Goal: Transaction & Acquisition: Purchase product/service

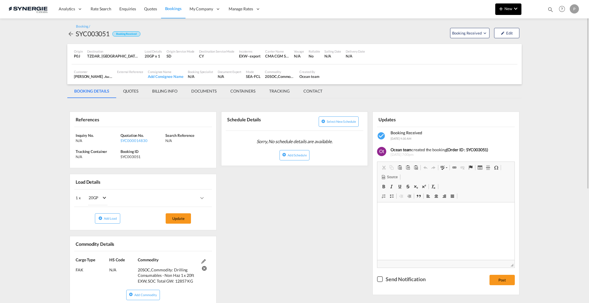
click at [501, 7] on md-icon "icon-plus 400-fg" at bounding box center [501, 8] width 7 height 7
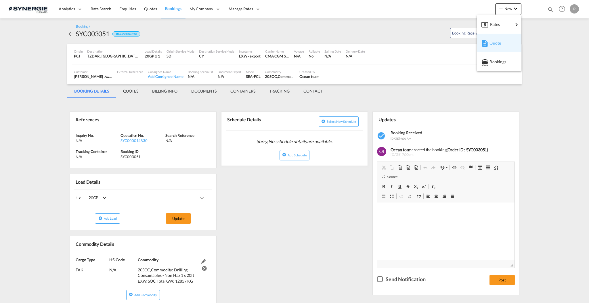
click at [496, 41] on span "Quote" at bounding box center [493, 43] width 6 height 12
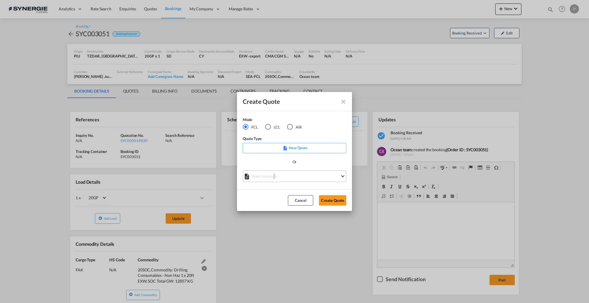
click at [274, 180] on md-select "Select template *NEW* FCL FREEHAND / DAP [PERSON_NAME] | [DATE] *NEW* Import FC…" at bounding box center [295, 177] width 104 height 12
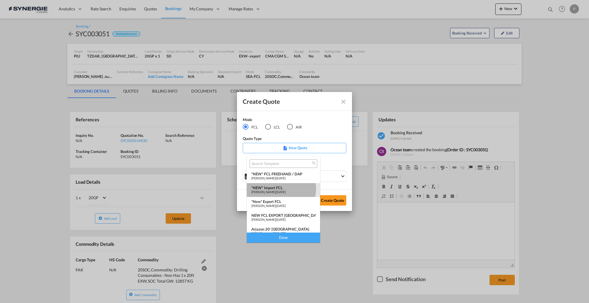
click at [281, 189] on div "*NEW* Import FCL" at bounding box center [283, 188] width 64 height 5
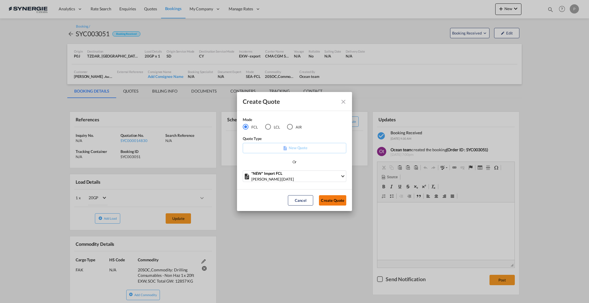
click at [336, 202] on button "Create Quote" at bounding box center [332, 200] width 27 height 10
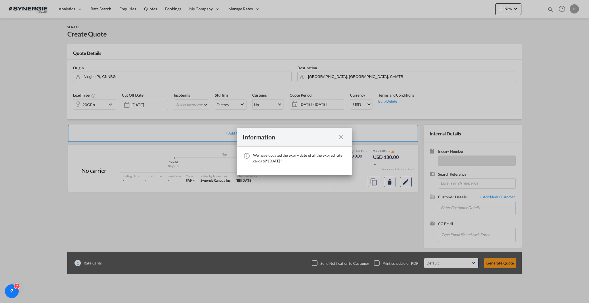
click at [341, 135] on md-icon "icon-close fg-AAA8AD cursor" at bounding box center [341, 137] width 7 height 7
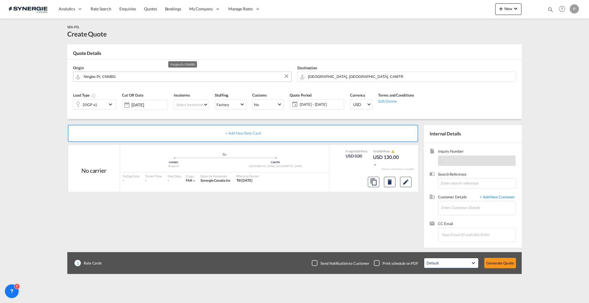
click at [111, 73] on input "Ningbo Pt, CNNBG" at bounding box center [186, 77] width 205 height 10
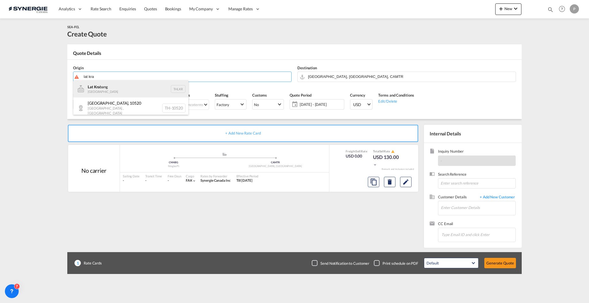
click at [115, 88] on div "Lat Kra bang Thailand THLKR" at bounding box center [130, 88] width 115 height 17
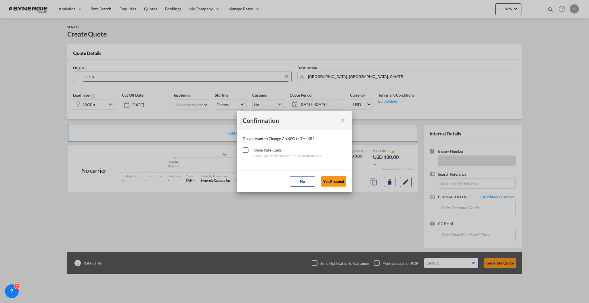
type input "Lat Krabang, THLKR"
click at [249, 149] on div "Checkbox No Ink" at bounding box center [246, 150] width 6 height 6
click at [327, 182] on button "Yes,Proceed" at bounding box center [333, 181] width 25 height 10
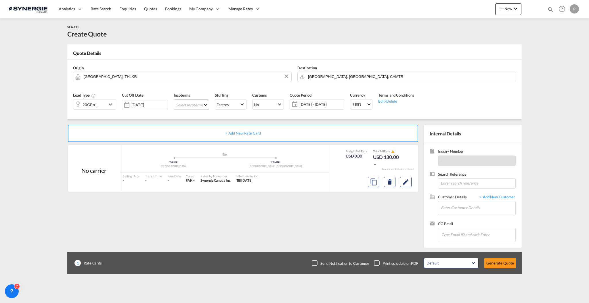
click at [203, 106] on md-select "Select Incoterms EXW - import Ex Works EXW - export Ex Works FOB - export Free …" at bounding box center [191, 105] width 35 height 10
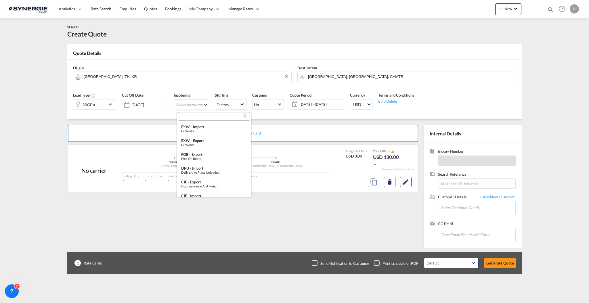
click at [214, 117] on input "search" at bounding box center [212, 116] width 64 height 5
click at [210, 132] on div "Ex Works" at bounding box center [214, 131] width 66 height 4
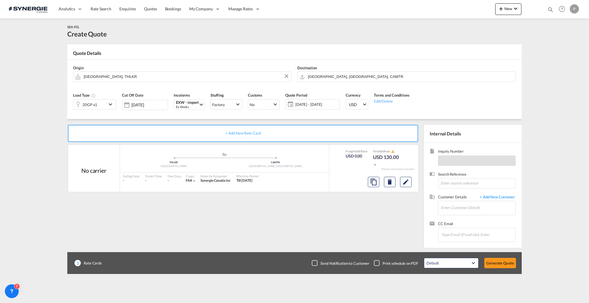
click at [303, 104] on span "26 Sep - 26 Oct 2025" at bounding box center [317, 104] width 43 height 5
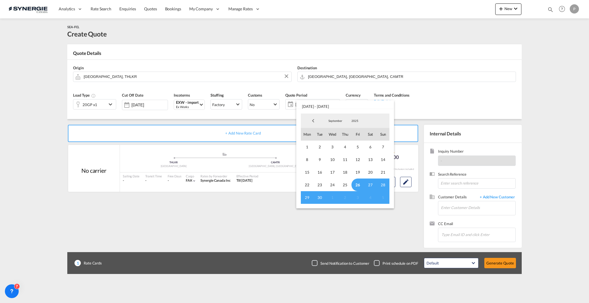
click at [330, 119] on span "September" at bounding box center [335, 121] width 18 height 4
click at [336, 134] on md-option "October" at bounding box center [341, 135] width 39 height 14
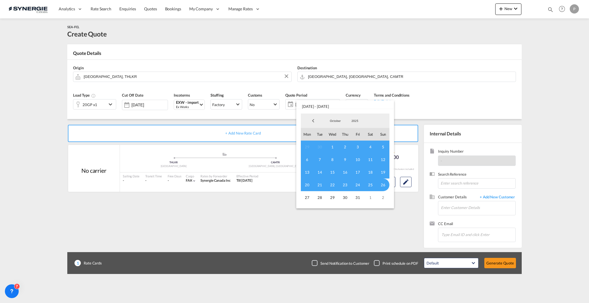
click at [337, 146] on span "1" at bounding box center [332, 147] width 13 height 13
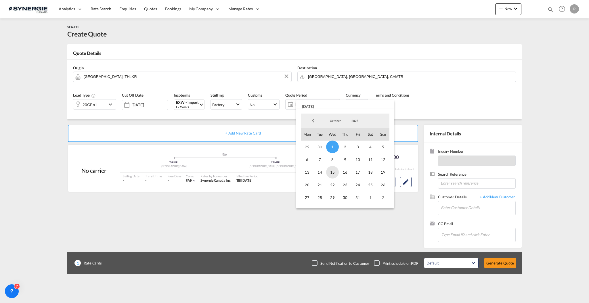
click at [332, 170] on span "15" at bounding box center [332, 172] width 13 height 13
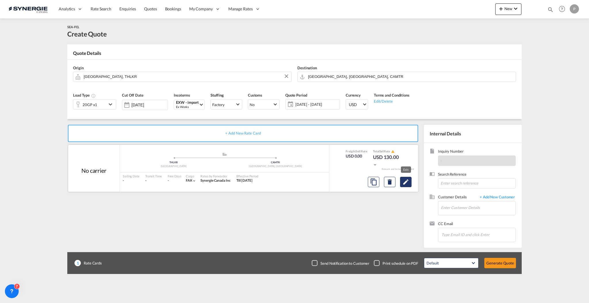
click at [410, 183] on button "Edit" at bounding box center [406, 182] width 12 height 10
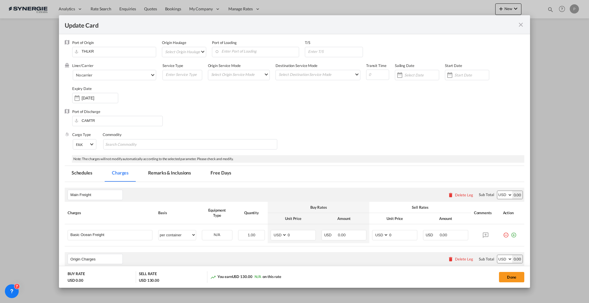
select select "per container"
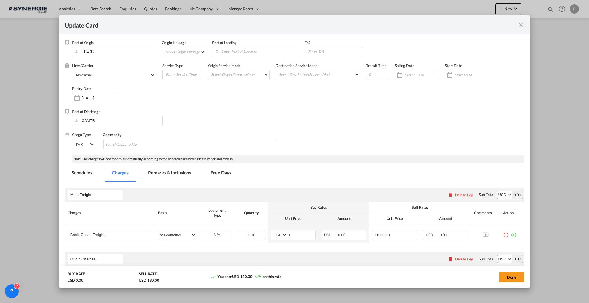
select select "per container"
select select "per B/L"
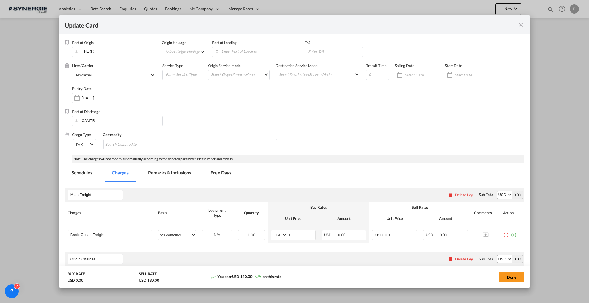
select select "per shipment"
click at [291, 235] on input "0" at bounding box center [301, 234] width 28 height 9
type input "2890"
click at [401, 237] on input "0" at bounding box center [403, 234] width 28 height 9
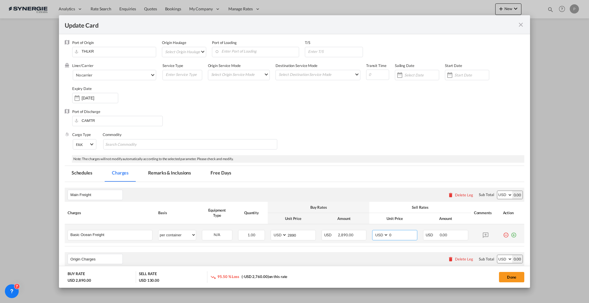
click at [401, 237] on input "0" at bounding box center [403, 234] width 28 height 9
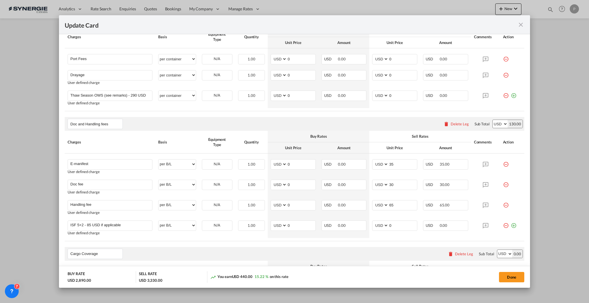
scroll to position [384, 0]
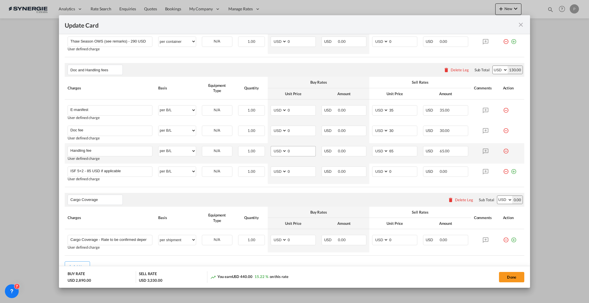
type input "3200"
click at [295, 150] on input "0" at bounding box center [301, 150] width 28 height 9
type input "50"
click at [315, 195] on div "Cargo Coverage Please enter leg name Leg Name Already Exists Delete Leg Sub Tot…" at bounding box center [295, 200] width 460 height 14
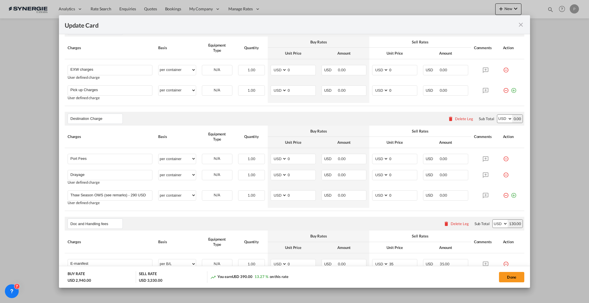
scroll to position [192, 0]
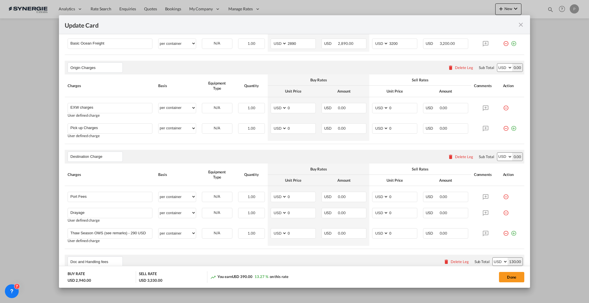
click at [461, 157] on div "Delete Leg" at bounding box center [464, 157] width 18 height 5
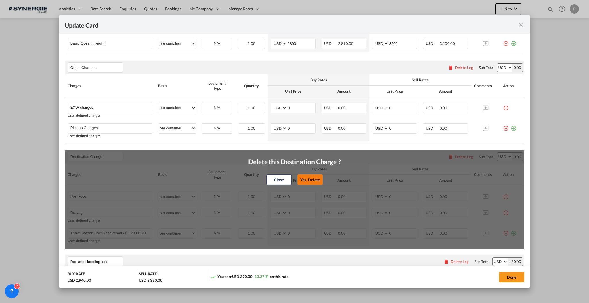
click at [314, 179] on button "Yes, Delete" at bounding box center [310, 180] width 25 height 10
type input "Doc and Handling fees"
type input "E-manifest"
select select "per B/L"
type input "35"
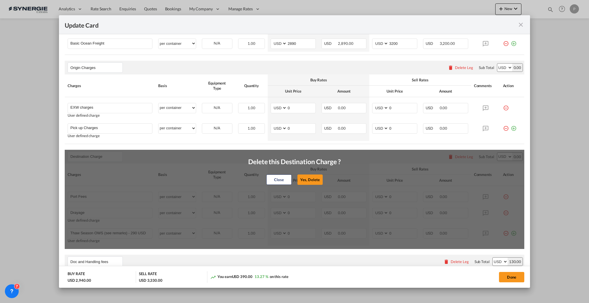
type input "Doc fee"
select select "per B/L"
type input "30"
type input "Handling fee"
select select "per B/L"
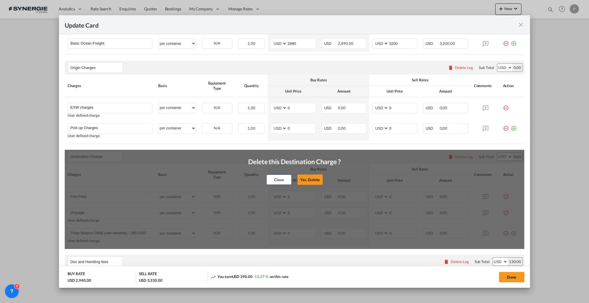
type input "50"
type input "65"
type input "Cargo Coverage"
type input "Cargo Coverage - Rate to be confirmed depending on commodity and value Min 50 U…"
select select "per shipment"
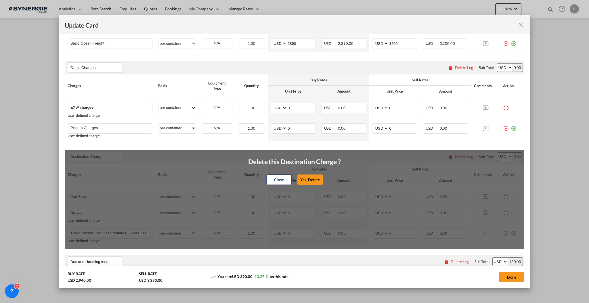
type input "0"
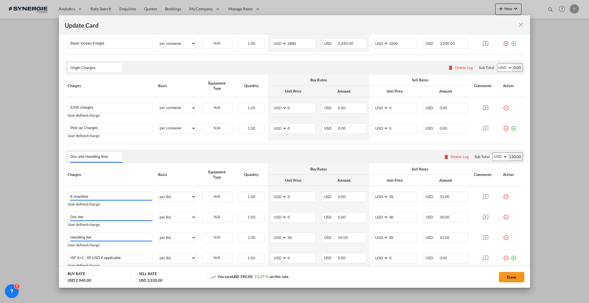
click at [461, 68] on div "Delete Leg" at bounding box center [464, 67] width 18 height 5
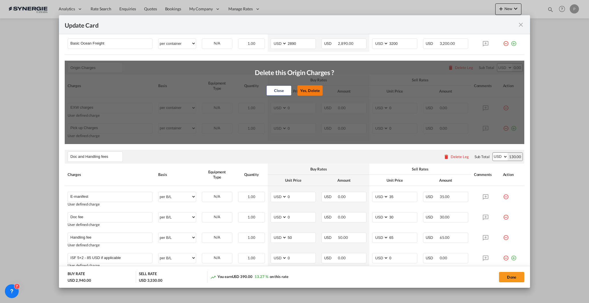
click at [318, 91] on button "Yes, Delete" at bounding box center [310, 90] width 25 height 10
type input "Doc and Handling fees"
type input "E-manifest"
select select "per B/L"
type input "35"
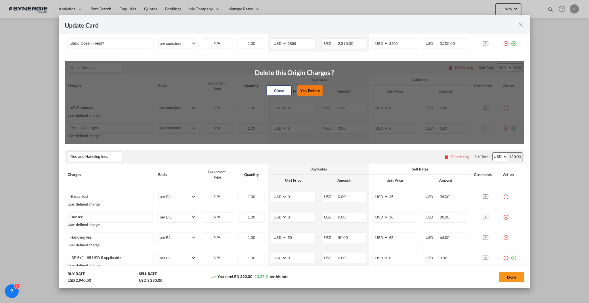
type input "Doc fee"
select select "per B/L"
type input "30"
type input "Cargo Coverage"
type input "Cargo Coverage - Rate to be confirmed depending on commodity and value Min 50 U…"
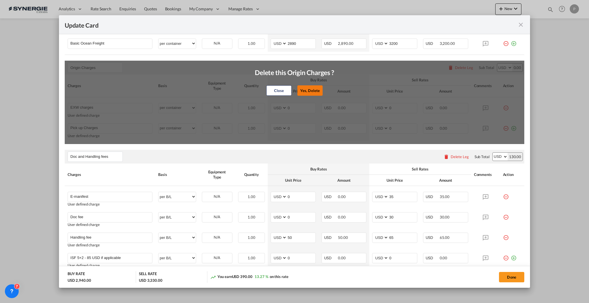
select select "per shipment"
type input "0"
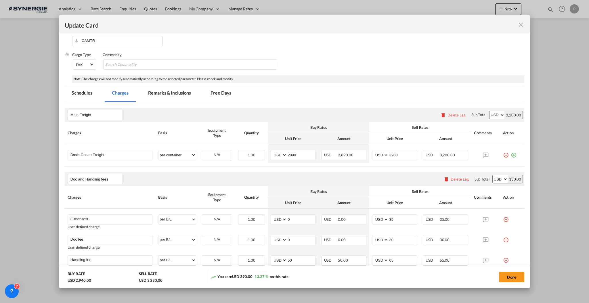
scroll to position [77, 0]
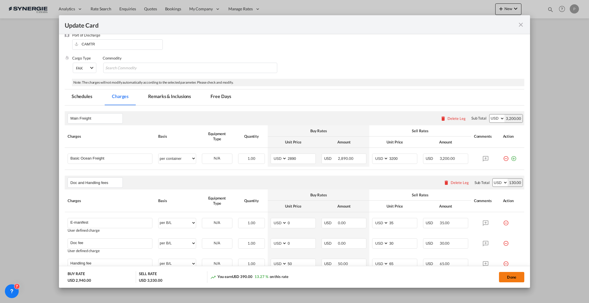
click at [510, 274] on button "Done" at bounding box center [511, 277] width 25 height 10
type input "[DATE]"
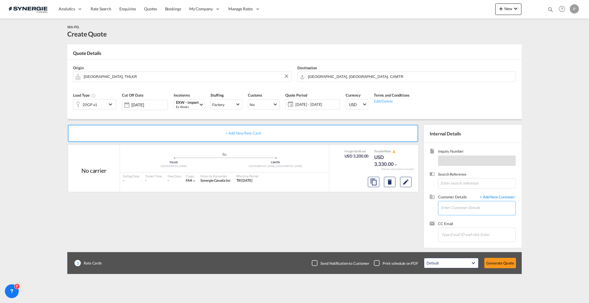
click at [494, 209] on input "Enter Customer Details" at bounding box center [478, 207] width 75 height 13
paste input "viviana.bernalrossi@metro.ca"
click at [465, 223] on div "Viviana Bernalrossi viviana.bernalrossi@metro.ca | METRO" at bounding box center [498, 218] width 115 height 16
type input "METRO, Viviana Bernalrossi, viviana.bernalrossi@metro.ca"
click at [407, 179] on md-icon "Edit" at bounding box center [406, 182] width 7 height 7
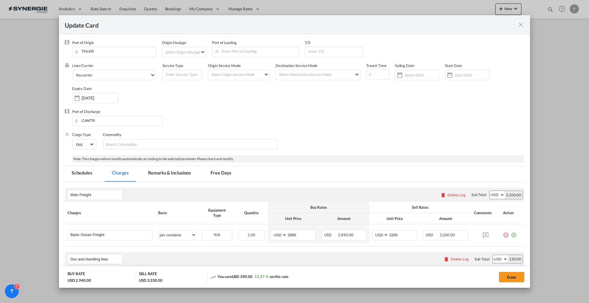
click at [182, 51] on md-select "Select Origin Haulage rail road barge truck unspecified not available" at bounding box center [185, 51] width 41 height 9
click at [314, 92] on md-backdrop at bounding box center [294, 151] width 589 height 303
click at [262, 53] on input "Enter Port of Loading" at bounding box center [257, 51] width 84 height 9
click at [257, 63] on div "Laem Chabang" at bounding box center [267, 61] width 107 height 5
type input "Laem Chabang, THLCH"
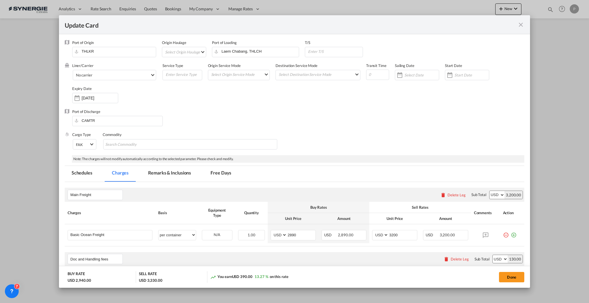
click at [187, 51] on md-select "Select Origin Haulage" at bounding box center [185, 51] width 41 height 9
click at [183, 53] on md-option "rail" at bounding box center [183, 52] width 50 height 14
click at [378, 75] on input "Update Card Port ..." at bounding box center [377, 75] width 23 height 10
type input "50"
click at [293, 51] on input "Update Card Port ..." at bounding box center [320, 51] width 55 height 9
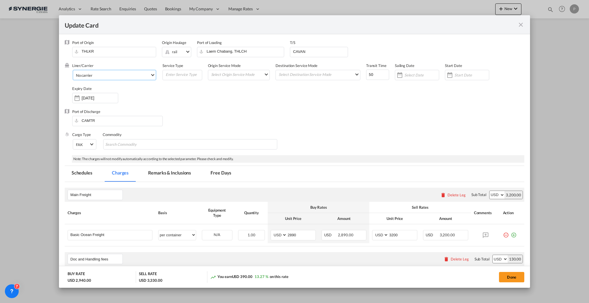
click at [137, 77] on span "No carrier" at bounding box center [113, 75] width 74 height 5
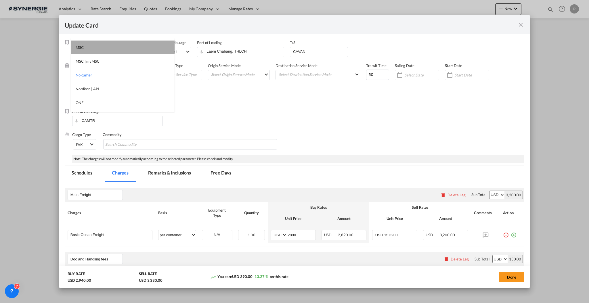
click at [126, 48] on md-option "MSC" at bounding box center [123, 48] width 104 height 14
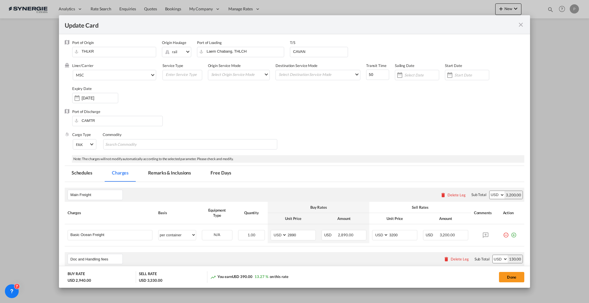
click at [342, 151] on div "Cargo Type FAK FAK GCR GDSM General Cargo Hazardous Cargo Ambient Foodstuff Chi…" at bounding box center [298, 143] width 452 height 23
click at [315, 51] on input "CAVAN" at bounding box center [320, 51] width 55 height 9
type input "CNSHA > CAVAN"
click at [372, 75] on input "50" at bounding box center [377, 75] width 23 height 10
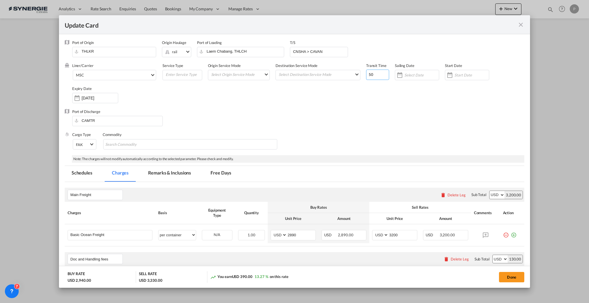
click at [372, 75] on input "50" at bounding box center [377, 75] width 23 height 10
type input "40"
click at [388, 111] on div "Port of Discharge CAMTR" at bounding box center [295, 120] width 460 height 23
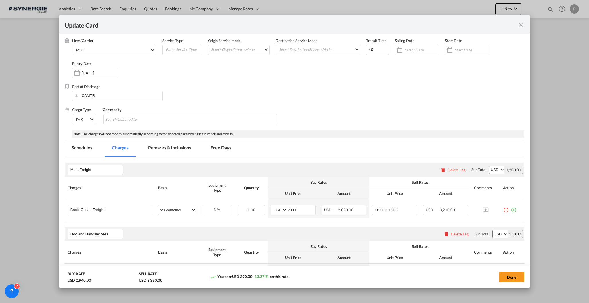
scroll to position [38, 0]
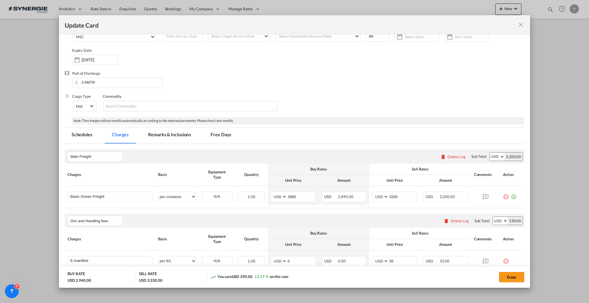
click at [153, 135] on md-tab-item "Remarks & Inclusions" at bounding box center [169, 136] width 57 height 16
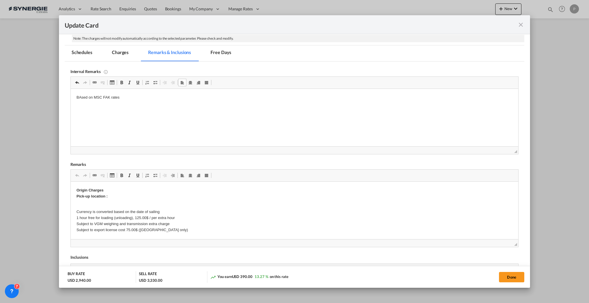
scroll to position [192, 0]
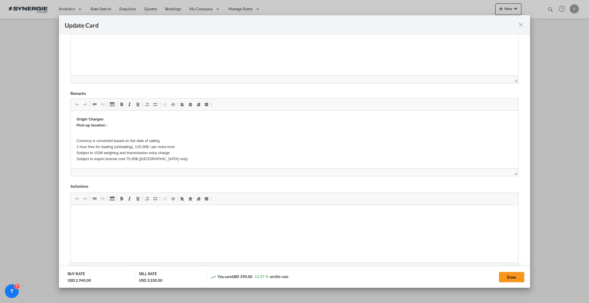
click at [512, 174] on span "◢" at bounding box center [295, 172] width 448 height 8
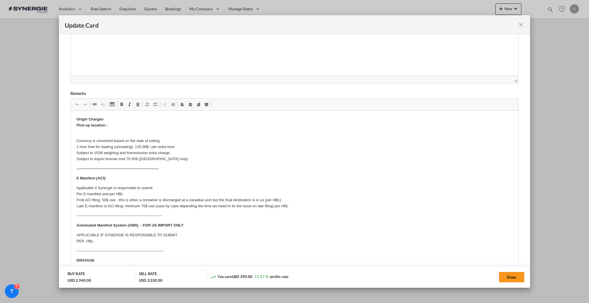
drag, startPoint x: 511, startPoint y: 174, endPoint x: 67, endPoint y: 38, distance: 464.1
click at [514, 303] on html "Analytics Reports Dashboard Rate Search Enquiries Quotes" at bounding box center [294, 151] width 589 height 303
drag, startPoint x: 162, startPoint y: 158, endPoint x: 89, endPoint y: 121, distance: 82.2
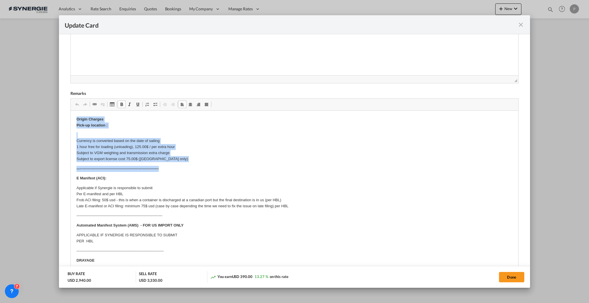
drag, startPoint x: 72, startPoint y: 115, endPoint x: 214, endPoint y: 166, distance: 151.2
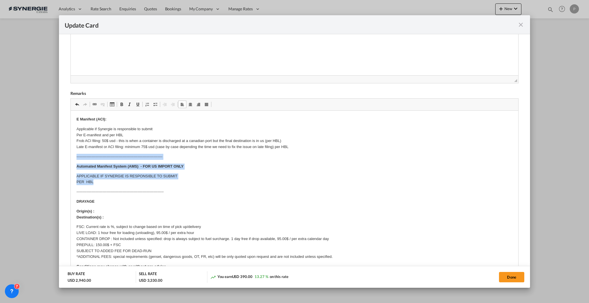
drag, startPoint x: 72, startPoint y: 158, endPoint x: 206, endPoint y: 180, distance: 136.6
click at [206, 180] on html "​​​​​​​ E Manifest (ACI): Applicable if Synergie is responsible to submit Per E…" at bounding box center [294, 291] width 448 height 361
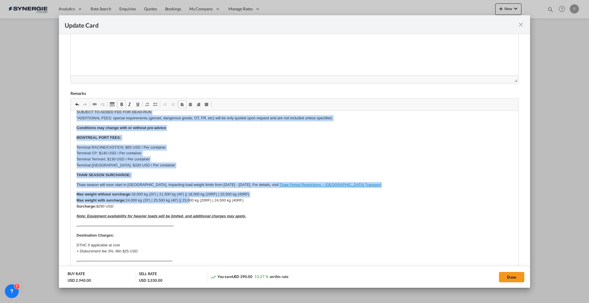
scroll to position [115, 0]
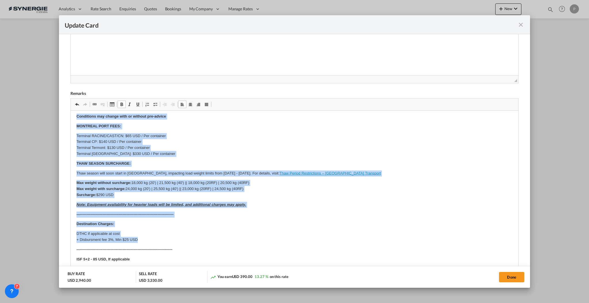
drag, startPoint x: 72, startPoint y: 126, endPoint x: 233, endPoint y: 238, distance: 195.7
click at [233, 238] on html "E Manifest (ACI): Applicable if Synergie is responsible to submit Per E-manifes…" at bounding box center [294, 159] width 448 height 326
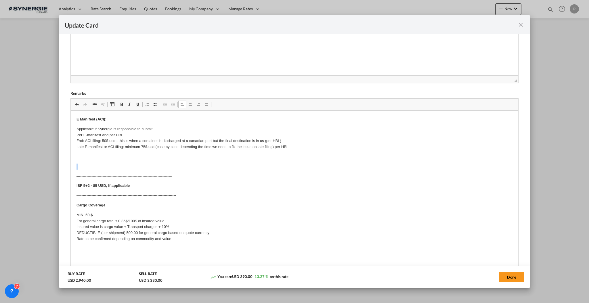
scroll to position [0, 0]
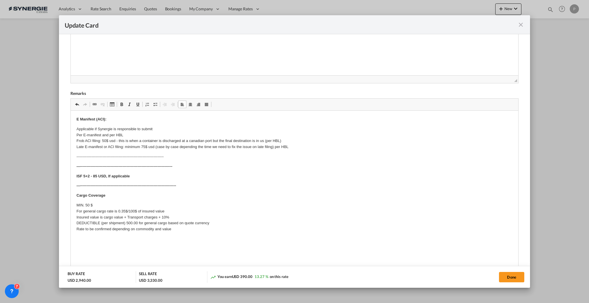
click at [159, 168] on strong "—--------------------------------------------------------------------------" at bounding box center [124, 166] width 96 height 4
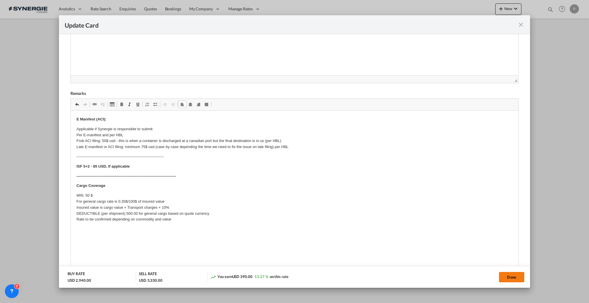
click at [523, 280] on button "Done" at bounding box center [511, 277] width 25 height 10
type input "25 Oct 2025"
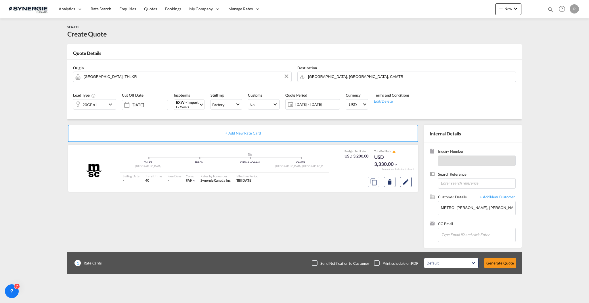
scroll to position [28, 0]
click at [506, 261] on button "Generate Quote" at bounding box center [501, 263] width 32 height 10
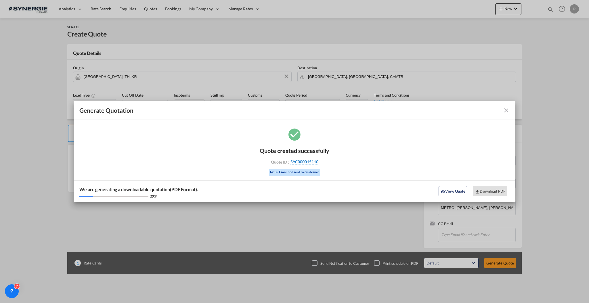
drag, startPoint x: 330, startPoint y: 162, endPoint x: 318, endPoint y: 163, distance: 12.8
click at [318, 163] on div "Quote created successfully Quote ID : SYC000015110 Note: Email not sent to cust…" at bounding box center [295, 164] width 442 height 75
copy div "SYC000015110"
click at [498, 193] on button "Download PDF" at bounding box center [490, 191] width 34 height 10
click at [507, 111] on md-icon "icon-close fg-AAA8AD cursor m-0" at bounding box center [506, 110] width 7 height 7
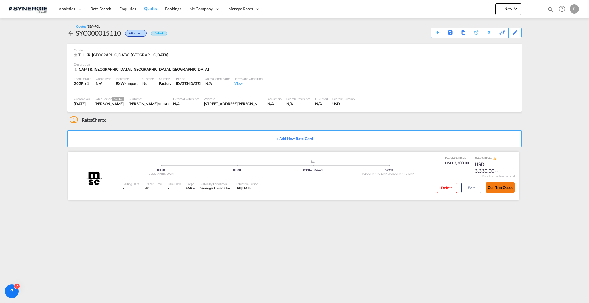
click at [498, 188] on button "Confirm Quote" at bounding box center [500, 187] width 29 height 10
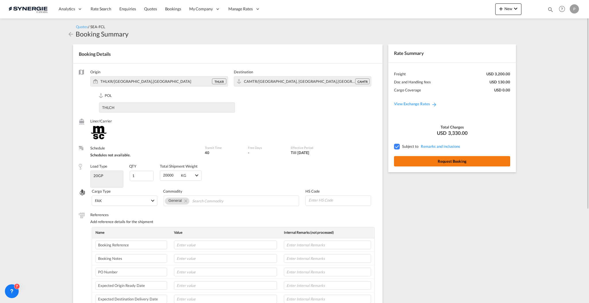
click at [461, 158] on button "Request Booking" at bounding box center [452, 161] width 116 height 10
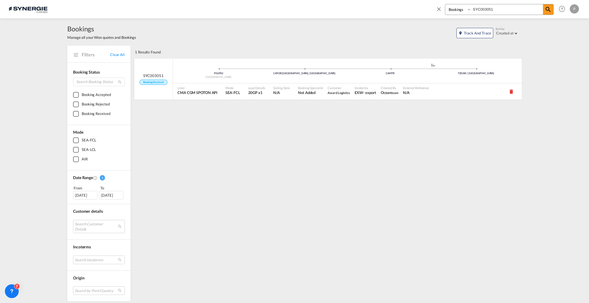
click at [443, 10] on span at bounding box center [440, 11] width 9 height 14
click at [116, 52] on link "Clear All" at bounding box center [117, 54] width 15 height 5
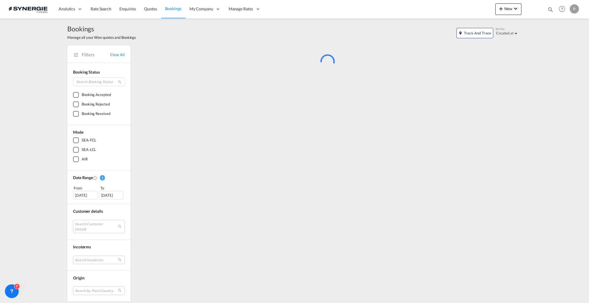
click at [553, 10] on md-icon "icon-magnify" at bounding box center [551, 9] width 6 height 6
click at [456, 12] on select "Bookings Quotes Enquiries" at bounding box center [458, 9] width 27 height 10
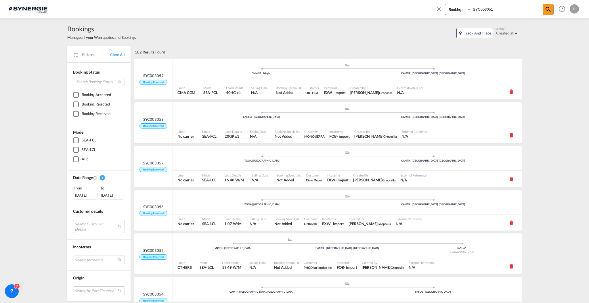
select select "Quotes"
click at [445, 4] on select "Bookings Quotes Enquiries" at bounding box center [458, 9] width 27 height 10
click at [437, 7] on md-icon "icon-close" at bounding box center [439, 9] width 6 height 6
click at [144, 9] on span "Quotes" at bounding box center [150, 8] width 13 height 5
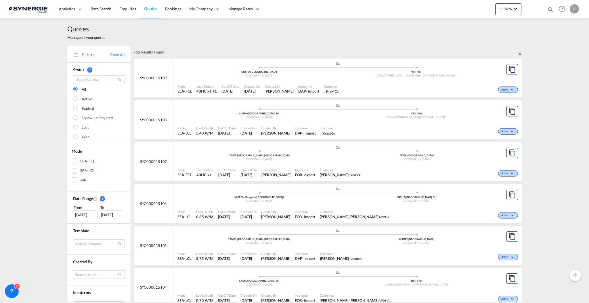
scroll to position [115, 0]
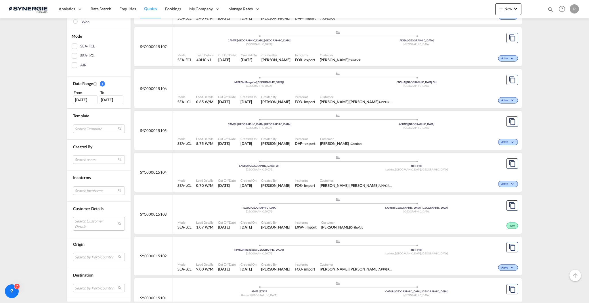
click at [89, 228] on md-select "Search Customer Details user name user stephan Rolfs stro@abldissaco.com | abl …" at bounding box center [99, 223] width 52 height 13
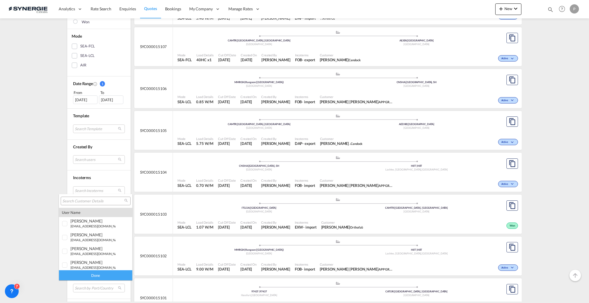
click at [85, 205] on div at bounding box center [96, 201] width 70 height 9
click at [85, 204] on div at bounding box center [96, 201] width 70 height 9
click at [85, 202] on input "search" at bounding box center [93, 201] width 62 height 5
type input "metro"
click at [94, 221] on div "viviana Bernalrossi" at bounding box center [92, 221] width 45 height 5
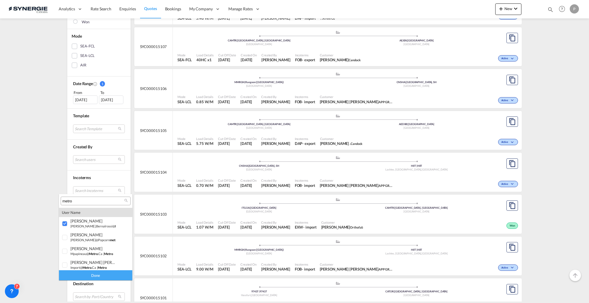
click at [102, 275] on div "Done" at bounding box center [95, 275] width 73 height 10
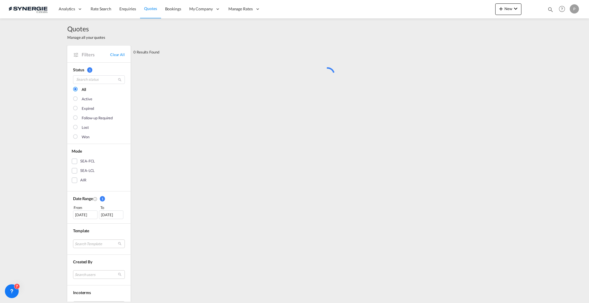
scroll to position [0, 0]
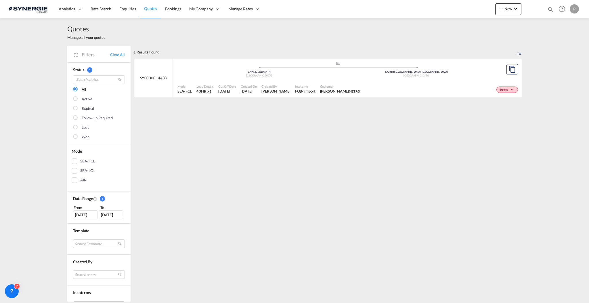
click at [82, 214] on div "27 Aug 2025" at bounding box center [85, 215] width 24 height 9
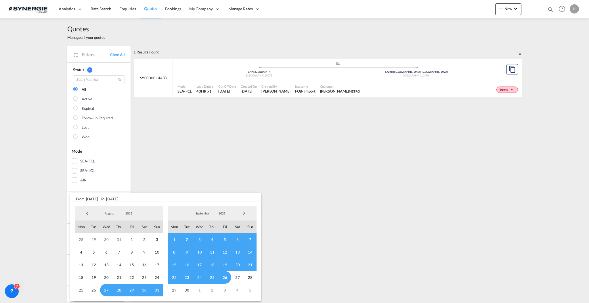
click at [85, 213] on span "Previous Month" at bounding box center [87, 214] width 12 height 12
click at [85, 214] on span "Previous Month" at bounding box center [87, 214] width 12 height 12
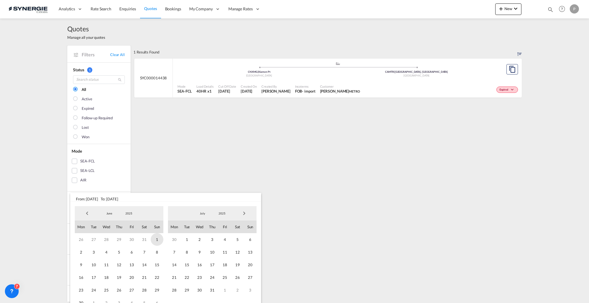
click at [158, 239] on span "1" at bounding box center [157, 239] width 13 height 13
click at [245, 215] on span "Next Month" at bounding box center [245, 214] width 12 height 12
click at [225, 285] on span "31" at bounding box center [225, 290] width 13 height 13
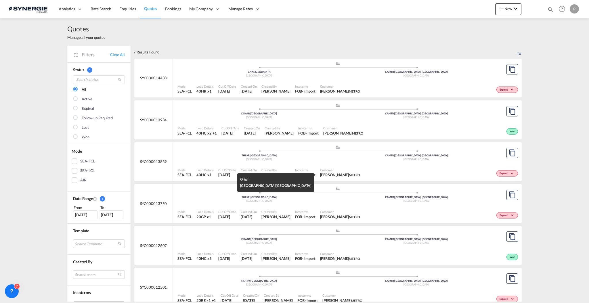
click at [285, 200] on div "Thailand" at bounding box center [259, 201] width 158 height 4
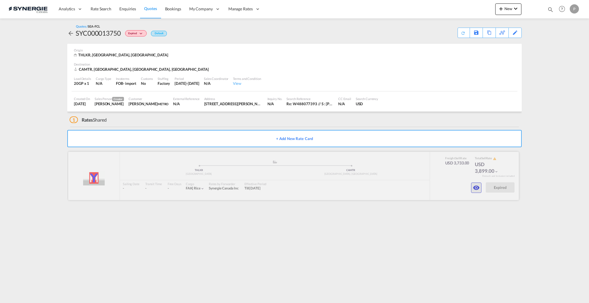
drag, startPoint x: 475, startPoint y: 186, endPoint x: 475, endPoint y: 190, distance: 4.3
click at [475, 190] on md-icon "icon-eye" at bounding box center [476, 187] width 7 height 7
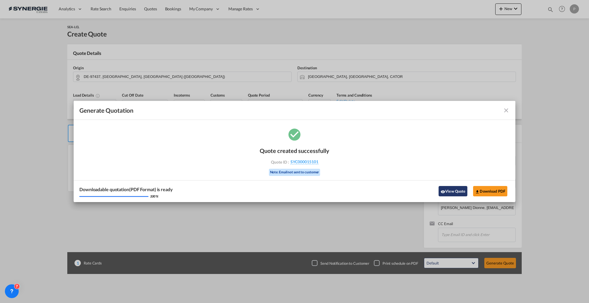
click at [451, 192] on button "View Quote" at bounding box center [453, 191] width 29 height 10
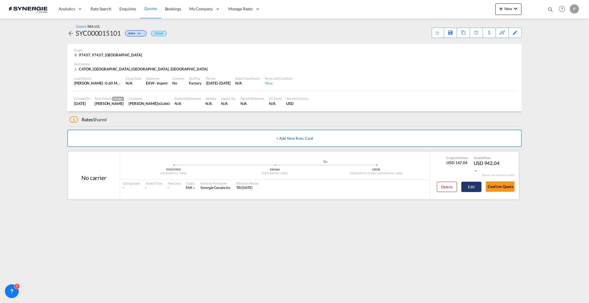
click at [478, 186] on button "Edit" at bounding box center [472, 187] width 20 height 10
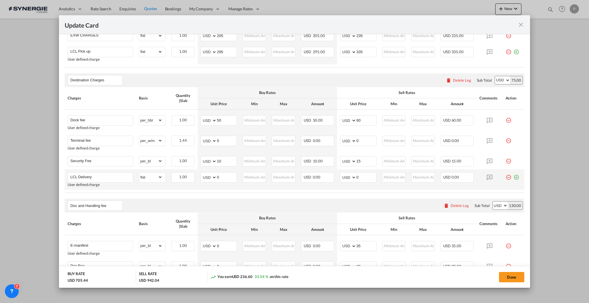
scroll to position [268, 0]
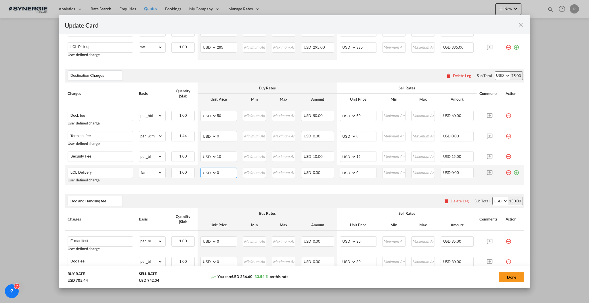
click at [224, 169] on input "0" at bounding box center [227, 172] width 20 height 9
type input "240"
click at [363, 172] on input "0" at bounding box center [367, 172] width 20 height 9
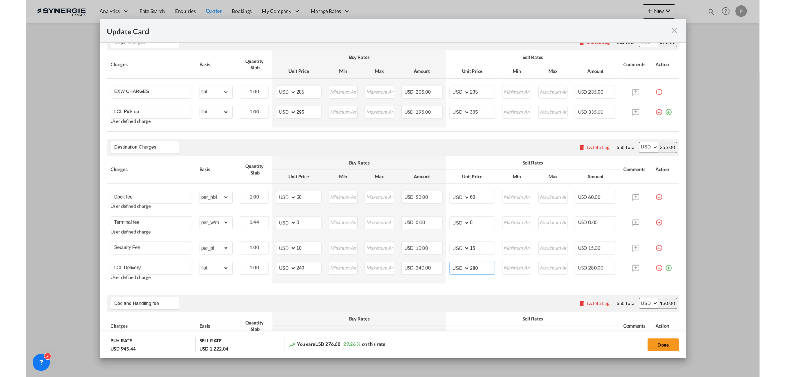
scroll to position [230, 0]
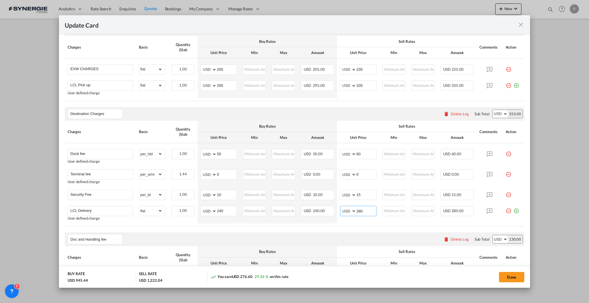
type input "280"
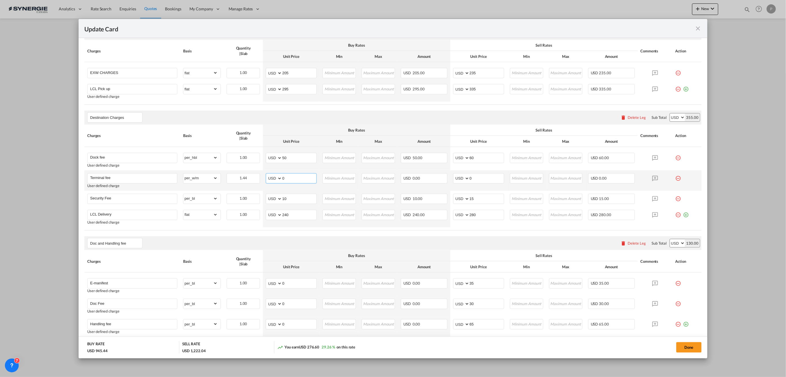
click at [287, 175] on input "0" at bounding box center [299, 178] width 34 height 9
click at [295, 178] on input "0" at bounding box center [299, 178] width 34 height 9
type input "28"
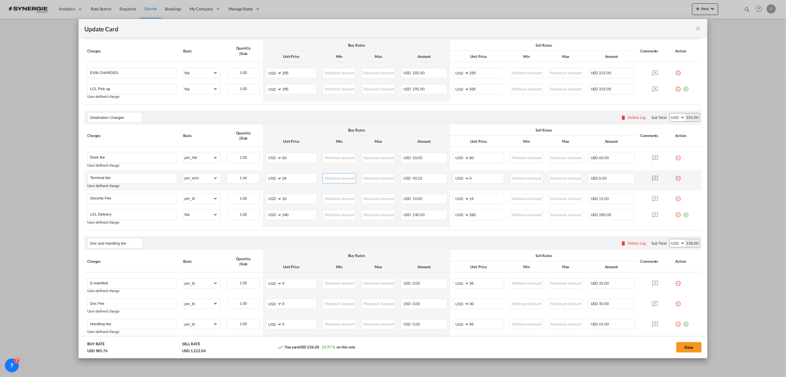
drag, startPoint x: 336, startPoint y: 178, endPoint x: 336, endPoint y: 181, distance: 3.2
click at [336, 178] on input "Update Card Pickup ..." at bounding box center [339, 178] width 33 height 9
type input "42"
type input "30"
type input "50"
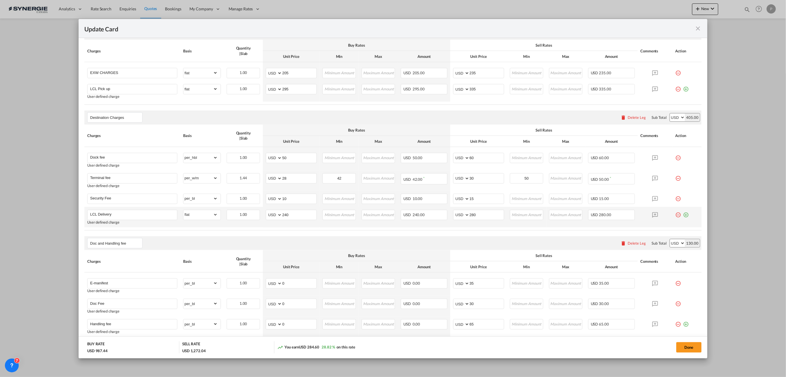
click at [589, 213] on div "Update Card Pickup ..." at bounding box center [686, 213] width 23 height 6
click at [589, 214] on md-icon "icon-plus-circle-outline green-400-fg" at bounding box center [686, 213] width 6 height 6
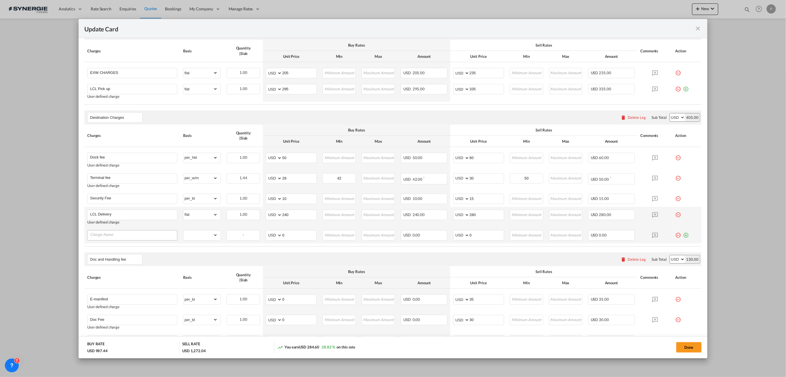
click at [137, 234] on input "Charge Name" at bounding box center [133, 234] width 87 height 9
type input "D"
type input "Arrival fee"
select select "per_bl"
click at [287, 233] on input "0" at bounding box center [299, 234] width 34 height 9
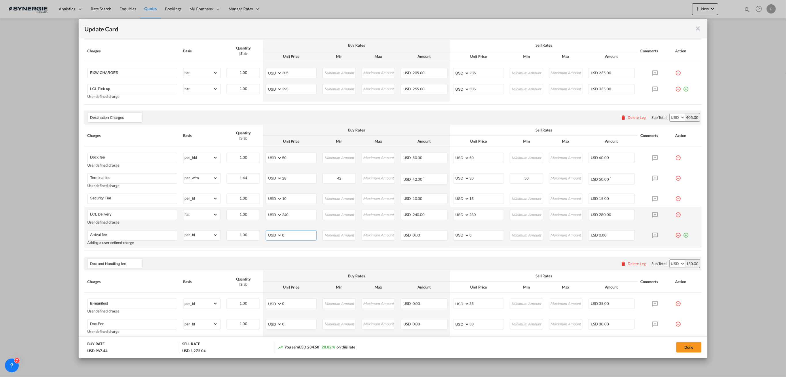
click at [287, 233] on input "0" at bounding box center [299, 234] width 34 height 9
type input "38"
type input "50"
click at [301, 156] on input "50" at bounding box center [299, 157] width 34 height 9
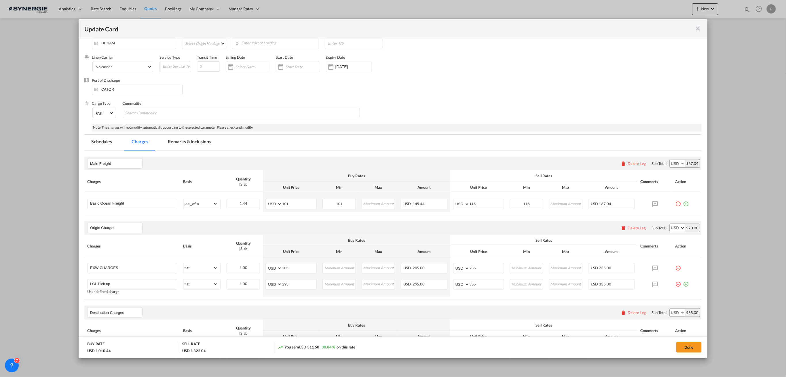
scroll to position [0, 0]
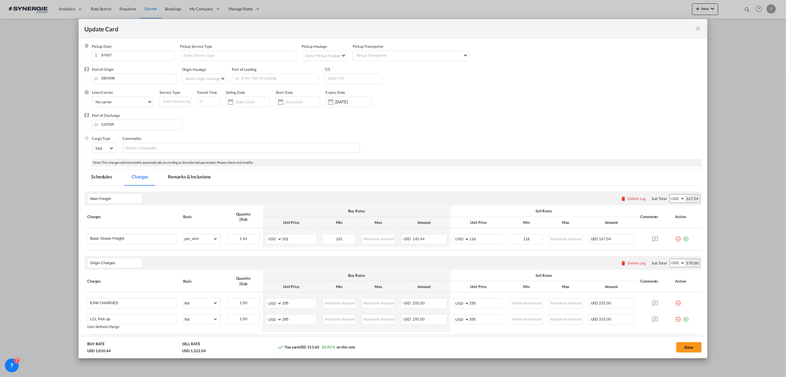
type input "35"
click at [188, 182] on md-tab-item "Remarks & Inclusions" at bounding box center [189, 178] width 57 height 16
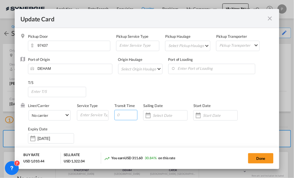
click at [128, 115] on input "Update Card Pickup ..." at bounding box center [125, 115] width 23 height 10
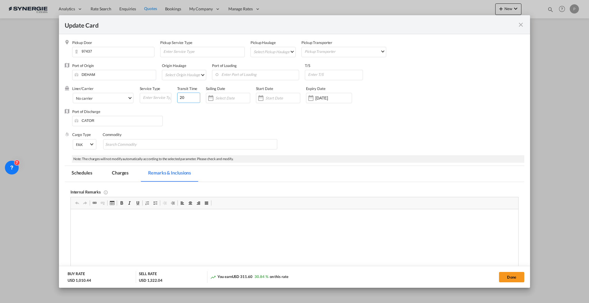
type input "20"
drag, startPoint x: 120, startPoint y: 215, endPoint x: 109, endPoint y: 218, distance: 11.5
click at [109, 217] on p "Editor, editor4" at bounding box center [294, 218] width 436 height 6
click at [110, 213] on html "LIT Germany: Shipco DTHC ACW for delivery https://app.frontapp.com/inboxes/team…" at bounding box center [294, 227] width 448 height 37
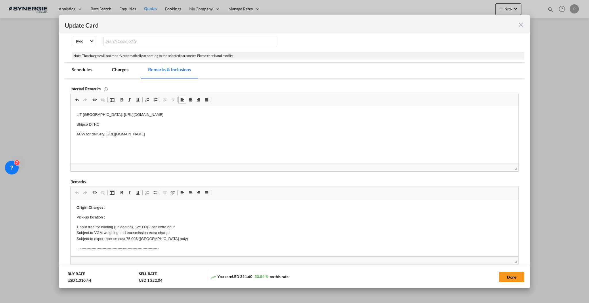
scroll to position [115, 0]
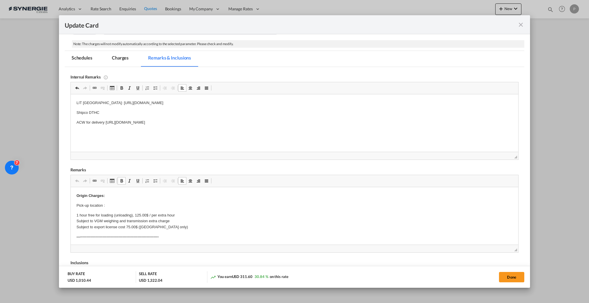
click at [113, 206] on p "Pick-up location :" at bounding box center [294, 206] width 436 height 6
click at [115, 203] on p "Pick-up location :" at bounding box center [294, 206] width 436 height 6
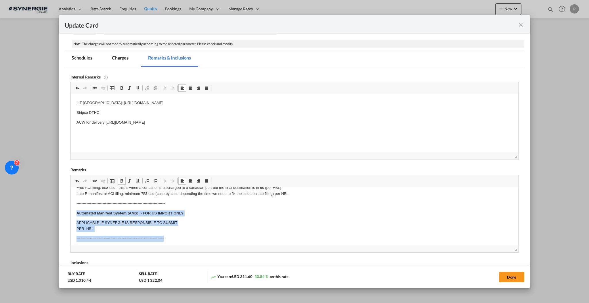
scroll to position [85, 0]
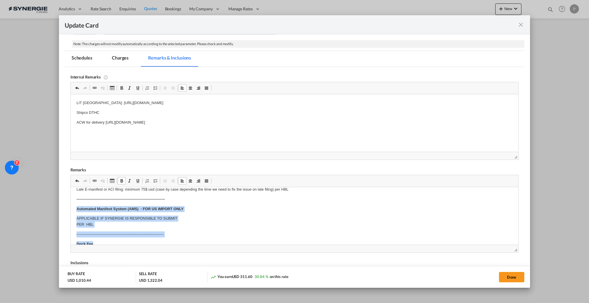
drag, startPoint x: 74, startPoint y: 218, endPoint x: 178, endPoint y: 239, distance: 105.5
click at [191, 223] on p "APPLICABLE IF SYNERGIE IS RESPONSIBLE TO SUBMIT PER HBL" at bounding box center [294, 222] width 436 height 12
drag, startPoint x: 175, startPoint y: 232, endPoint x: 140, endPoint y: 398, distance: 170.3
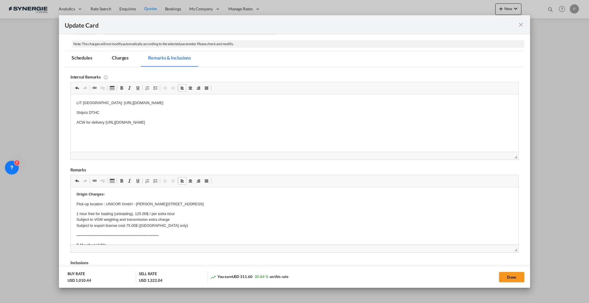
scroll to position [0, 0]
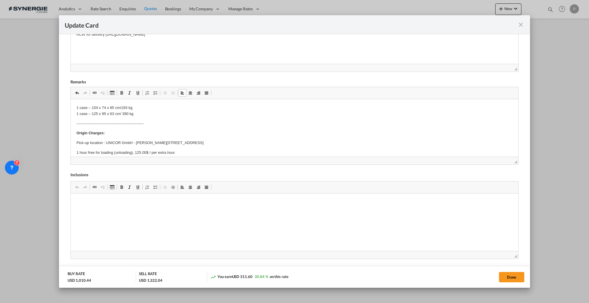
click at [104, 134] on p "Origin Charges:" at bounding box center [294, 133] width 436 height 6
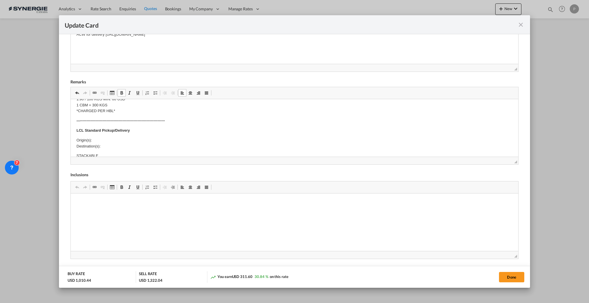
scroll to position [153, 0]
click at [112, 139] on body "1 case – 154 x 74 x 85 cm/193 kg 1 case – 125 x 95 x 63 cm/ 390 kg ------------…" at bounding box center [294, 152] width 436 height 400
click at [113, 135] on p "Origin(s): Destination(s):" at bounding box center [294, 132] width 436 height 12
click at [113, 127] on p "Origin(s): Destination(s): 427B Canada Ave, Huron Park, On, N0M1Y0" at bounding box center [294, 132] width 436 height 12
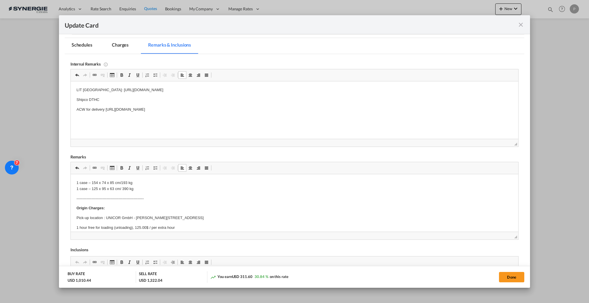
scroll to position [88, 0]
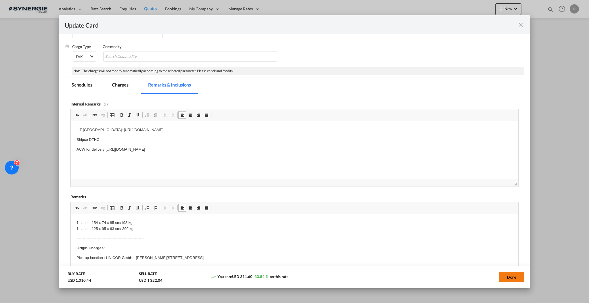
click at [510, 277] on button "Done" at bounding box center [511, 277] width 25 height 10
type input "25 Oct 2025"
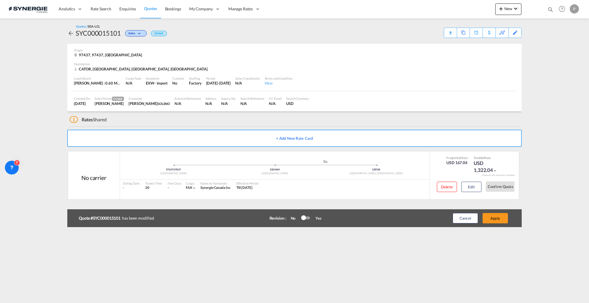
scroll to position [28, 0]
click at [513, 32] on div "Edit" at bounding box center [515, 33] width 7 height 10
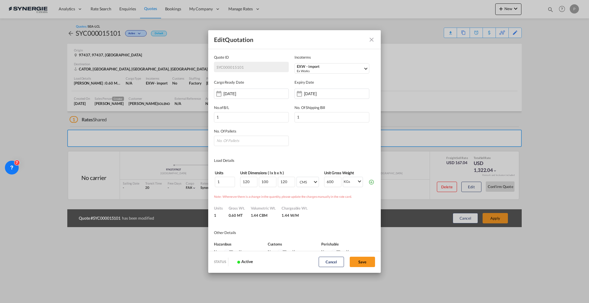
scroll to position [0, 0]
click at [245, 180] on input "120" at bounding box center [248, 182] width 17 height 10
type input "1154"
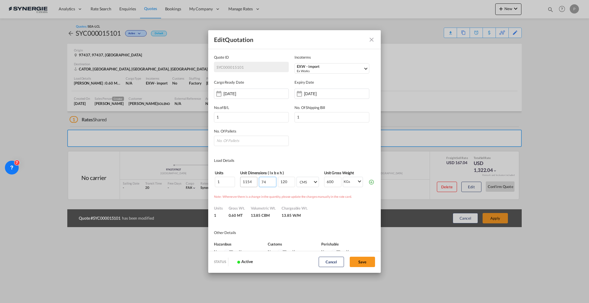
type input "74"
type input "85"
type input "193"
click at [369, 182] on md-icon "icon-plus-circle-outline green-400-fg" at bounding box center [372, 182] width 6 height 6
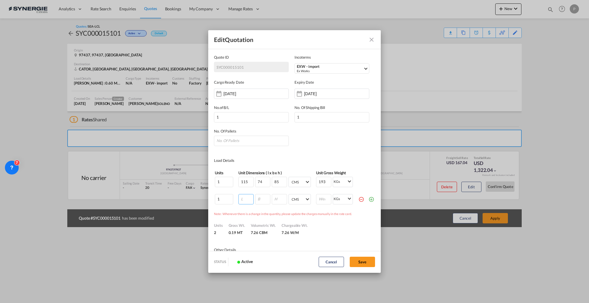
click at [243, 200] on input "Quote ID IncotermsEXW ..." at bounding box center [246, 199] width 15 height 10
type input "125"
type input "95"
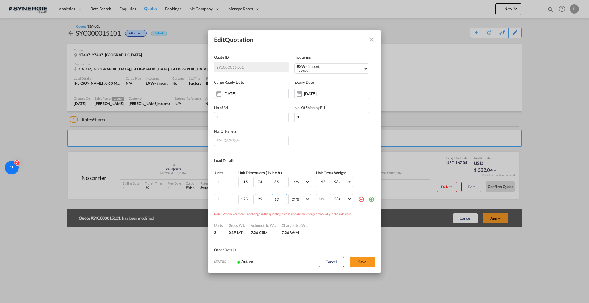
type input "63"
type input "390"
drag, startPoint x: 242, startPoint y: 183, endPoint x: 208, endPoint y: 181, distance: 33.7
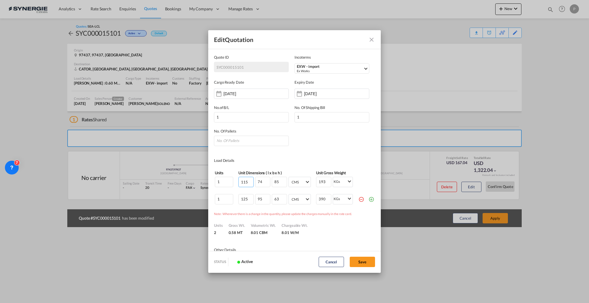
click at [208, 181] on md-dialog-content "Quote ID SYC000015101 Incoterms EXW - import Ex Works EXW - import Ex Works EXW…" at bounding box center [294, 150] width 173 height 202
type input "154"
click at [292, 155] on md-dialog-content "Quote ID SYC000015101 Incoterms EXW - import Ex Works EXW - import Ex Works EXW…" at bounding box center [294, 150] width 173 height 202
click at [366, 258] on button "Save" at bounding box center [362, 262] width 25 height 10
click at [278, 141] on input "Quote ID IncotermsEXW ..." at bounding box center [251, 141] width 75 height 10
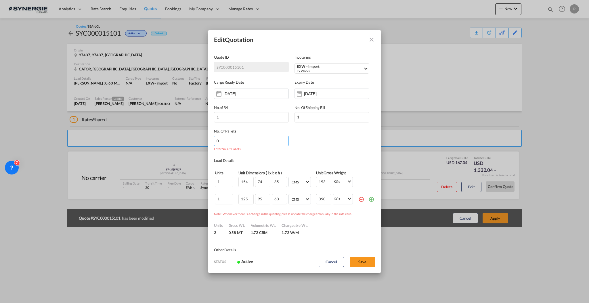
click at [282, 141] on input "0" at bounding box center [251, 141] width 75 height 10
click at [282, 140] on input "1" at bounding box center [251, 141] width 75 height 10
click at [282, 140] on input "2" at bounding box center [251, 141] width 75 height 10
click at [361, 259] on button "Save" at bounding box center [362, 262] width 25 height 10
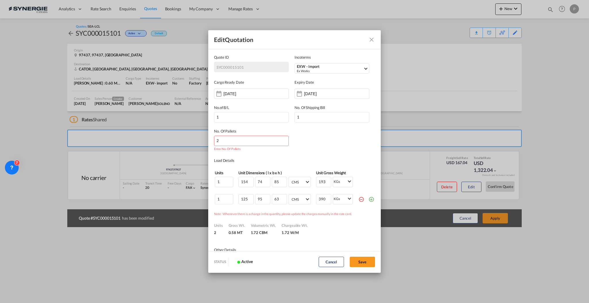
click at [275, 159] on div "Load Details" at bounding box center [254, 161] width 81 height 6
click at [243, 138] on input "2" at bounding box center [251, 141] width 75 height 10
click at [371, 260] on button "Save" at bounding box center [362, 262] width 25 height 10
click at [235, 144] on input "2" at bounding box center [251, 141] width 75 height 10
click at [243, 183] on input "154" at bounding box center [246, 182] width 15 height 10
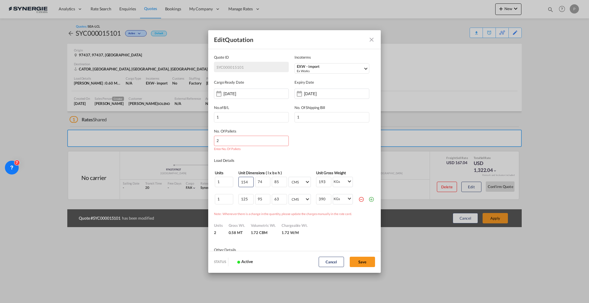
click at [238, 146] on div "Enter No. Of Pallets" at bounding box center [251, 144] width 75 height 16
click at [236, 143] on input "2" at bounding box center [251, 141] width 75 height 10
click at [236, 143] on input "22" at bounding box center [251, 141] width 75 height 10
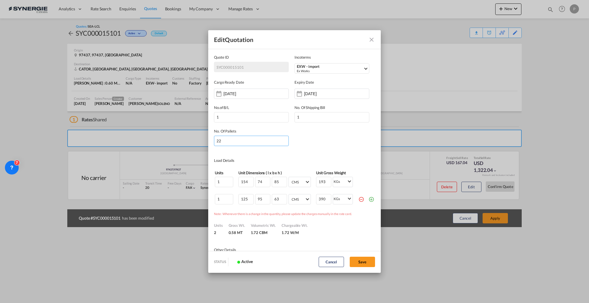
click at [236, 143] on input "22" at bounding box center [251, 141] width 75 height 10
type input "2"
click at [321, 154] on md-dialog-content "Quote ID SYC000015101 Incoterms EXW - import Ex Works EXW - import Ex Works EXW…" at bounding box center [294, 150] width 173 height 202
click at [356, 262] on button "Save" at bounding box center [362, 262] width 25 height 10
type input "25 Sep 2025"
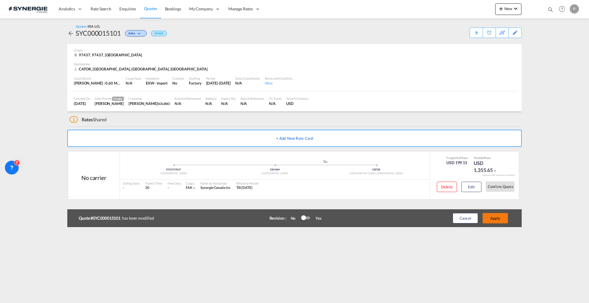
click at [503, 219] on button "Apply" at bounding box center [495, 218] width 25 height 10
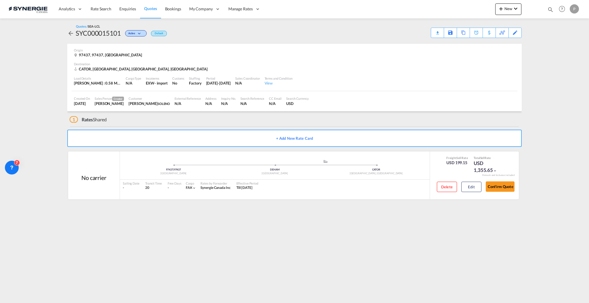
click at [99, 31] on div "SYC000015101" at bounding box center [98, 32] width 45 height 9
copy div "SYC000015101"
click at [481, 188] on button "Edit" at bounding box center [472, 187] width 20 height 10
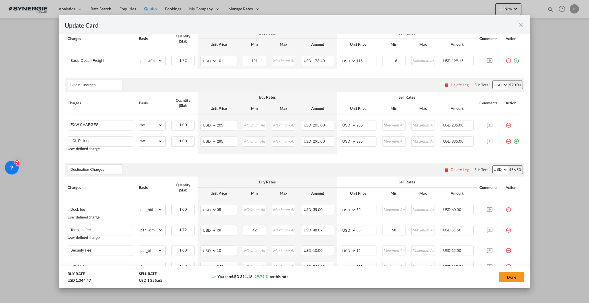
scroll to position [192, 0]
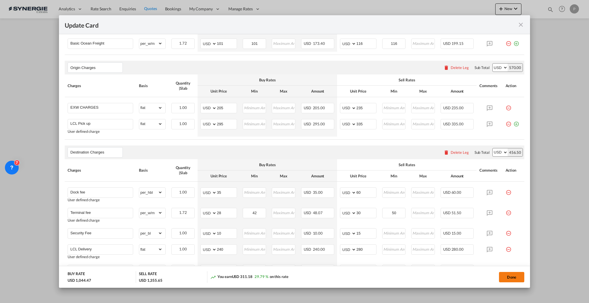
click at [522, 280] on button "Done" at bounding box center [511, 277] width 25 height 10
type input "25 Oct 2025"
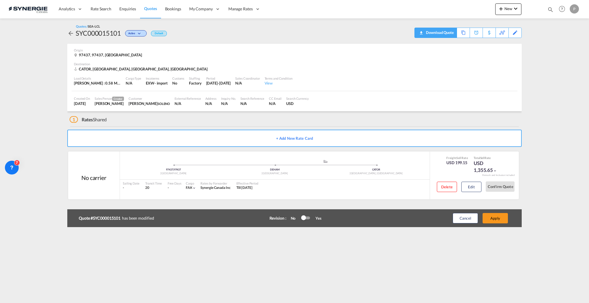
click at [447, 33] on div "Download Quote" at bounding box center [439, 32] width 29 height 9
click at [462, 221] on button "Cancel" at bounding box center [465, 218] width 25 height 10
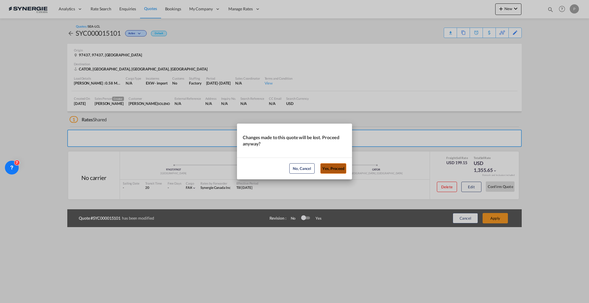
click at [333, 166] on button "Yes, Proceed" at bounding box center [334, 168] width 26 height 10
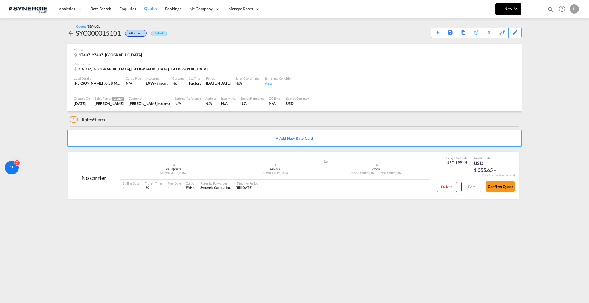
click at [500, 5] on button "New" at bounding box center [509, 9] width 26 height 12
click at [493, 43] on span "Quote" at bounding box center [493, 43] width 6 height 12
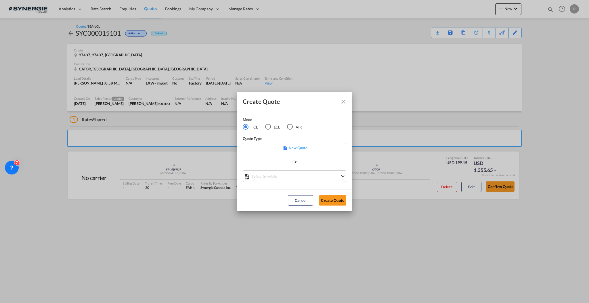
click at [320, 177] on md-select "Select template *NEW* FCL FREEHAND / DAP Pablo Gomez Saldarriaga | 10 Jul 2025 …" at bounding box center [295, 177] width 104 height 12
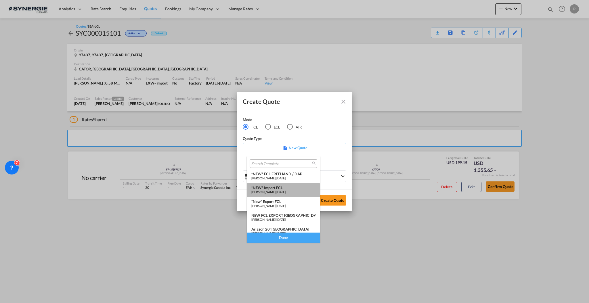
click at [276, 192] on span "[PERSON_NAME]" at bounding box center [263, 192] width 24 height 4
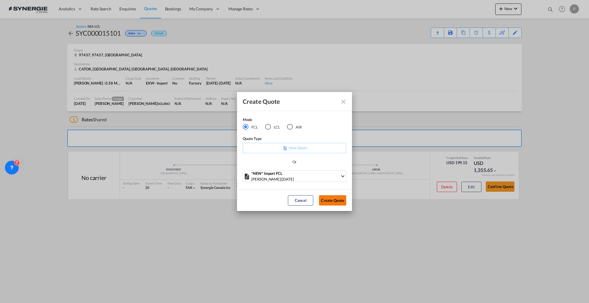
click at [329, 200] on button "Create Quote" at bounding box center [332, 200] width 27 height 10
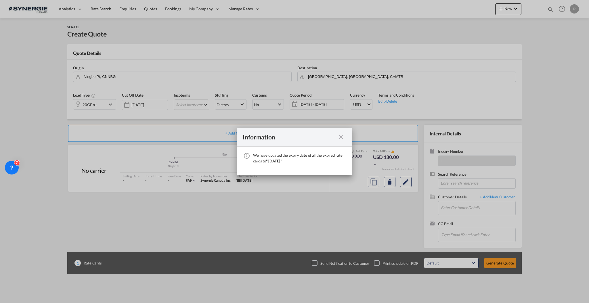
click at [342, 135] on md-icon "icon-close fg-AAA8AD cursor" at bounding box center [341, 137] width 7 height 7
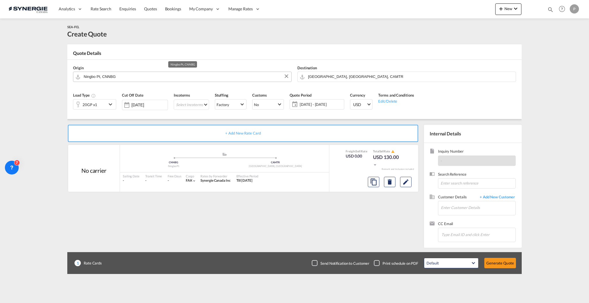
click at [141, 72] on input "Ningbo Pt, CNNBG" at bounding box center [186, 77] width 205 height 10
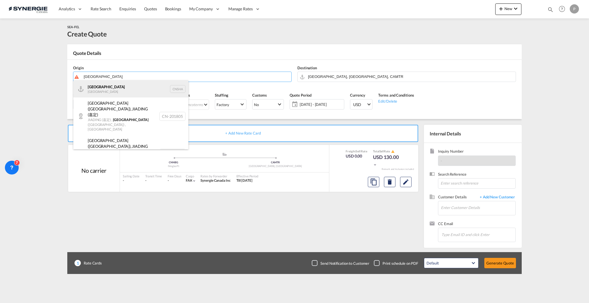
click at [116, 92] on div "Shanghai China CNSHA" at bounding box center [130, 88] width 115 height 17
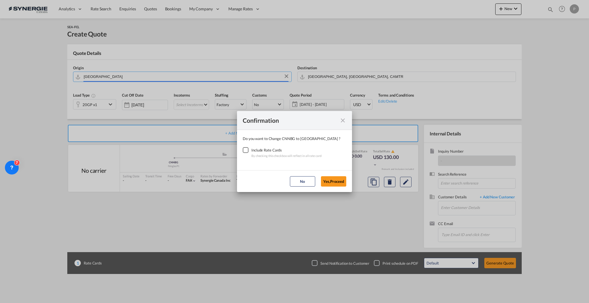
type input "Shanghai, CNSHA"
click at [245, 149] on div "Checkbox No Ink" at bounding box center [246, 150] width 6 height 6
click at [334, 182] on button "Yes,Proceed" at bounding box center [333, 181] width 25 height 10
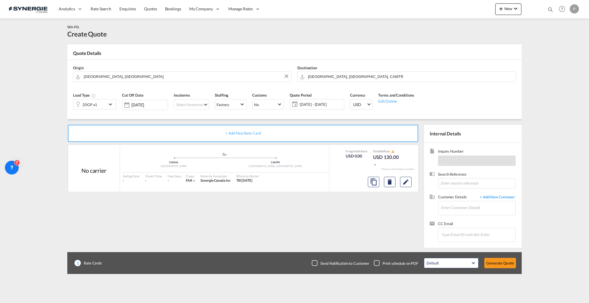
click at [96, 101] on div "20GP x1" at bounding box center [90, 105] width 15 height 8
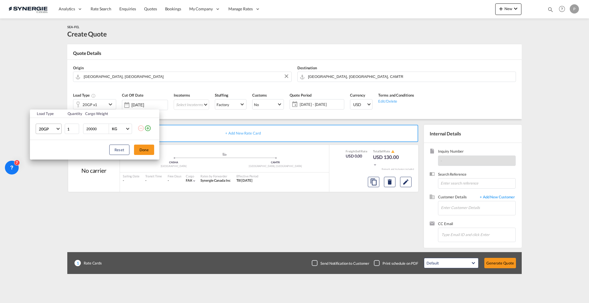
click at [54, 126] on md-select-value "20GP" at bounding box center [49, 129] width 23 height 10
click at [50, 157] on md-option "40HC" at bounding box center [53, 157] width 39 height 14
click at [147, 150] on button "Done" at bounding box center [144, 150] width 20 height 10
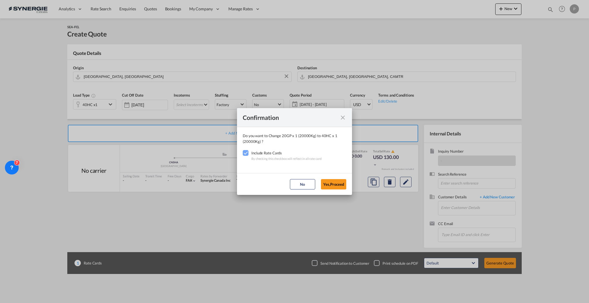
click at [337, 176] on md-dialog-actions "No Yes,Proceed" at bounding box center [294, 184] width 115 height 22
click at [337, 180] on button "Yes,Proceed" at bounding box center [333, 184] width 25 height 10
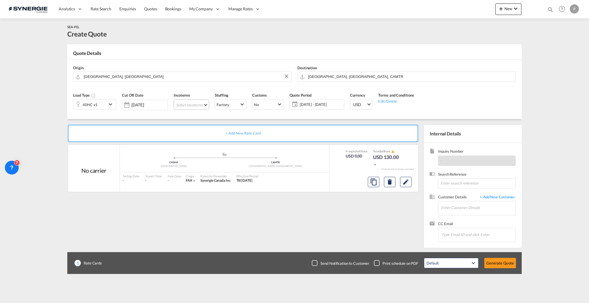
click at [198, 103] on md-select "Select Incoterms EXW - import Ex Works EXW - export Ex Works FOB - export Free …" at bounding box center [191, 105] width 35 height 10
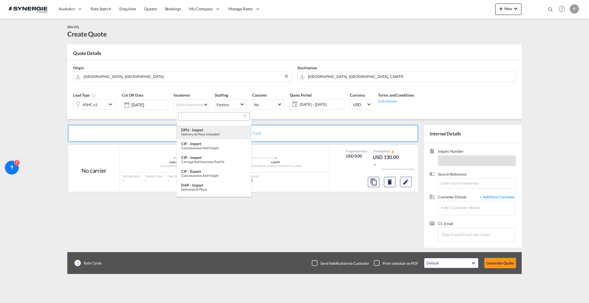
scroll to position [77, 0]
click at [215, 161] on div "FOB - import" at bounding box center [214, 161] width 66 height 5
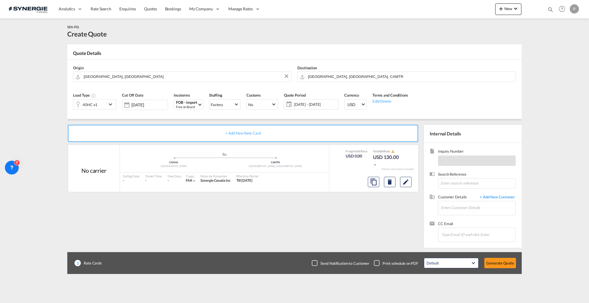
click at [100, 104] on div "40HC x1" at bounding box center [89, 105] width 33 height 10
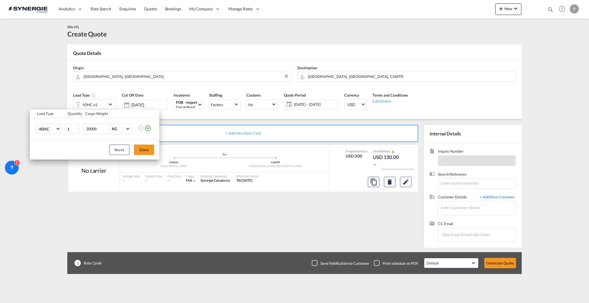
click at [91, 128] on input "20000" at bounding box center [97, 129] width 23 height 10
type input "26000"
click at [139, 152] on button "Done" at bounding box center [144, 150] width 20 height 10
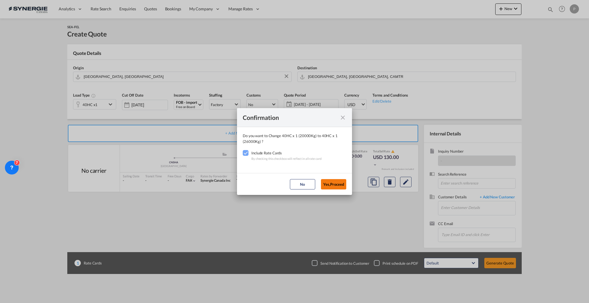
click at [325, 185] on button "Yes,Proceed" at bounding box center [333, 184] width 25 height 10
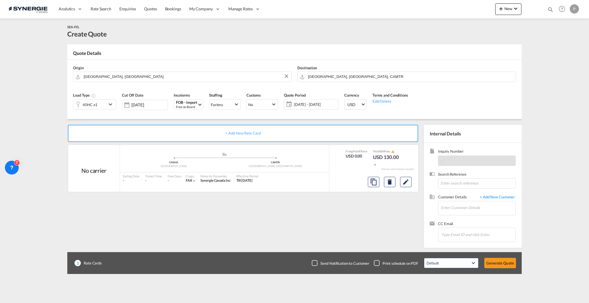
click at [311, 108] on span "26 Sep - 26 Oct 2025" at bounding box center [316, 104] width 46 height 8
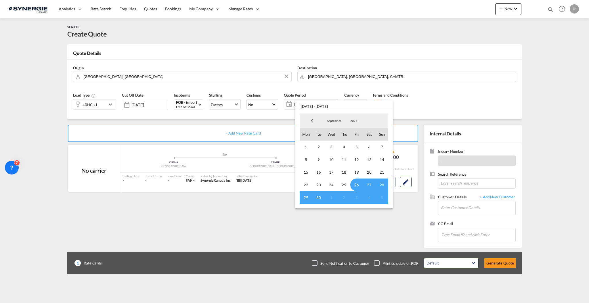
click at [329, 122] on span "September" at bounding box center [334, 121] width 18 height 4
click at [331, 209] on md-option "October" at bounding box center [340, 216] width 39 height 14
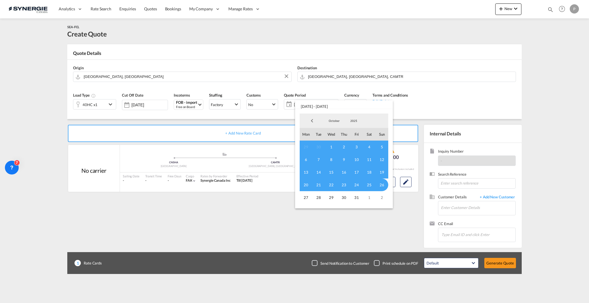
click at [329, 149] on span "1" at bounding box center [331, 147] width 13 height 13
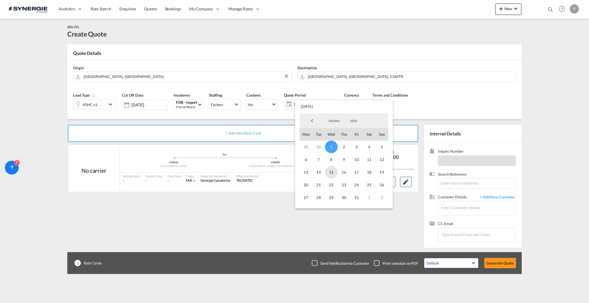
click at [329, 174] on span "15" at bounding box center [331, 172] width 13 height 13
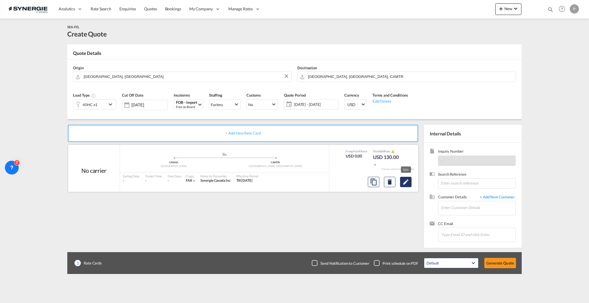
click at [405, 183] on md-icon "Edit" at bounding box center [406, 182] width 7 height 7
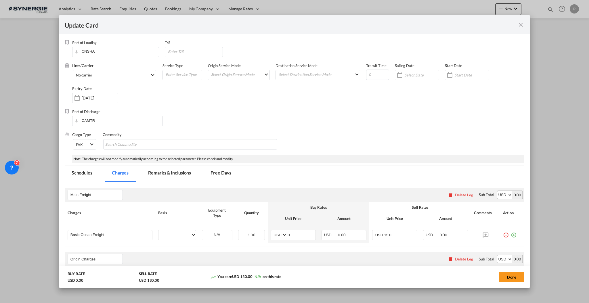
select select "per container"
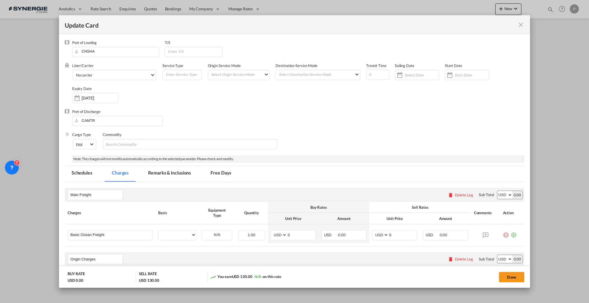
select select "per container"
select select "per B/L"
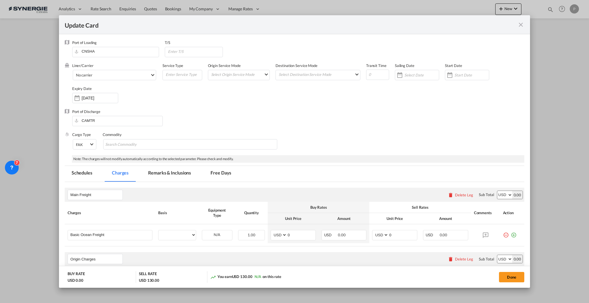
select select "per shipment"
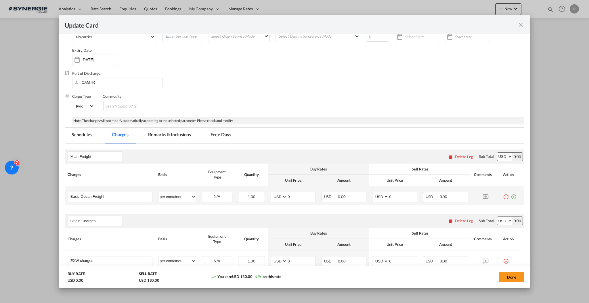
click at [293, 202] on td "AED AFN ALL AMD ANG AOA ARS AUD AWG AZN BAM BBD BDT BGN BHD BIF BMD BND BOB BRL…" at bounding box center [293, 195] width 51 height 19
click at [294, 195] on input "0" at bounding box center [301, 196] width 28 height 9
type input "3436"
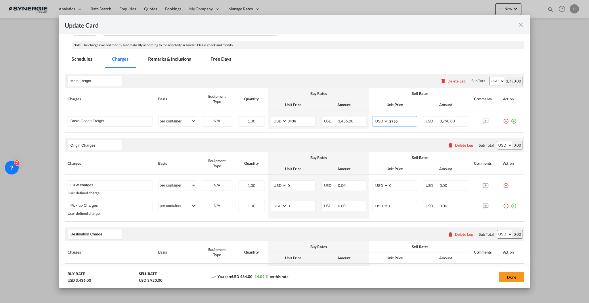
scroll to position [115, 0]
type input "3790"
click at [456, 143] on div "Delete Leg" at bounding box center [464, 144] width 18 height 5
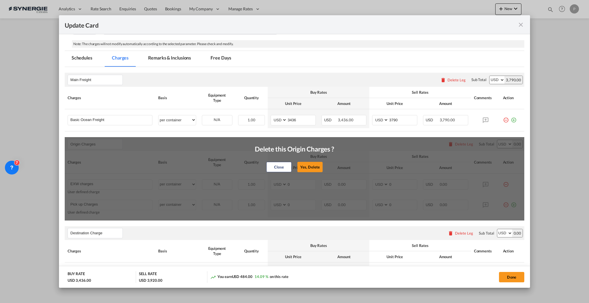
drag, startPoint x: 315, startPoint y: 163, endPoint x: 467, endPoint y: 148, distance: 152.1
click at [316, 163] on button "Yes, Delete" at bounding box center [310, 167] width 25 height 10
type input "Destination Charge"
type input "Port Fees"
type input "Drayage"
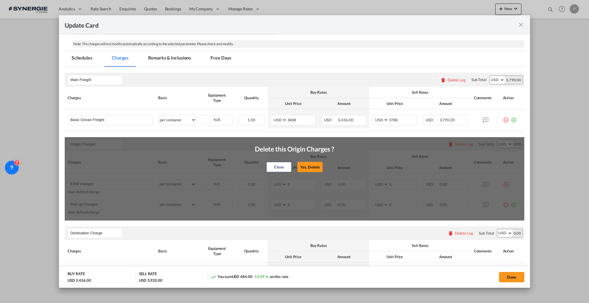
type input "Doc and Handling fees"
type input "E-manifest"
select select "per B/L"
type input "35"
type input "Doc fee"
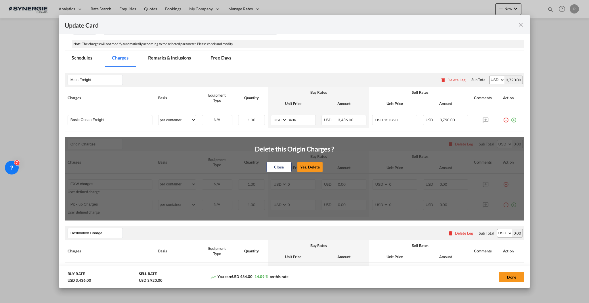
select select "per B/L"
type input "30"
type input "Handling fee"
select select "per B/L"
type input "65"
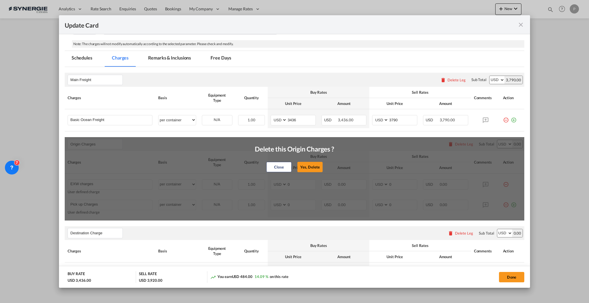
type input "Cargo Coverage"
type input "Cargo Coverage - Rate to be confirmed depending on commodity and value Min 50 U…"
select select "per shipment"
type input "0"
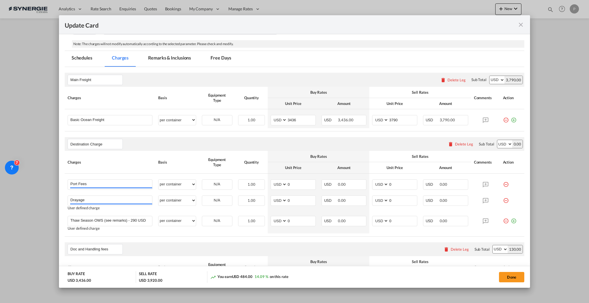
click at [460, 145] on div "Delete Leg" at bounding box center [464, 144] width 18 height 5
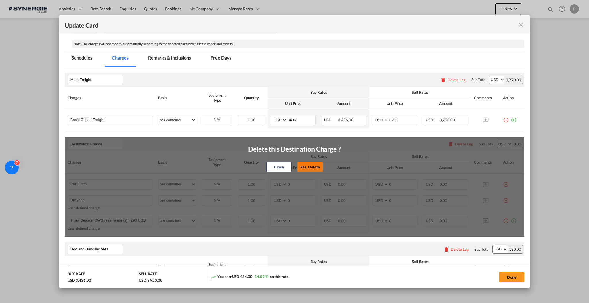
click at [313, 166] on button "Yes, Delete" at bounding box center [310, 167] width 25 height 10
type input "Doc and Handling fees"
type input "E-manifest"
select select "per B/L"
type input "35"
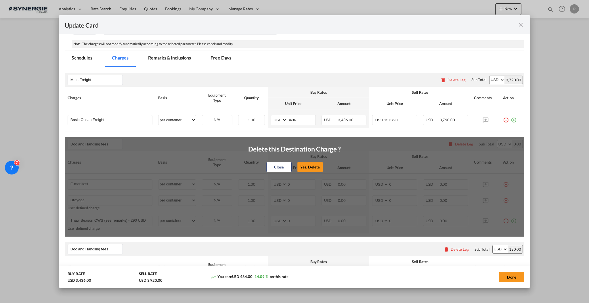
type input "Doc fee"
select select "per B/L"
type input "30"
type input "Cargo Coverage"
type input "Cargo Coverage - Rate to be confirmed depending on commodity and value Min 50 U…"
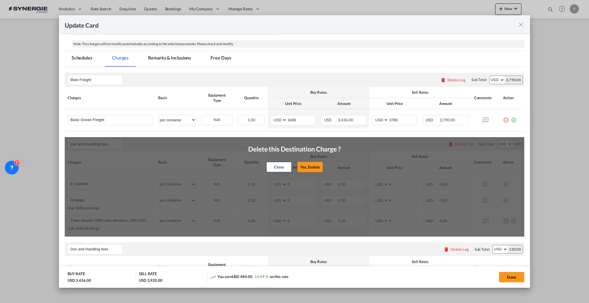
select select "per shipment"
type input "0"
type input "Handling fee"
select select "per B/L"
type input "65"
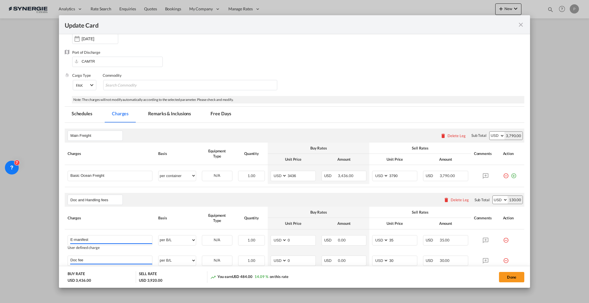
scroll to position [0, 0]
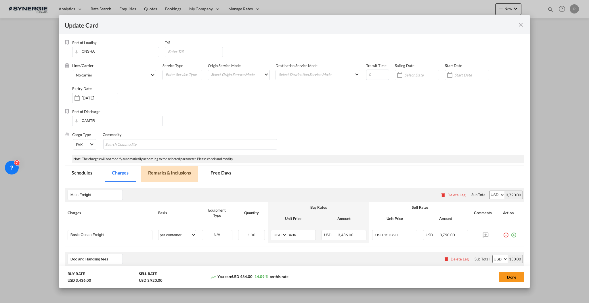
click at [157, 173] on md-tab-item "Remarks & Inclusions" at bounding box center [169, 174] width 57 height 16
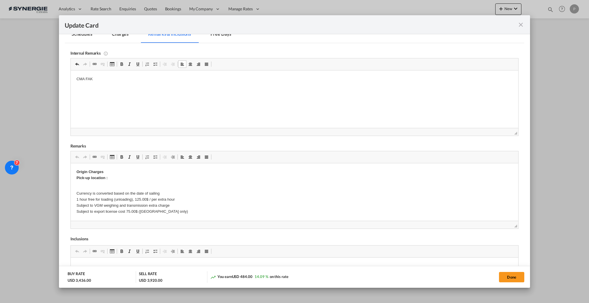
scroll to position [192, 0]
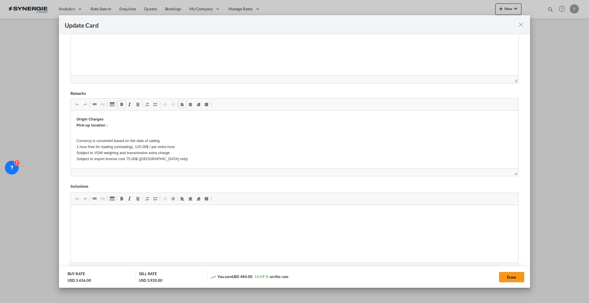
drag, startPoint x: 163, startPoint y: 159, endPoint x: 150, endPoint y: 153, distance: 13.8
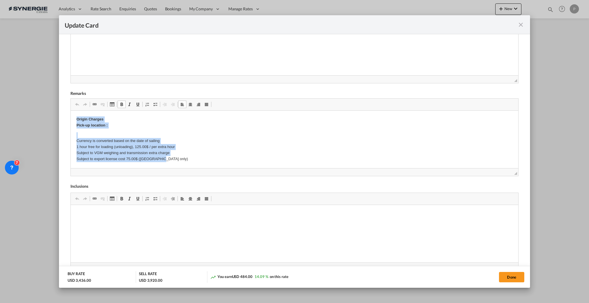
drag, startPoint x: 163, startPoint y: 158, endPoint x: 103, endPoint y: 203, distance: 75.2
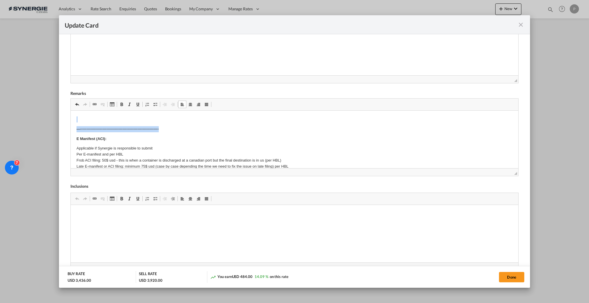
drag, startPoint x: 170, startPoint y: 132, endPoint x: 140, endPoint y: 220, distance: 93.6
click at [70, 111] on html "—--------------------------------------------------------------- E Manifest (AC…" at bounding box center [294, 301] width 448 height 380
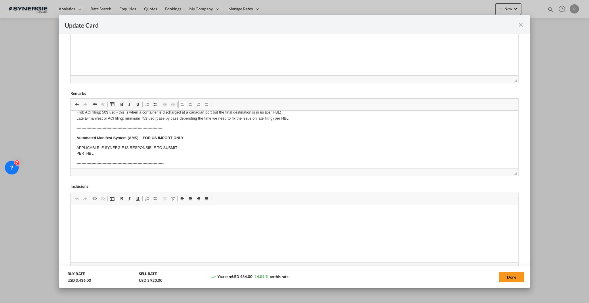
scroll to position [38, 0]
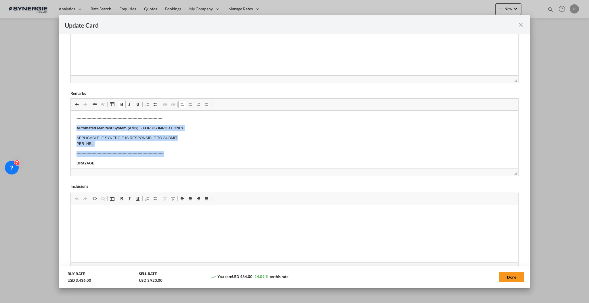
drag, startPoint x: 75, startPoint y: 127, endPoint x: 171, endPoint y: 148, distance: 97.5
click at [171, 148] on html "​​​​​​​ E Manifest (ACI): Applicable if Synergie is responsible to submit Per E…" at bounding box center [294, 253] width 448 height 361
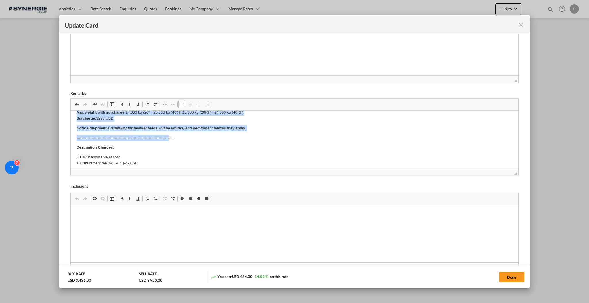
scroll to position [230, 0]
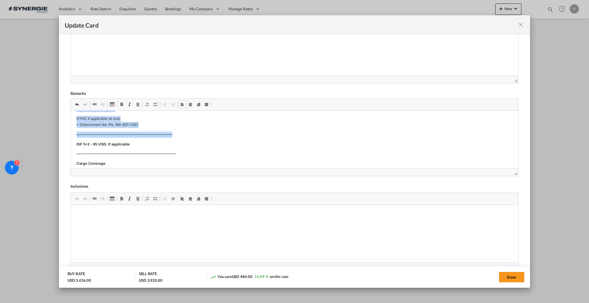
drag, startPoint x: 74, startPoint y: 120, endPoint x: 186, endPoint y: 135, distance: 113.0
click at [186, 135] on html "E Manifest (ACI): Applicable if Synergie is responsible to submit Per E-manifes…" at bounding box center [294, 44] width 448 height 326
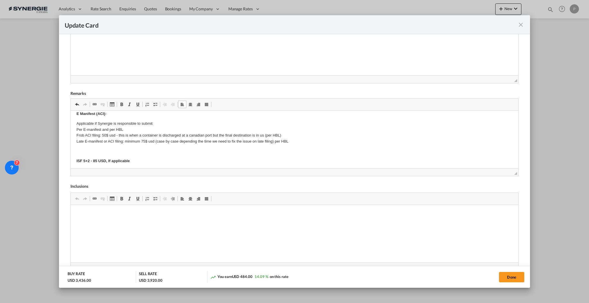
scroll to position [0, 0]
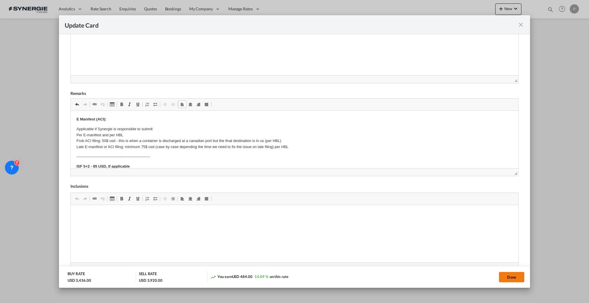
click at [504, 280] on button "Done" at bounding box center [511, 277] width 25 height 10
type input "25 Oct 2025"
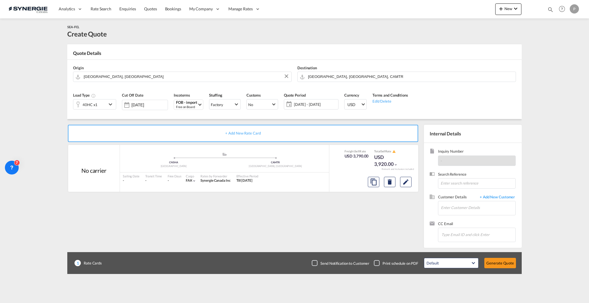
scroll to position [28, 0]
click at [470, 207] on input "Enter Customer Details" at bounding box center [478, 207] width 75 height 13
click at [455, 214] on input "Enter Customer Details" at bounding box center [478, 207] width 75 height 13
click at [454, 209] on input "Enter Customer Details" at bounding box center [478, 207] width 75 height 13
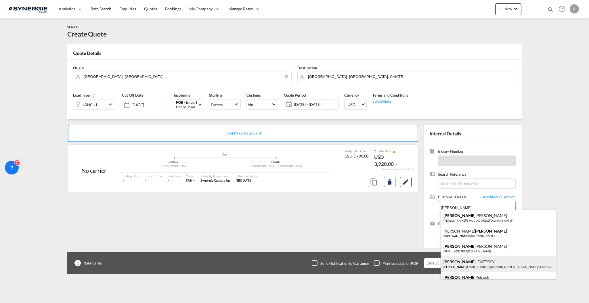
click at [477, 264] on div "ADAM LENETSKY adam lenetsky@allenbearings.com | ALLEN BEARINGS" at bounding box center [498, 264] width 115 height 16
type input "ALLEN BEARINGS, ADAM LENETSKY, adamlenetsky@allenbearings.com"
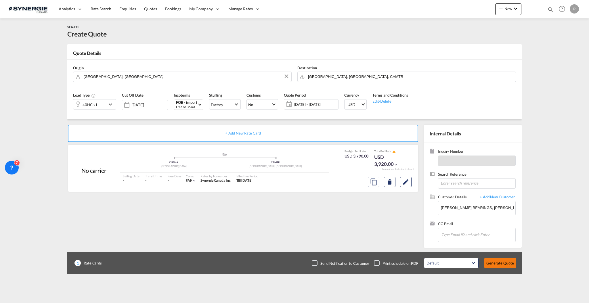
click at [498, 265] on button "Generate Quote" at bounding box center [501, 263] width 32 height 10
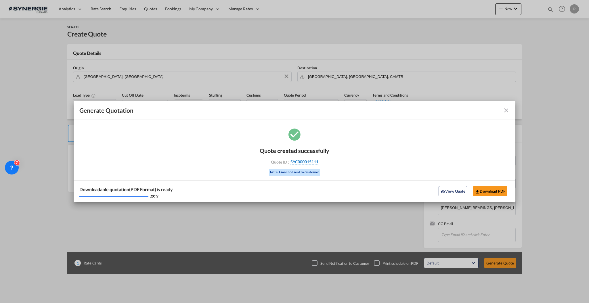
drag, startPoint x: 330, startPoint y: 163, endPoint x: 318, endPoint y: 163, distance: 12.1
click at [318, 163] on div "Quote created successfully Quote ID : SYC000015111 Note: Email not sent to cust…" at bounding box center [295, 164] width 442 height 75
copy div "SYC000015111"
click at [485, 190] on button "Download PDF" at bounding box center [490, 191] width 34 height 10
click at [506, 110] on md-icon "icon-close fg-AAA8AD cursor m-0" at bounding box center [506, 110] width 7 height 7
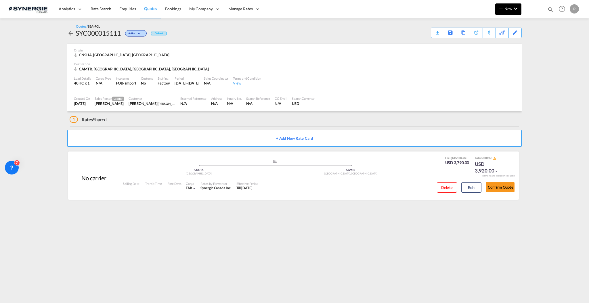
click at [505, 9] on span "New" at bounding box center [509, 8] width 22 height 5
click at [495, 44] on span "Quote" at bounding box center [493, 43] width 6 height 12
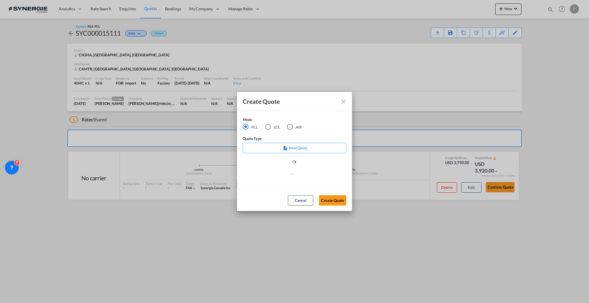
click at [266, 123] on div "Mode" at bounding box center [276, 120] width 66 height 7
click at [271, 131] on div "Mode FCL LCL AIR" at bounding box center [276, 126] width 66 height 19
click at [270, 127] on div "LCL" at bounding box center [268, 127] width 6 height 6
click at [271, 178] on md-select "Select template *NEW* UBV Italy consol LCL Pablo Gomez Saldarriaga | 23 Sep 202…" at bounding box center [295, 177] width 104 height 12
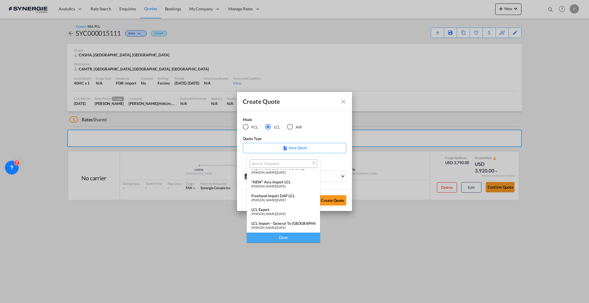
scroll to position [36, 0]
click at [283, 218] on md-option "*NEW* Asia Import LCL Pablo Gomez Saldarriaga | 06 Dec 2024" at bounding box center [283, 223] width 73 height 14
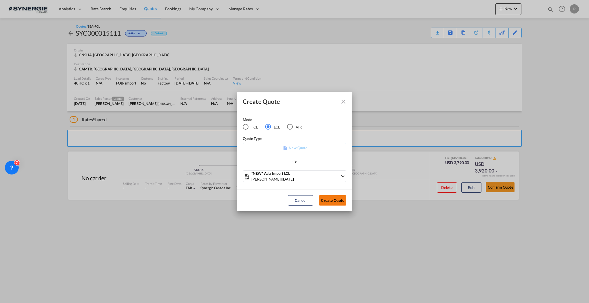
click at [336, 199] on button "Create Quote" at bounding box center [332, 200] width 27 height 10
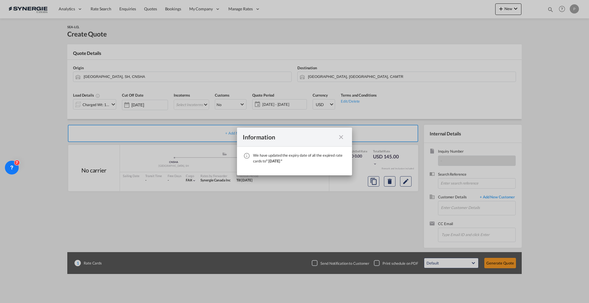
click at [342, 136] on md-icon "icon-close fg-AAA8AD cursor" at bounding box center [341, 137] width 7 height 7
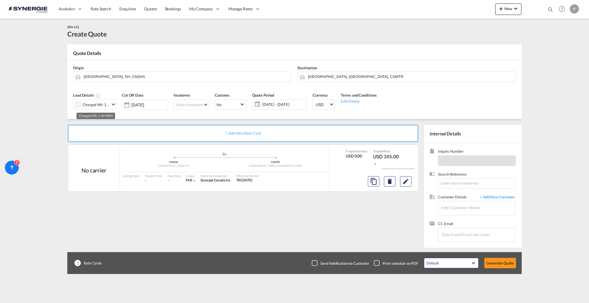
click at [94, 105] on div "Charged Wt: 1.44 W/M" at bounding box center [96, 105] width 27 height 8
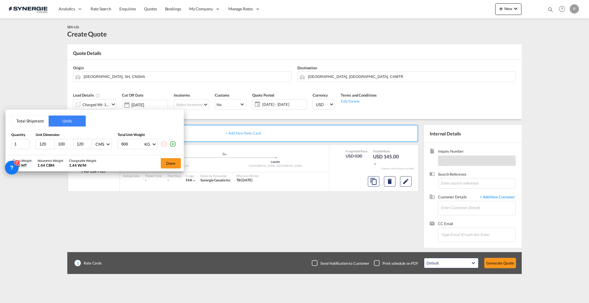
click at [46, 146] on input "120" at bounding box center [47, 144] width 16 height 5
drag, startPoint x: 44, startPoint y: 143, endPoint x: 48, endPoint y: 142, distance: 3.8
click at [48, 142] on input "120" at bounding box center [47, 144] width 16 height 5
type input "127"
click at [17, 142] on input "1" at bounding box center [20, 144] width 19 height 10
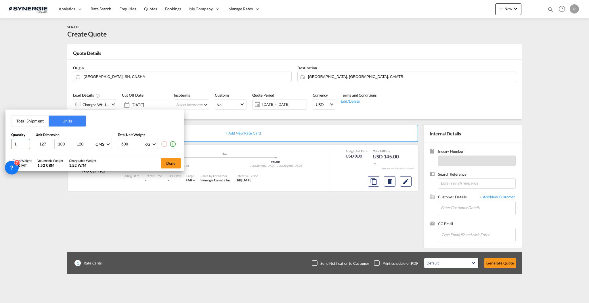
click at [17, 142] on input "1" at bounding box center [20, 144] width 19 height 10
type input "5"
click at [63, 144] on input "100" at bounding box center [66, 144] width 16 height 5
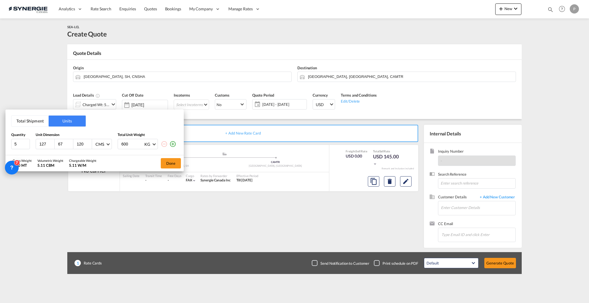
type input "67"
type input "189"
click at [133, 142] on input "600" at bounding box center [132, 144] width 23 height 10
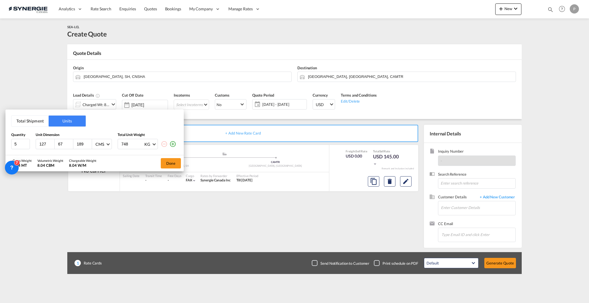
type input "748"
click at [174, 145] on md-icon "icon-plus-circle-outline" at bounding box center [172, 144] width 7 height 7
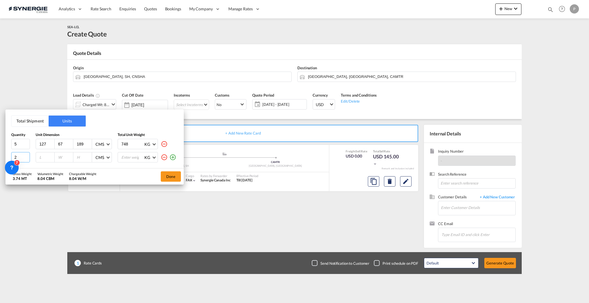
click at [27, 156] on input "2" at bounding box center [20, 157] width 19 height 10
type input "3"
click at [27, 156] on input "3" at bounding box center [20, 157] width 19 height 10
click at [43, 157] on input "number" at bounding box center [47, 157] width 16 height 5
type input "104"
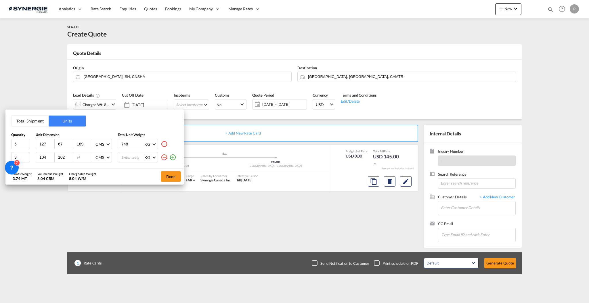
type input "102"
type input "207"
type input "749"
click at [176, 157] on md-icon "icon-plus-circle-outline" at bounding box center [172, 157] width 7 height 7
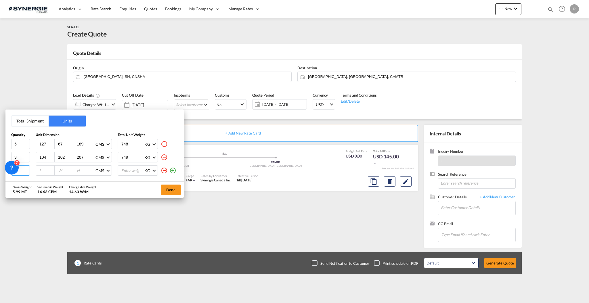
click at [25, 173] on input "1" at bounding box center [20, 170] width 19 height 10
click at [28, 169] on input "2" at bounding box center [20, 170] width 19 height 10
click at [22, 171] on input "2" at bounding box center [20, 170] width 19 height 10
drag, startPoint x: 15, startPoint y: 169, endPoint x: 14, endPoint y: 30, distance: 139.6
click at [14, 47] on div at bounding box center [17, 51] width 8 height 8
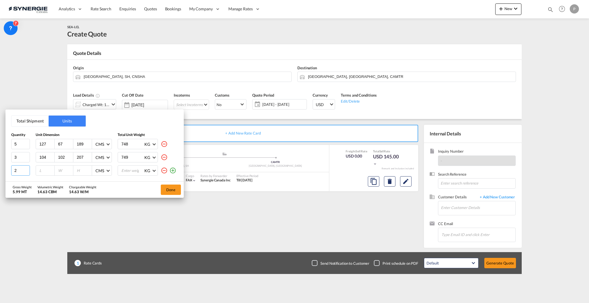
click at [15, 173] on input "2" at bounding box center [20, 170] width 19 height 10
type input "1"
type input "127"
type input "67"
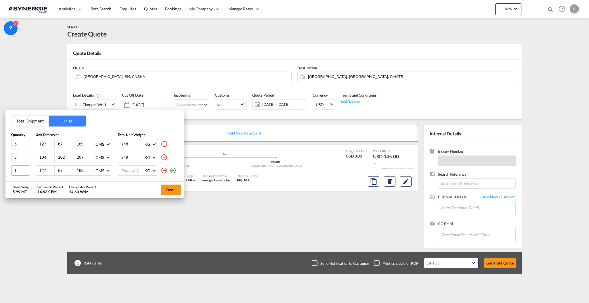
type input "162"
type input "749"
click at [82, 145] on input "189" at bounding box center [84, 144] width 16 height 5
type input "200"
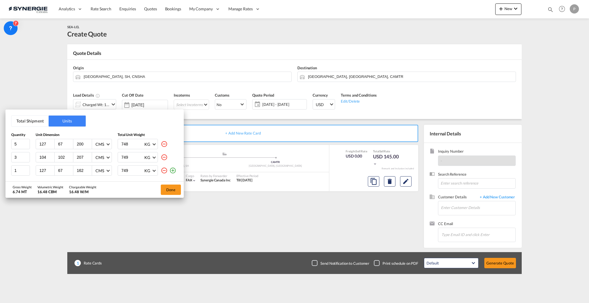
click at [79, 174] on div "162" at bounding box center [82, 171] width 19 height 10
click at [79, 172] on input "162" at bounding box center [84, 170] width 16 height 5
type input "200"
click at [77, 188] on div "Chargeable Weight" at bounding box center [82, 187] width 27 height 4
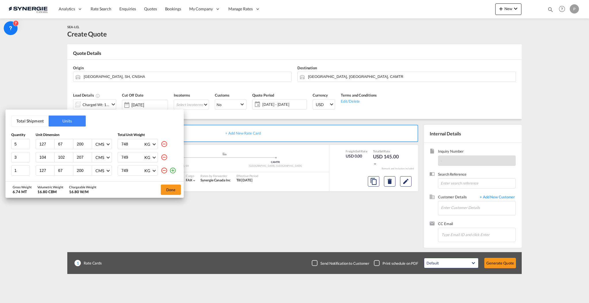
click at [82, 144] on input "200" at bounding box center [84, 144] width 16 height 5
click at [84, 142] on input "200" at bounding box center [84, 144] width 16 height 5
click at [83, 142] on input "200" at bounding box center [84, 144] width 16 height 5
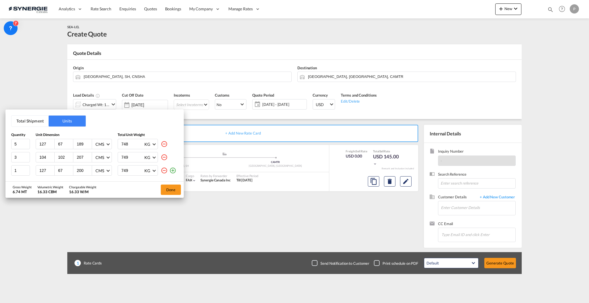
type input "189"
click at [79, 172] on input "200" at bounding box center [84, 170] width 16 height 5
type input "162"
click at [166, 191] on button "Done" at bounding box center [171, 190] width 20 height 10
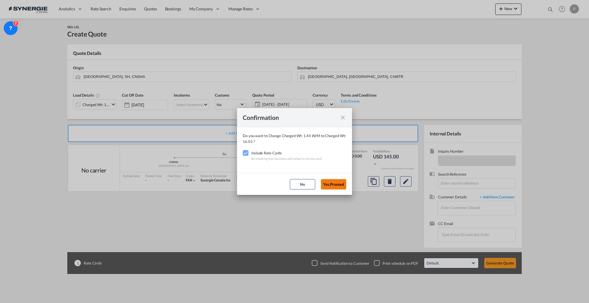
click at [333, 182] on button "Yes,Proceed" at bounding box center [333, 184] width 25 height 10
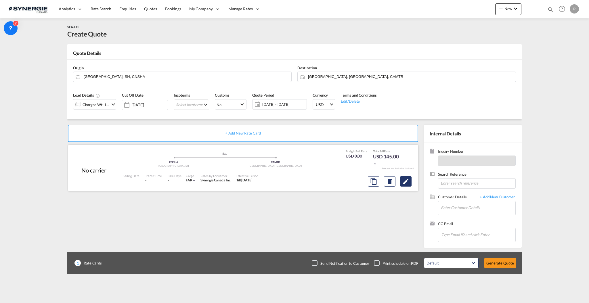
click at [407, 179] on md-icon "Edit" at bounding box center [406, 181] width 7 height 7
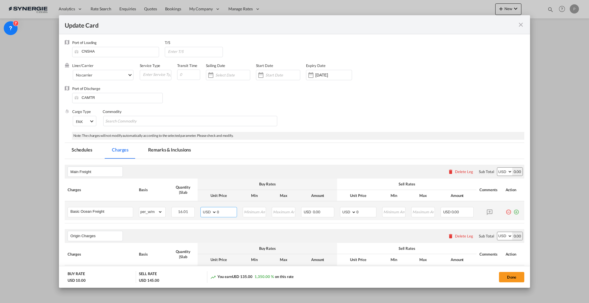
click at [217, 215] on input "0" at bounding box center [227, 211] width 20 height 9
type input "64"
click at [357, 210] on input "0" at bounding box center [367, 211] width 20 height 9
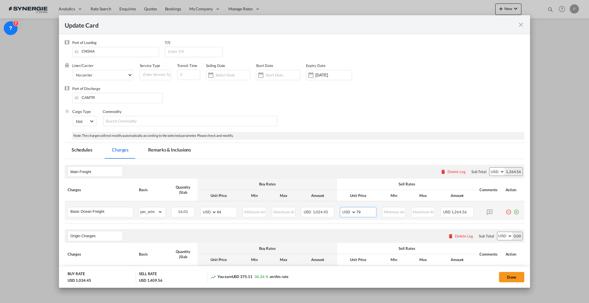
type input "79"
click at [514, 212] on md-icon "icon-plus-circle-outline green-400-fg" at bounding box center [517, 210] width 6 height 6
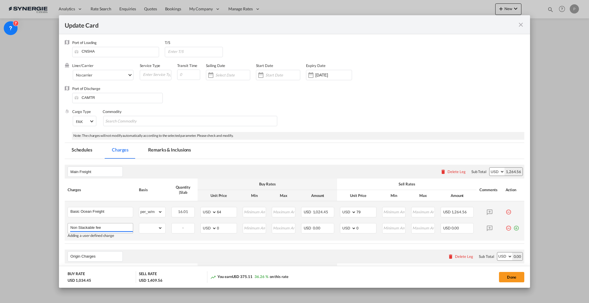
type input "Non Stackable fee"
select select "flat"
type input "64"
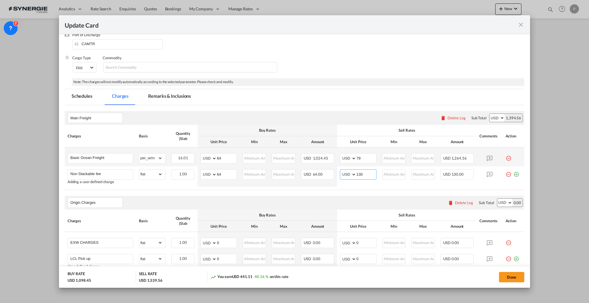
scroll to position [115, 0]
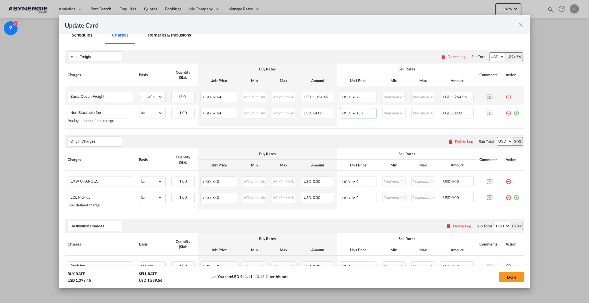
type input "130"
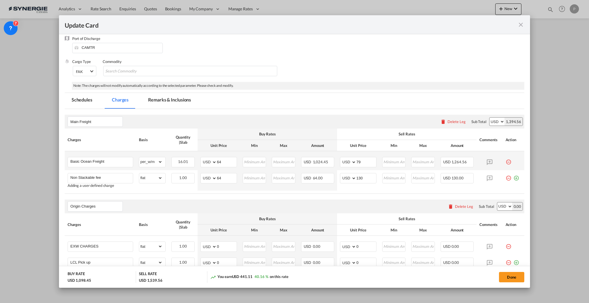
scroll to position [38, 0]
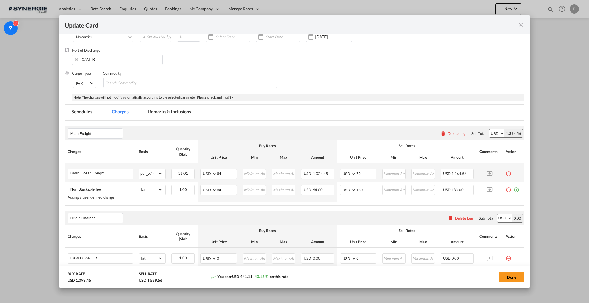
drag, startPoint x: 166, startPoint y: 114, endPoint x: 162, endPoint y: 109, distance: 6.7
click at [166, 114] on md-tab-item "Remarks & Inclusions" at bounding box center [169, 113] width 57 height 16
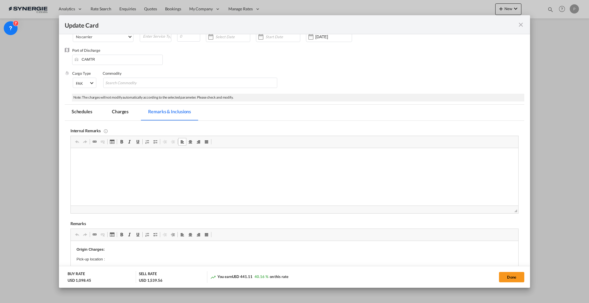
scroll to position [0, 0]
drag, startPoint x: 118, startPoint y: 169, endPoint x: 129, endPoint y: 180, distance: 15.1
click at [129, 180] on html "For non stackable the additional CBM if all cargo is consider at heigh 200 cm, …" at bounding box center [294, 166] width 448 height 37
click at [124, 112] on md-tab-item "Charges" at bounding box center [120, 113] width 31 height 16
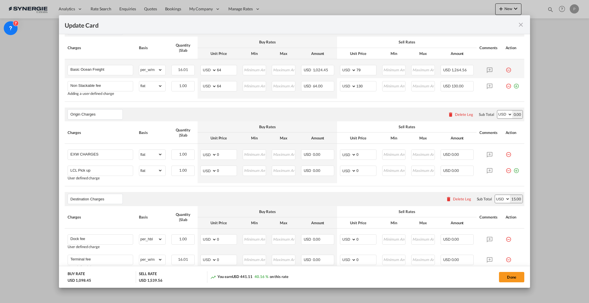
scroll to position [153, 0]
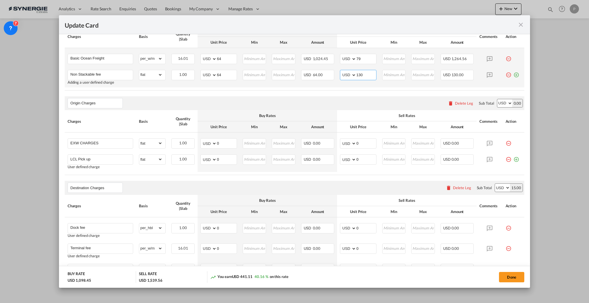
click at [357, 73] on input "130" at bounding box center [367, 74] width 20 height 9
type input "1"
drag, startPoint x: 350, startPoint y: 68, endPoint x: 361, endPoint y: 73, distance: 12.2
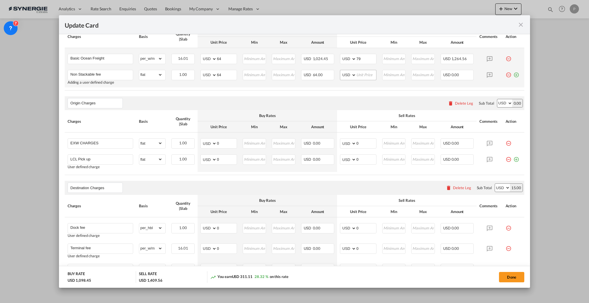
click at [350, 67] on td "AED AFN ALL AMD ANG AOA ARS AUD AWG AZN BAM BBD BDT BGN BHD BIF BMD BND BOB BRL…" at bounding box center [358, 77] width 42 height 20
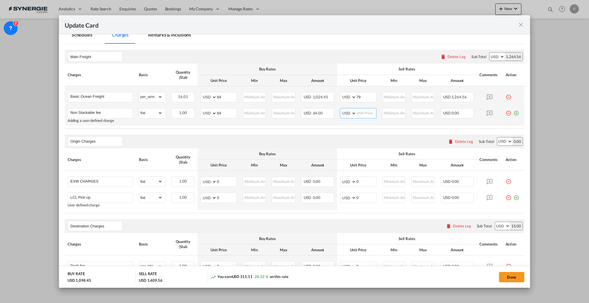
click at [363, 115] on input "Update Card Port ..." at bounding box center [367, 112] width 20 height 9
type input "158"
click at [359, 64] on th "Sell Rates" at bounding box center [407, 69] width 140 height 11
click at [228, 180] on input "0" at bounding box center [227, 181] width 20 height 9
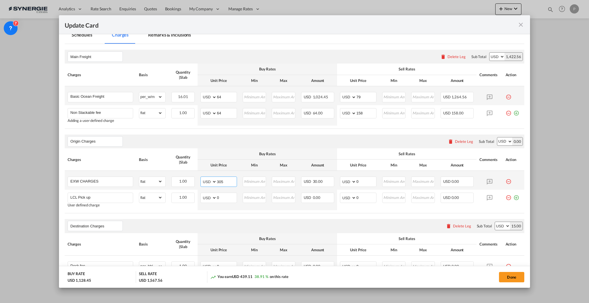
type input "305"
type input "335"
type input "250"
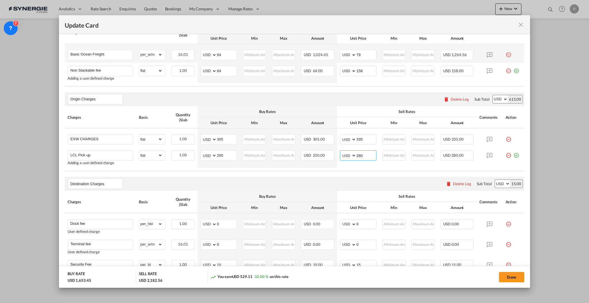
scroll to position [192, 0]
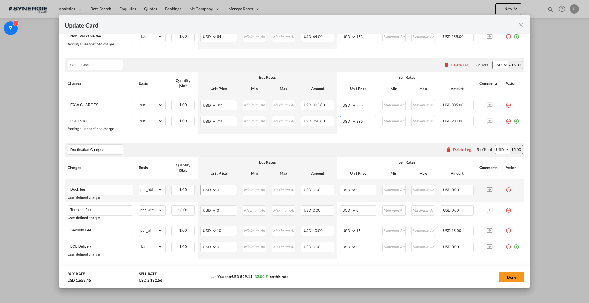
type input "280"
click at [234, 189] on input "0" at bounding box center [227, 189] width 20 height 9
click at [371, 191] on input "0" at bounding box center [367, 189] width 20 height 9
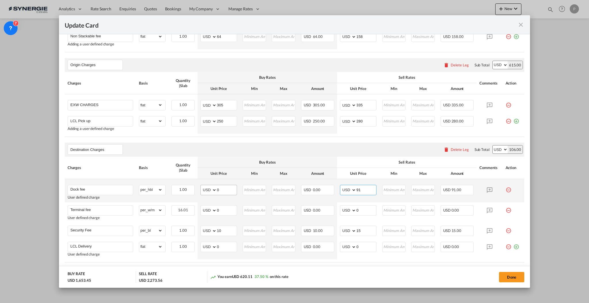
type input "91"
click at [220, 190] on input "0" at bounding box center [227, 189] width 20 height 9
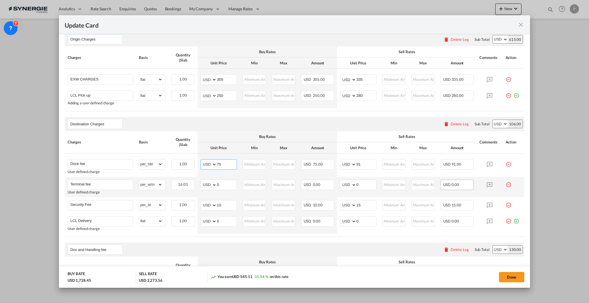
scroll to position [230, 0]
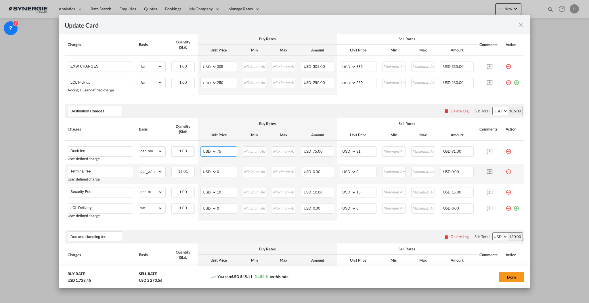
type input "75"
click at [506, 172] on md-icon "icon-minus-circle-outline red-400-fg pt-7" at bounding box center [509, 170] width 6 height 6
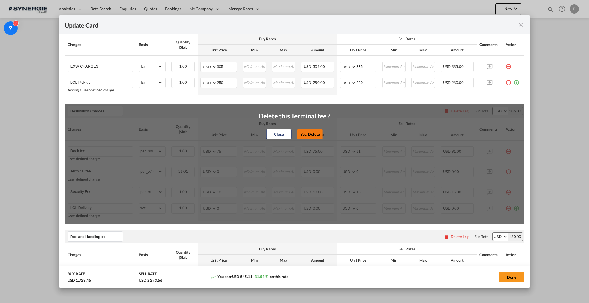
click at [305, 134] on button "Yes, Delete" at bounding box center [310, 134] width 25 height 10
type input "Security Fee"
select select "per_bl"
type input "10"
type input "15"
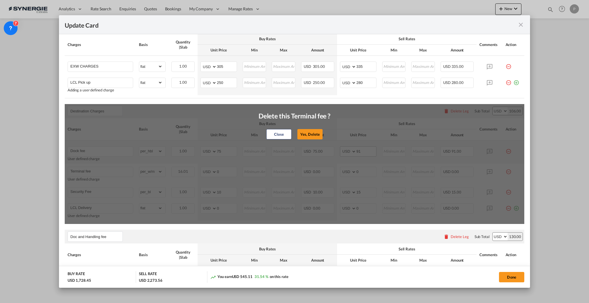
type input "LCL Delivery"
select select "flat"
type input "0"
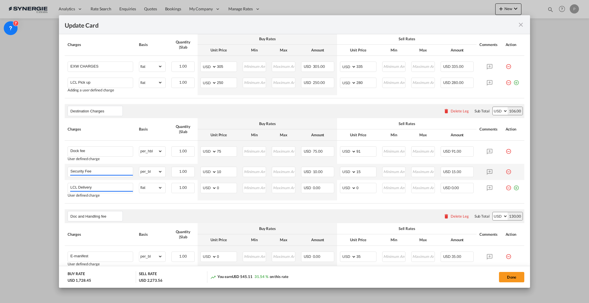
click at [506, 171] on md-icon "icon-minus-circle-outline red-400-fg pt-7" at bounding box center [509, 170] width 6 height 6
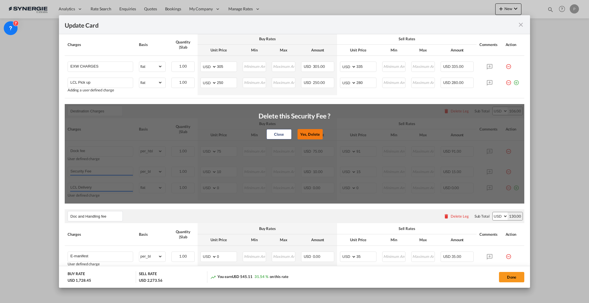
click at [313, 132] on button "Yes, Delete" at bounding box center [310, 134] width 25 height 10
type input "LCL Delivery"
select select "flat"
type input "0"
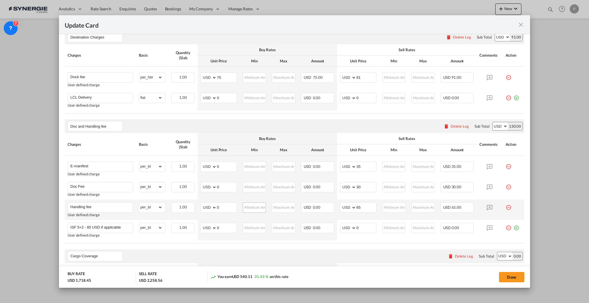
scroll to position [307, 0]
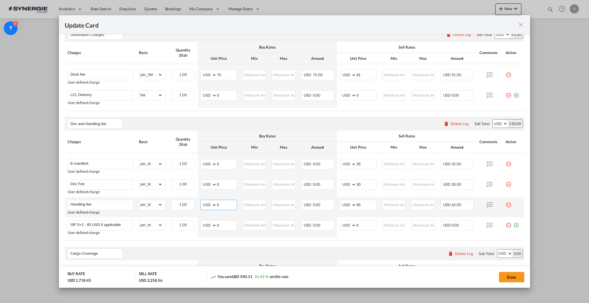
click at [224, 205] on input "0" at bounding box center [227, 204] width 20 height 9
type input "48"
click at [222, 129] on div "Doc and Handling fee Please enter leg name Leg Name Already Exists Delete Leg S…" at bounding box center [295, 124] width 460 height 14
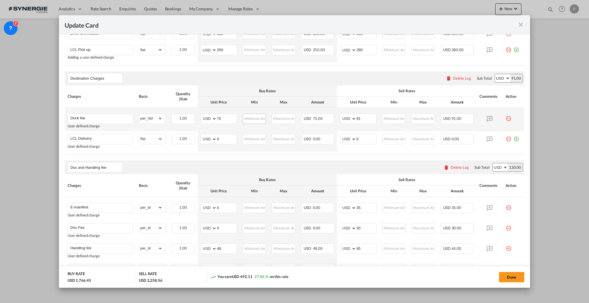
scroll to position [230, 0]
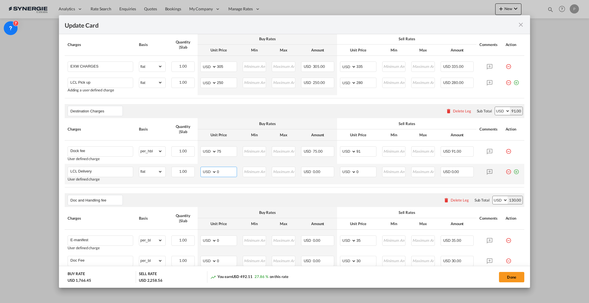
click at [224, 171] on input "0" at bounding box center [227, 171] width 20 height 9
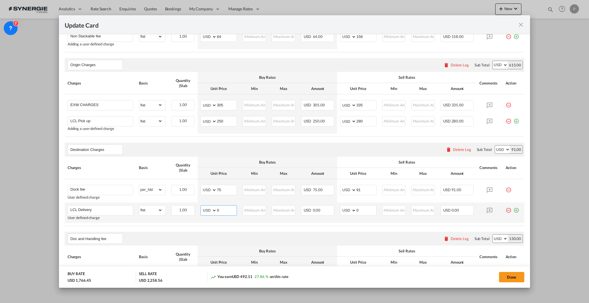
click at [231, 210] on input "0" at bounding box center [227, 210] width 20 height 9
click at [217, 211] on input "0" at bounding box center [227, 210] width 20 height 9
type input "505"
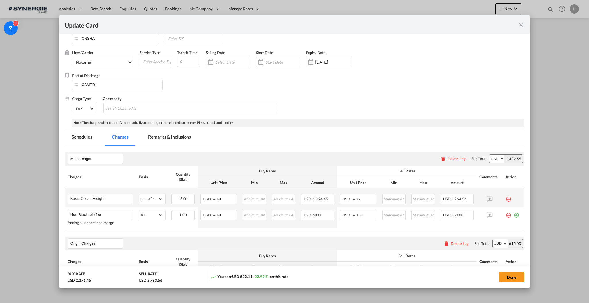
scroll to position [0, 0]
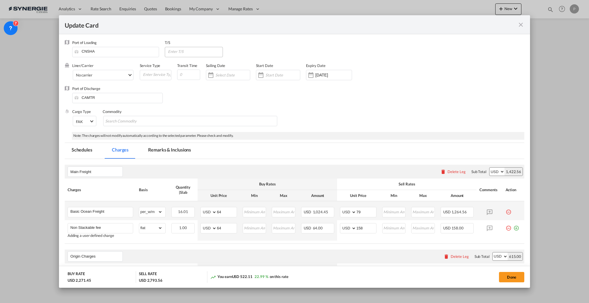
type input "535"
click at [195, 51] on input "Update Card Port ..." at bounding box center [194, 51] width 55 height 9
type input "CAVAN"
type input "35"
click at [181, 153] on md-tab-item "Remarks & Inclusions" at bounding box center [169, 151] width 57 height 16
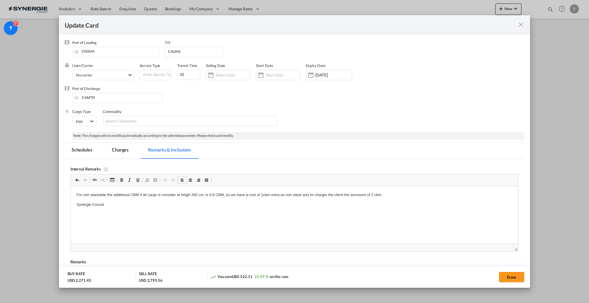
click at [98, 216] on p "Editor, editor18" at bounding box center [294, 215] width 436 height 6
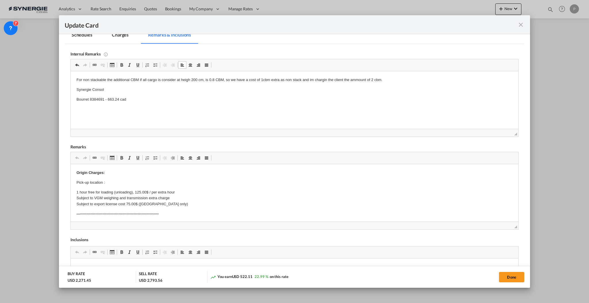
scroll to position [153, 0]
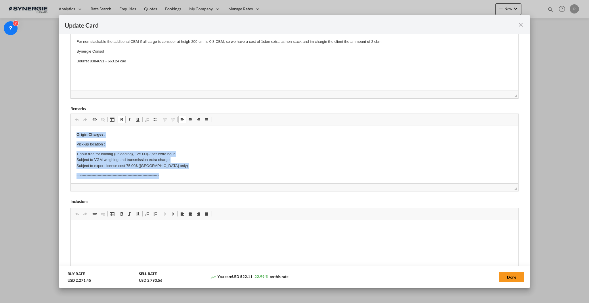
drag, startPoint x: 170, startPoint y: 176, endPoint x: 70, endPoint y: 136, distance: 107.5
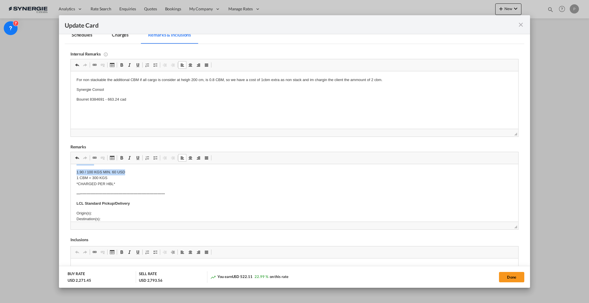
scroll to position [91, 0]
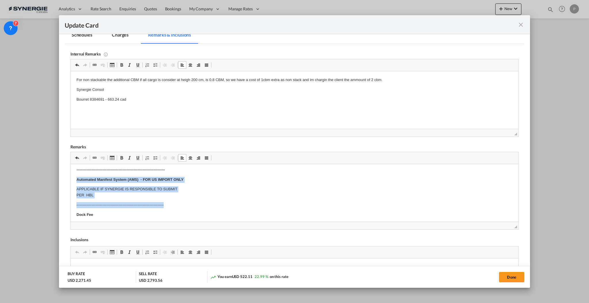
drag, startPoint x: 79, startPoint y: 195, endPoint x: 224, endPoint y: 203, distance: 145.5
click at [224, 203] on body "Origin Charges: Pick-up location : Foshan City limits 1 hour free for loading (…" at bounding box center [294, 260] width 436 height 363
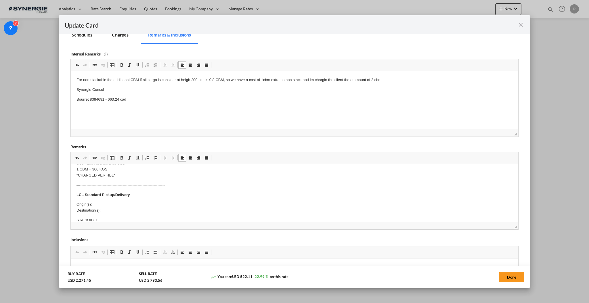
scroll to position [130, 0]
click at [100, 193] on p "Origin(s): Destination(s):" at bounding box center [294, 195] width 436 height 12
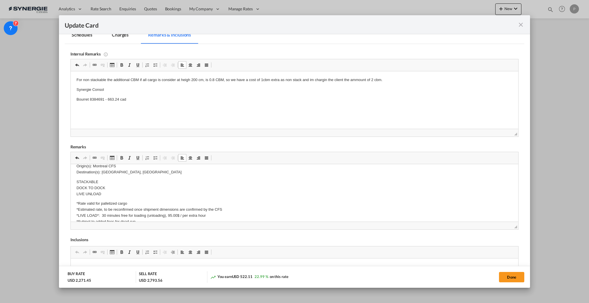
scroll to position [168, 0]
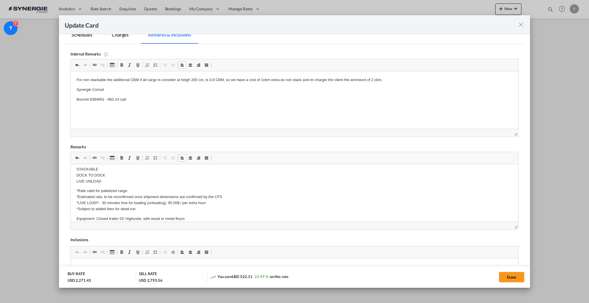
click at [76, 172] on p "STACKABLE DOCK TO DOCK LIVE UNLOAD" at bounding box center [294, 176] width 436 height 18
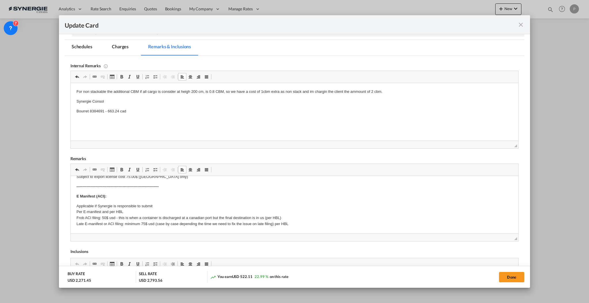
scroll to position [0, 0]
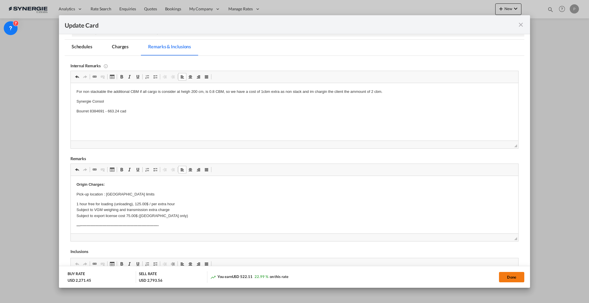
click at [512, 281] on button "Done" at bounding box center [511, 277] width 25 height 10
type input "25 Oct 2025"
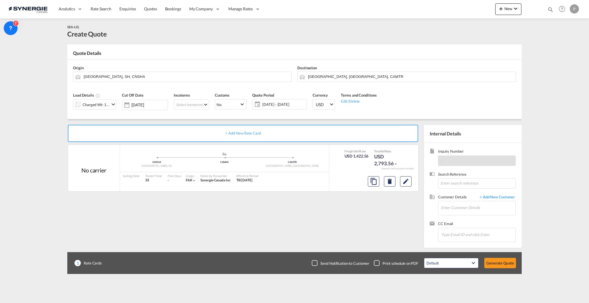
scroll to position [5, 0]
click at [460, 212] on input "Enter Customer Details" at bounding box center [478, 207] width 75 height 13
paste input "fragboxcorals@gmail.com"
click at [454, 221] on div "MARCELO . fragboxcorals@gmail.com | FRAGBOX CORALS" at bounding box center [478, 218] width 75 height 16
type input "FRAGBOX CORALS, MARCELO ., fragboxcorals@gmail.com"
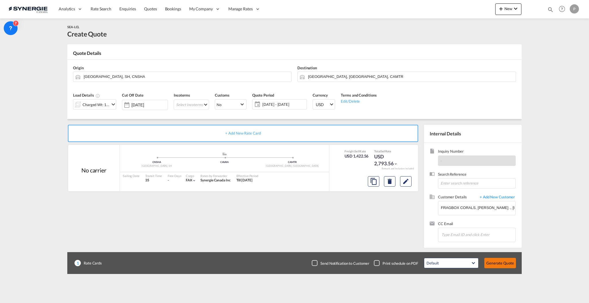
click at [510, 261] on button "Generate Quote" at bounding box center [501, 263] width 32 height 10
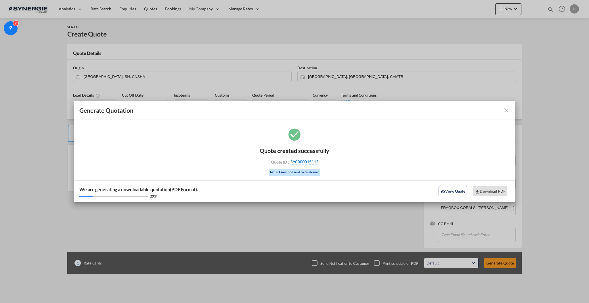
drag, startPoint x: 325, startPoint y: 163, endPoint x: 318, endPoint y: 163, distance: 7.2
click at [318, 163] on div "Quote ID : SYC000015112" at bounding box center [294, 161] width 67 height 5
copy div "SYC000015112"
click at [495, 190] on button "Download PDF" at bounding box center [490, 191] width 34 height 10
click at [454, 190] on button "View Quote" at bounding box center [453, 191] width 29 height 10
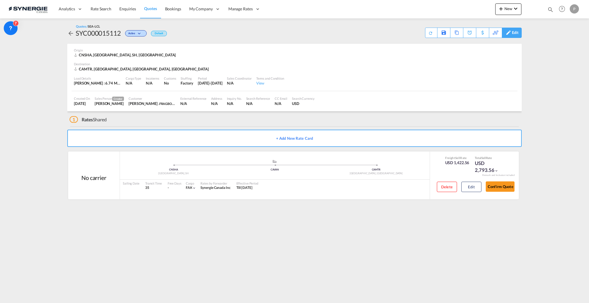
click at [513, 34] on div "Edit" at bounding box center [515, 33] width 7 height 10
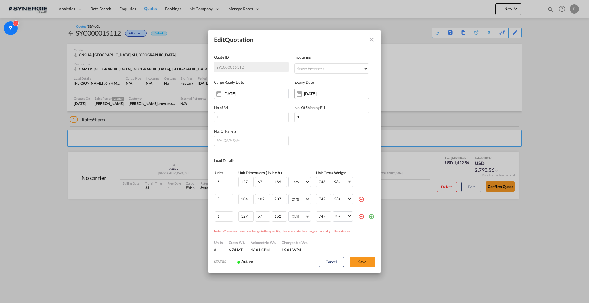
click at [316, 92] on input "26 Oct 2025" at bounding box center [322, 94] width 36 height 5
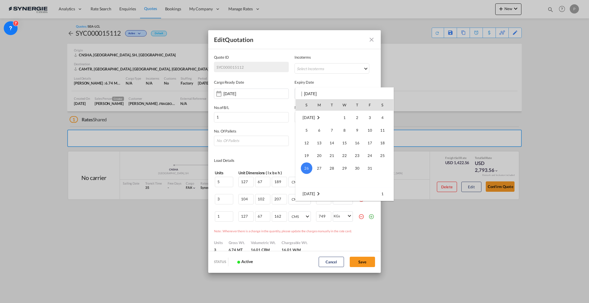
scroll to position [38, 0]
click at [371, 43] on div at bounding box center [294, 151] width 589 height 303
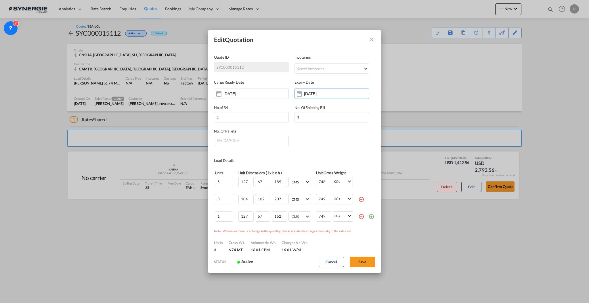
click at [371, 42] on md-icon "Close dialog" at bounding box center [371, 39] width 7 height 7
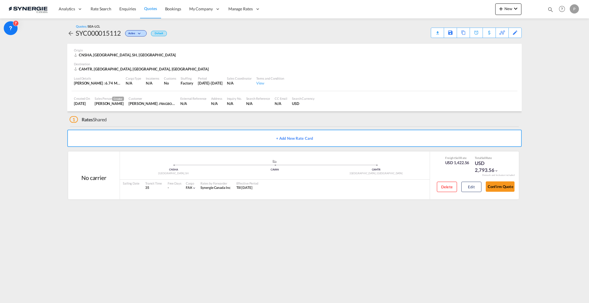
click at [549, 7] on md-icon "icon-magnify" at bounding box center [551, 9] width 6 height 6
click at [454, 8] on select "Bookings Quotes Enquiries" at bounding box center [458, 9] width 27 height 10
select select "Quotes"
click at [445, 4] on select "Bookings Quotes Enquiries" at bounding box center [458, 9] width 27 height 10
click at [481, 10] on input at bounding box center [508, 9] width 72 height 10
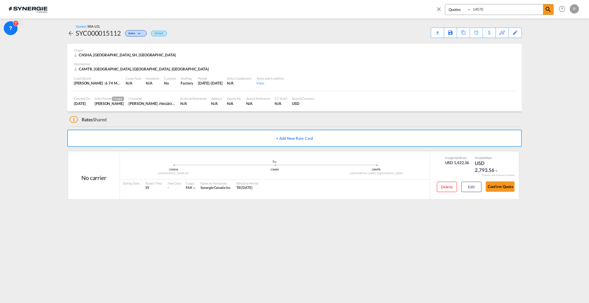
type input "14570"
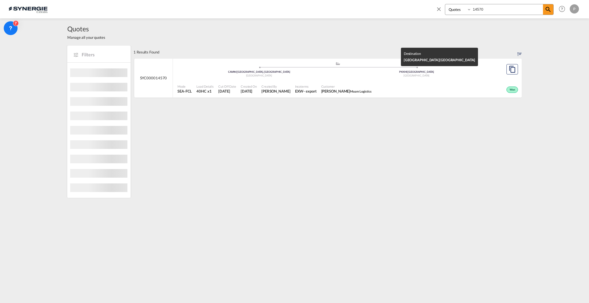
click at [371, 77] on div "Pakistan" at bounding box center [417, 76] width 158 height 4
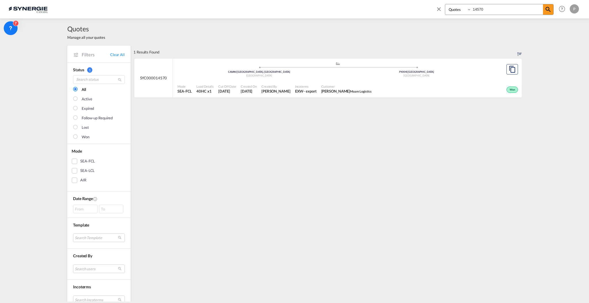
drag, startPoint x: 437, startPoint y: 8, endPoint x: 466, endPoint y: 23, distance: 32.4
click at [437, 8] on md-icon "icon-close" at bounding box center [439, 9] width 6 height 6
click at [506, 12] on button "New" at bounding box center [509, 9] width 26 height 12
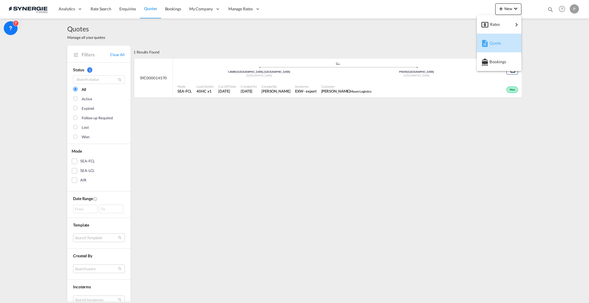
click at [495, 46] on span "Quote" at bounding box center [493, 43] width 6 height 12
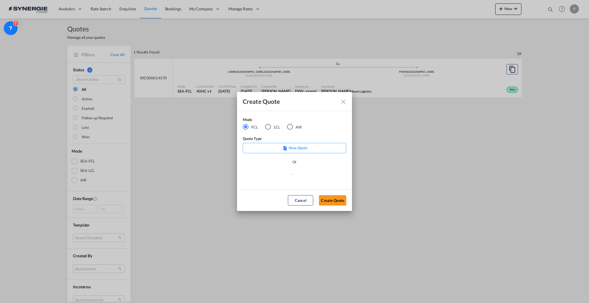
click at [270, 130] on div "Mode FCL LCL AIR" at bounding box center [276, 126] width 66 height 19
click at [270, 128] on div "LCL" at bounding box center [268, 127] width 6 height 6
click at [273, 176] on md-select "Select template *NEW* UBV Italy consol LCL Pablo Gomez Saldarriaga | 23 Sep 202…" at bounding box center [295, 177] width 104 height 12
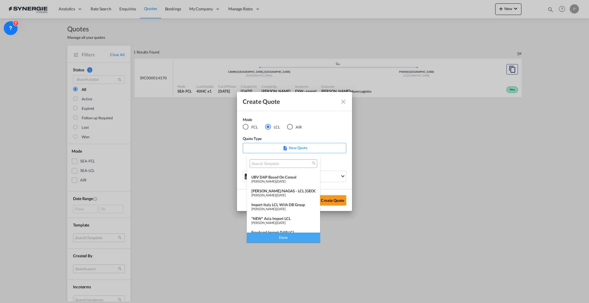
scroll to position [75, 0]
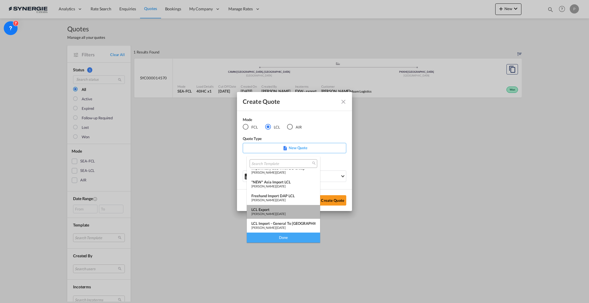
click at [286, 211] on div "LCL Export" at bounding box center [283, 209] width 64 height 5
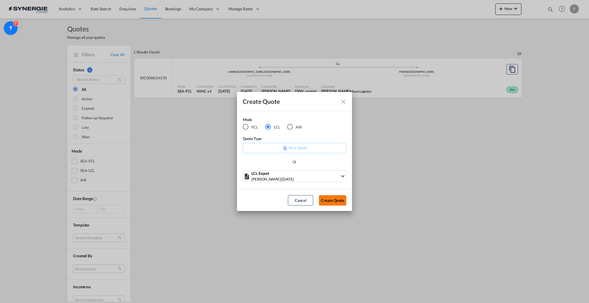
click at [342, 197] on button "Create Quote" at bounding box center [332, 200] width 27 height 10
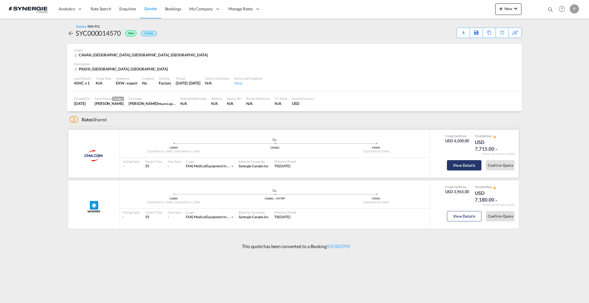
click at [470, 164] on button "View Details" at bounding box center [464, 165] width 35 height 10
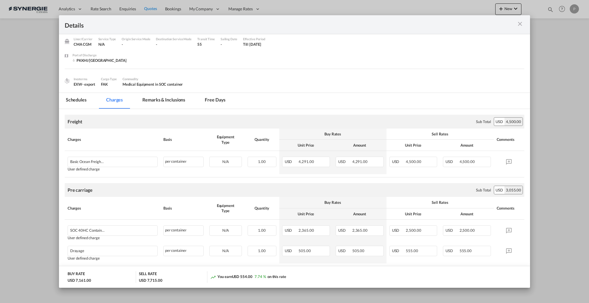
scroll to position [38, 0]
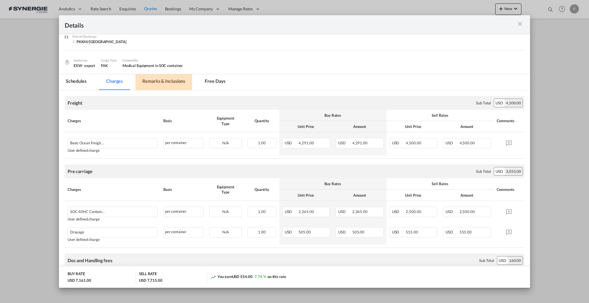
click at [173, 80] on md-tab-item "Remarks & Inclusions" at bounding box center [164, 82] width 57 height 16
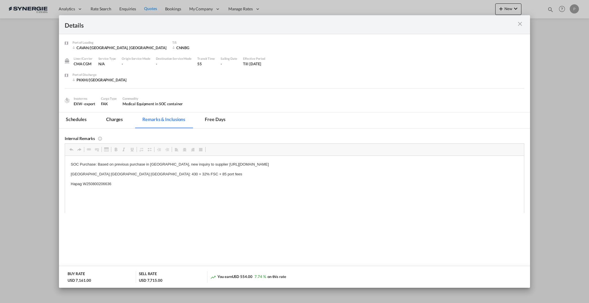
scroll to position [0, 0]
click at [108, 184] on p "Hapag W250800206636" at bounding box center [294, 184] width 448 height 6
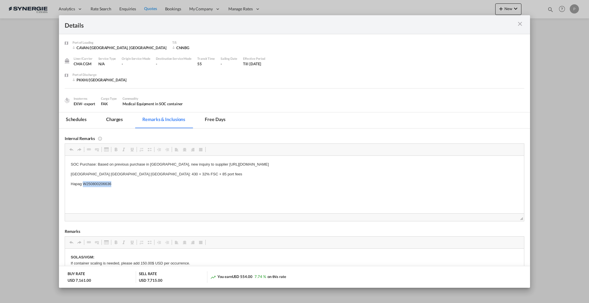
click at [108, 184] on p "Hapag W250800206636" at bounding box center [294, 184] width 448 height 6
click at [111, 175] on p "Drayage Canada west Surrey North: 430 + 32% FSC + 85 port fees" at bounding box center [294, 174] width 448 height 6
click at [116, 117] on md-tab-item "Charges" at bounding box center [114, 121] width 31 height 16
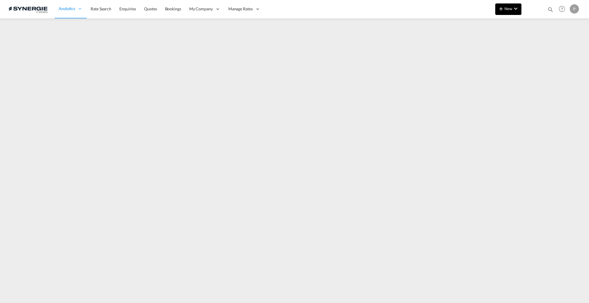
click at [519, 3] on button "New" at bounding box center [509, 9] width 26 height 12
click at [502, 44] on div "Quote" at bounding box center [500, 43] width 21 height 14
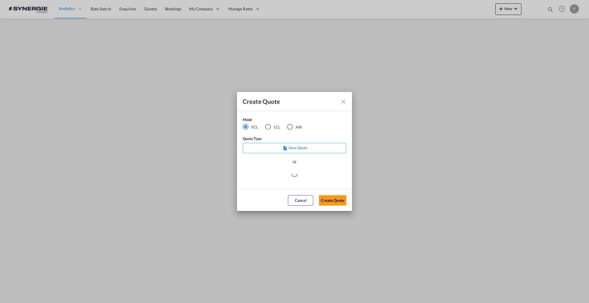
click at [273, 127] on md-radio-button "LCL" at bounding box center [272, 127] width 15 height 6
click at [269, 175] on md-select "Select template *NEW* FCL FREEHAND / DAP [PERSON_NAME] | [DATE] *NEW* Import FC…" at bounding box center [295, 177] width 104 height 12
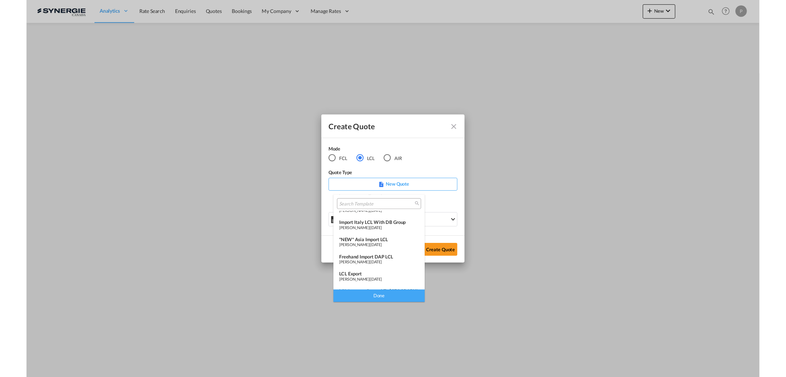
scroll to position [75, 0]
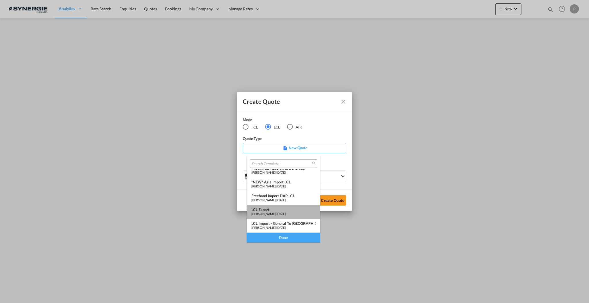
click at [286, 210] on div "LCL Export" at bounding box center [283, 209] width 64 height 5
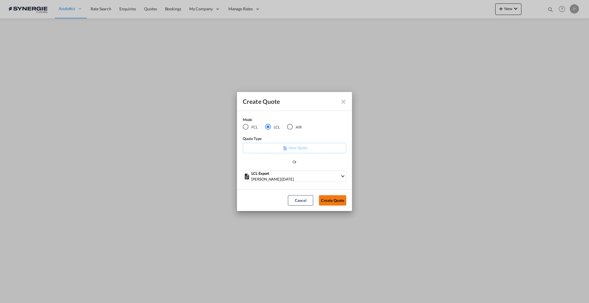
click at [332, 201] on button "Create Quote" at bounding box center [332, 200] width 27 height 10
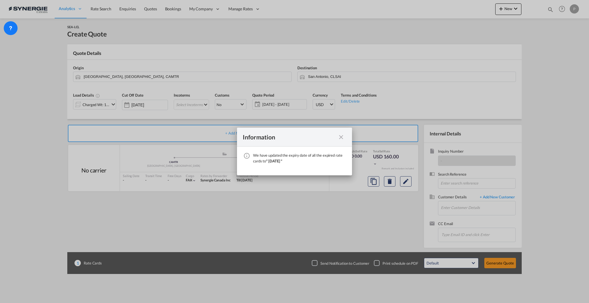
click at [339, 134] on md-icon "icon-close fg-AAA8AD cursor" at bounding box center [341, 137] width 7 height 7
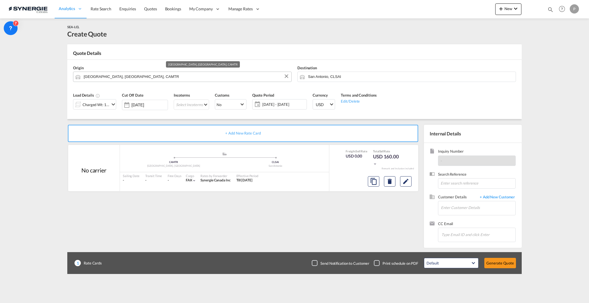
click at [162, 76] on input "[GEOGRAPHIC_DATA], [GEOGRAPHIC_DATA], CAMTR" at bounding box center [186, 77] width 205 height 10
click at [383, 73] on input "San Antonio, CLSAI" at bounding box center [410, 77] width 205 height 10
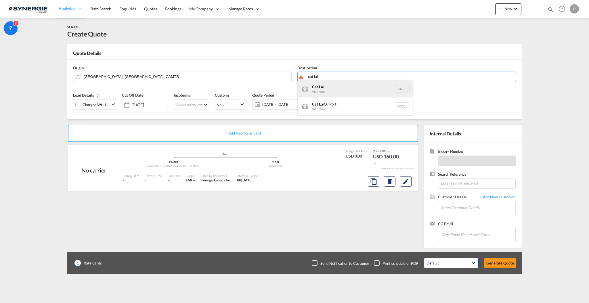
click at [365, 84] on div "Cat Lai Viet Nam VNCLI" at bounding box center [355, 88] width 115 height 17
type input "Cat Lai, VNCLI"
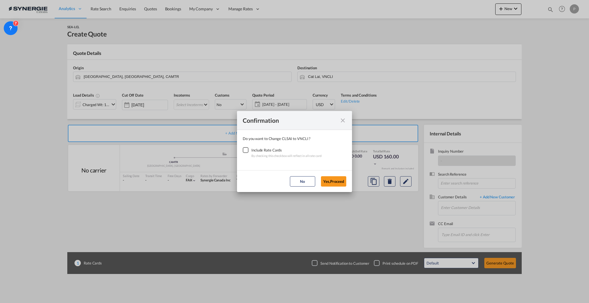
click at [247, 150] on div "Checkbox No Ink" at bounding box center [246, 150] width 6 height 6
click at [339, 181] on button "Yes,Proceed" at bounding box center [333, 181] width 25 height 10
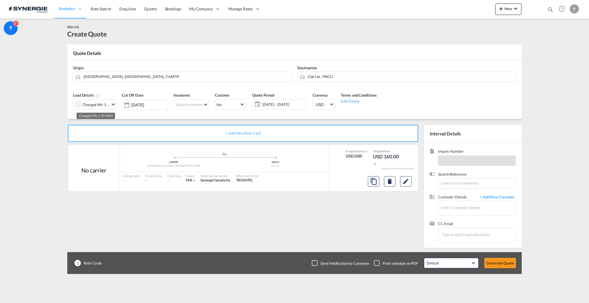
click at [89, 105] on div "Charged Wt: 1.39 W/M" at bounding box center [96, 105] width 27 height 8
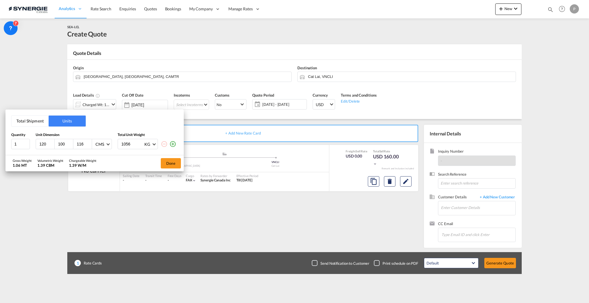
click at [43, 121] on button "Total Shipment" at bounding box center [30, 121] width 37 height 11
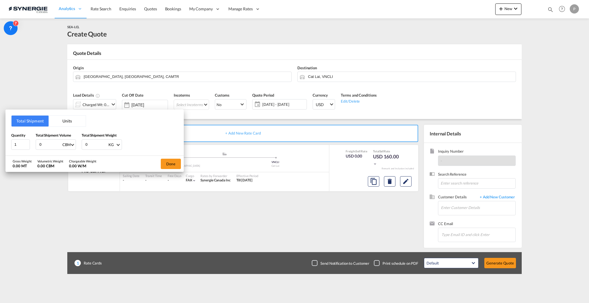
click at [43, 145] on input "0" at bounding box center [50, 145] width 23 height 10
click at [45, 147] on input "0" at bounding box center [50, 145] width 23 height 10
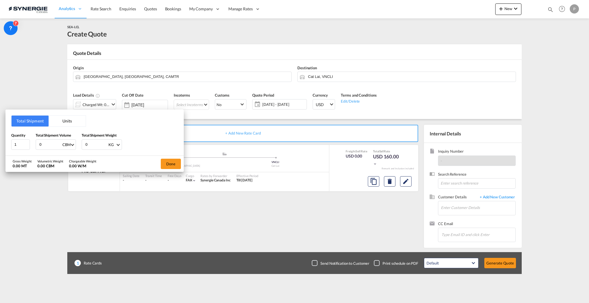
type input "1"
type input "1.961"
type input "272"
type input "272.2"
click at [166, 168] on button "Done" at bounding box center [171, 164] width 20 height 10
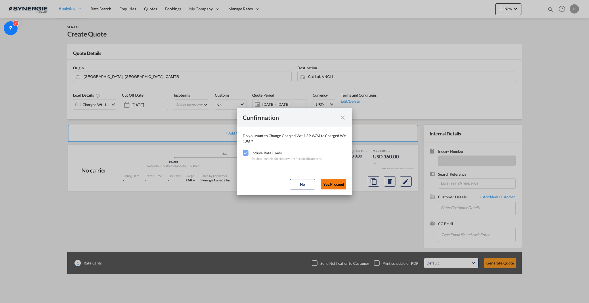
click at [324, 187] on button "Yes,Proceed" at bounding box center [333, 184] width 25 height 10
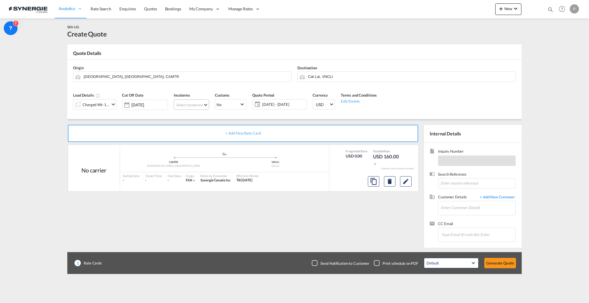
click at [200, 102] on md-select "Select Incoterms CFR - export Cost and Freight DPU - export Delivery at Place U…" at bounding box center [191, 105] width 35 height 10
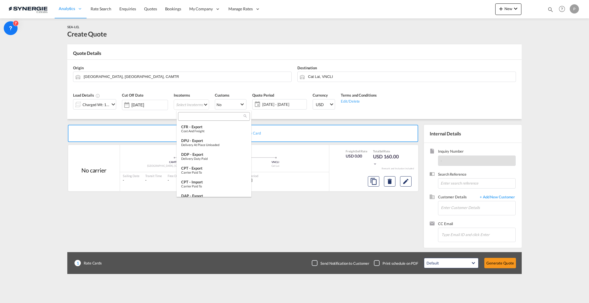
click at [205, 116] on input "search" at bounding box center [212, 116] width 64 height 5
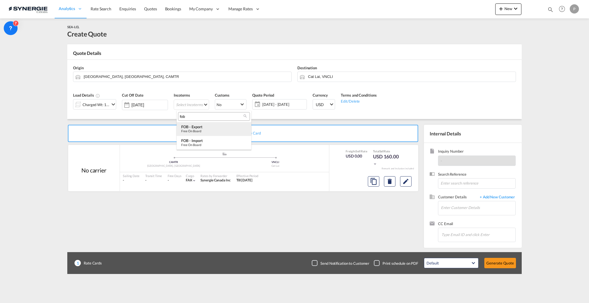
type input "fob"
click at [204, 127] on div "FOB - export" at bounding box center [214, 127] width 66 height 5
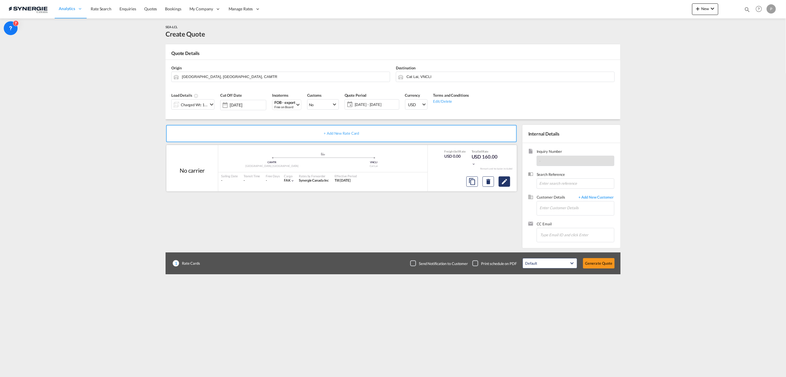
click at [508, 186] on button "Edit" at bounding box center [504, 181] width 12 height 10
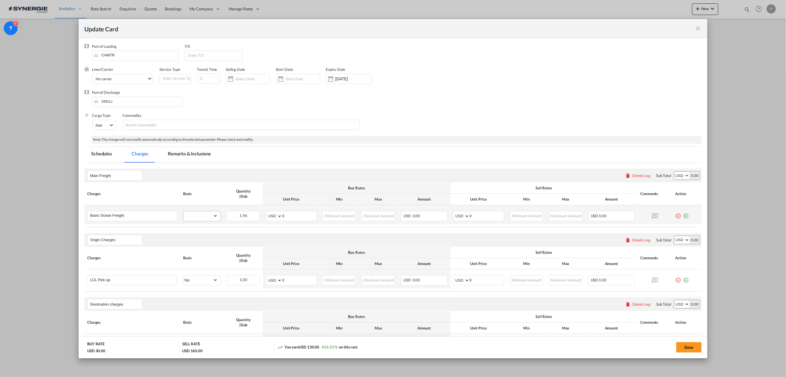
select select "flat"
select select "per_bl"
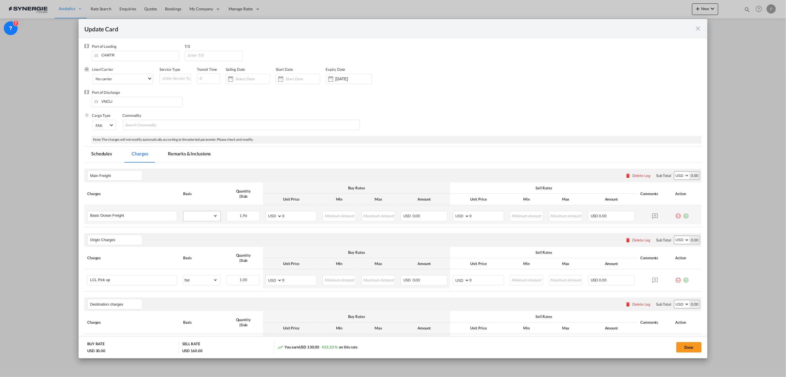
select select "per_bl"
click at [210, 217] on select "gross_weight volumetric_weight per_shipment per_bl per_km per_hawb per_kg flat …" at bounding box center [200, 215] width 34 height 9
select select "per_w/m"
click at [183, 211] on select "gross_weight volumetric_weight per_shipment per_bl per_km per_hawb per_kg flat …" at bounding box center [200, 215] width 34 height 9
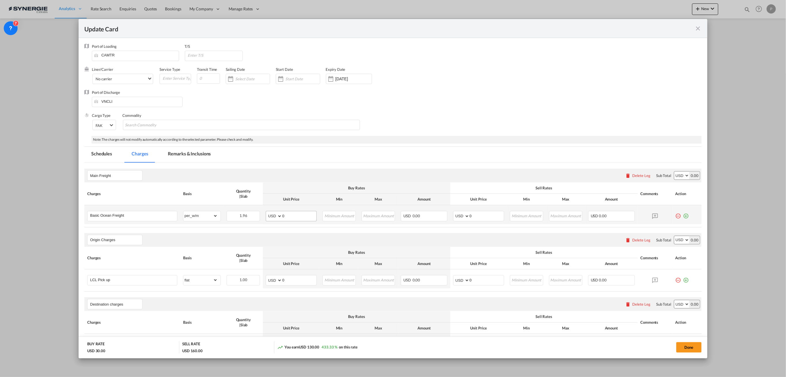
click at [290, 220] on md-input-container "AED AFN ALL AMD ANG AOA ARS AUD AWG AZN BAM BBD BDT BGN BHD BIF BMD BND BOB BRL…" at bounding box center [291, 216] width 51 height 10
click at [291, 220] on md-input-container "AED AFN ALL AMD ANG AOA ARS AUD AWG AZN BAM BBD BDT BGN BHD BIF BMD BND BOB BRL…" at bounding box center [291, 216] width 51 height 10
click at [290, 217] on input "0" at bounding box center [299, 215] width 34 height 9
type input "85"
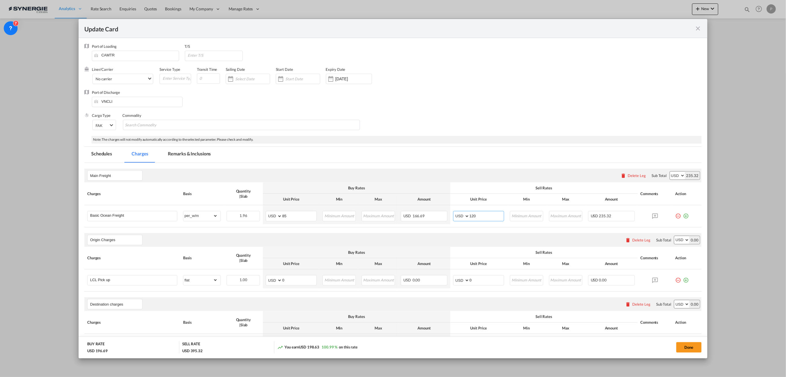
scroll to position [77, 0]
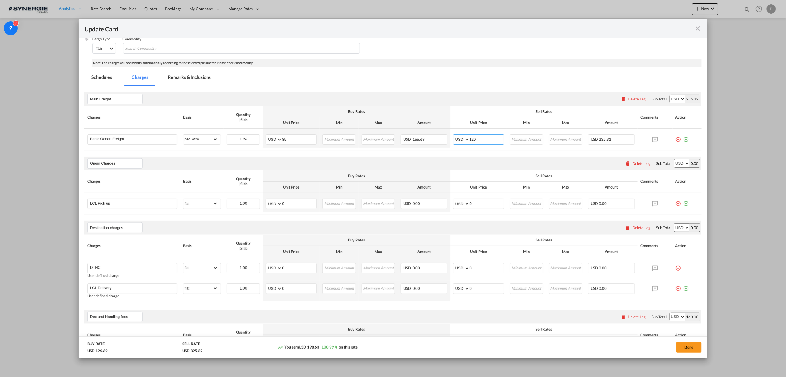
type input "120"
click at [589, 165] on div "Delete Leg" at bounding box center [641, 163] width 18 height 5
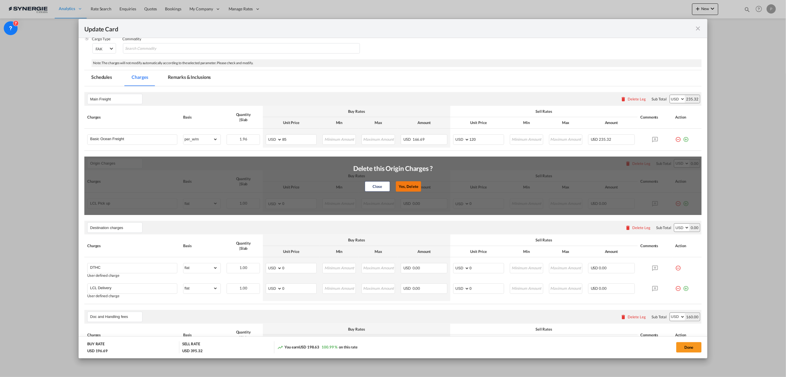
click at [412, 184] on button "Yes, Delete" at bounding box center [408, 186] width 25 height 10
type input "Destination charges"
type input "DTHC"
select select "flat"
type input "Doc and Handling fees"
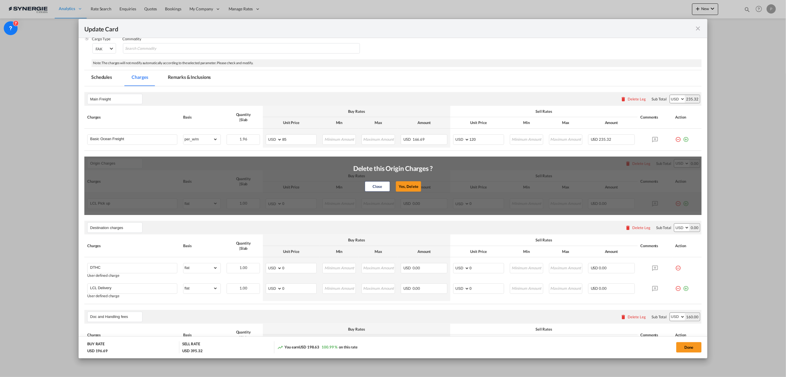
type input "SOLAS/VGM Fee"
select select "per_bl"
type input "10"
type input "30"
type input "B13 Export declaration"
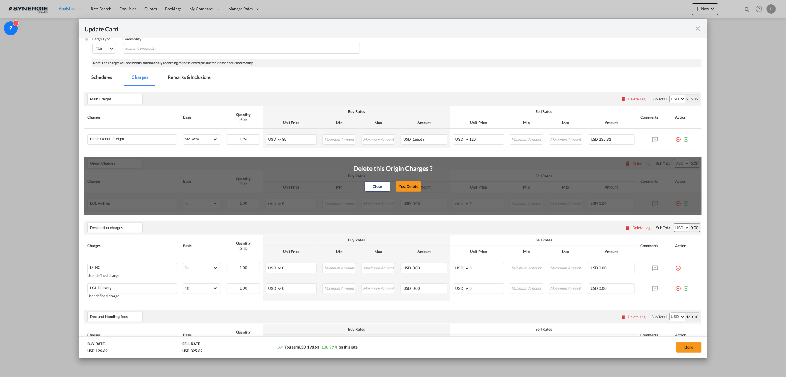
select select "per_bl"
type input "35"
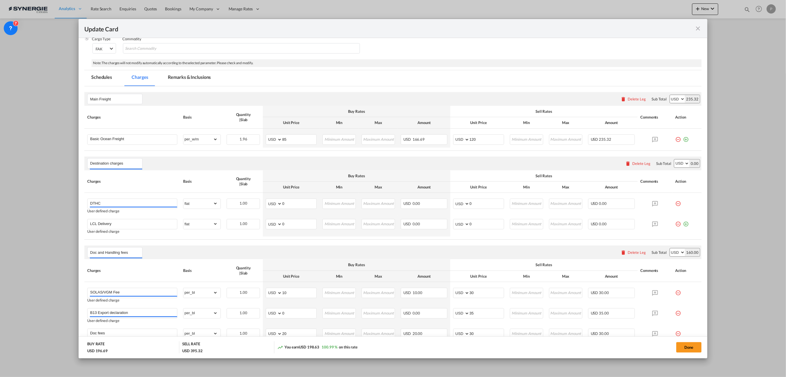
click at [589, 164] on div "Delete Leg" at bounding box center [641, 163] width 18 height 5
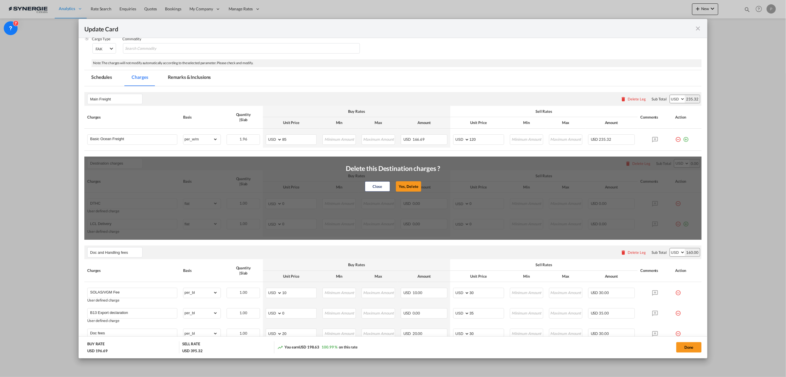
click at [415, 187] on button "Yes, Delete" at bounding box center [408, 186] width 25 height 10
type input "Doc and Handling fees"
type input "SOLAS/VGM Fee"
select select "per_bl"
type input "10"
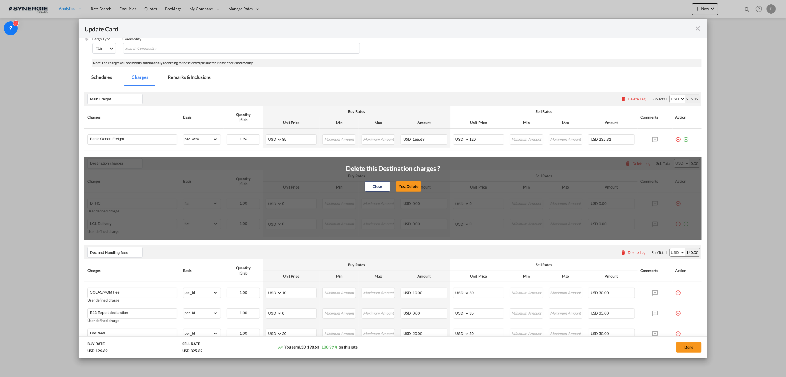
type input "30"
type input "B13 Export declaration"
select select "per_bl"
type input "35"
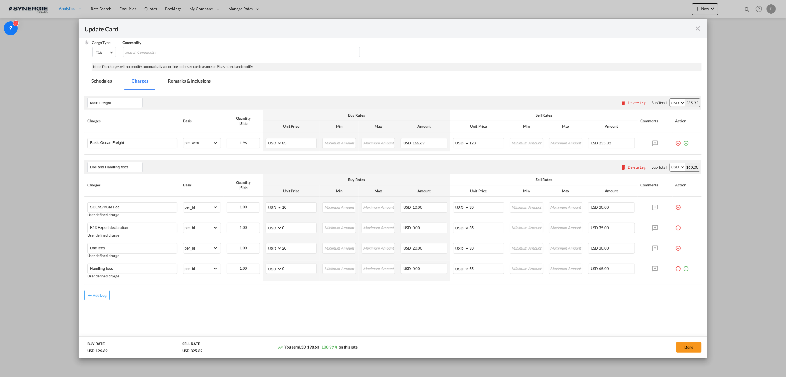
scroll to position [73, 0]
click at [445, 303] on md-content "Main Freight Please enter leg name Leg Name Already Exists Delete Leg Sub Total…" at bounding box center [392, 217] width 617 height 254
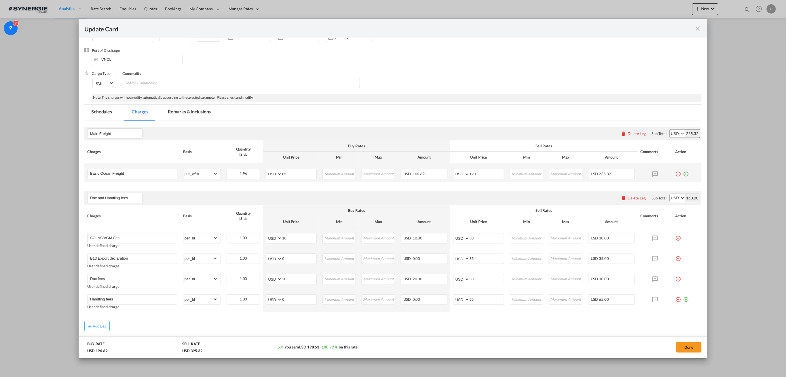
scroll to position [34, 0]
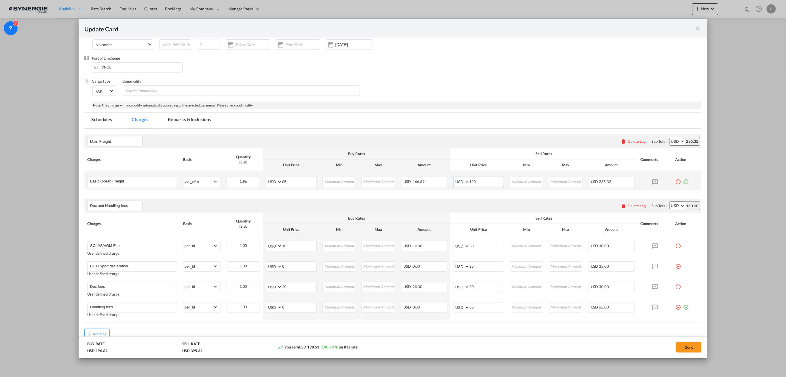
click at [473, 182] on input "120" at bounding box center [486, 181] width 34 height 9
type input "150"
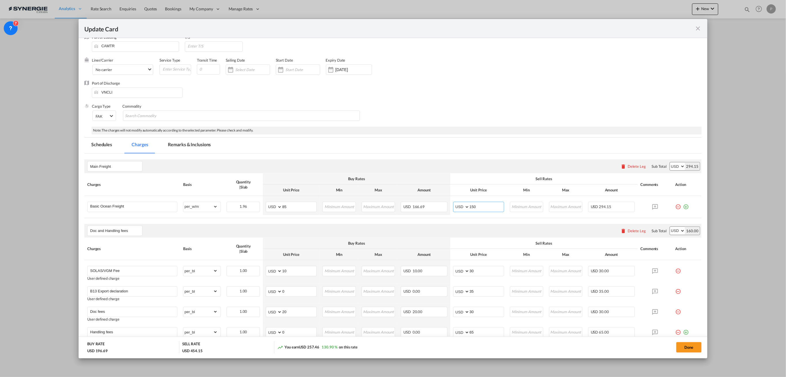
scroll to position [0, 0]
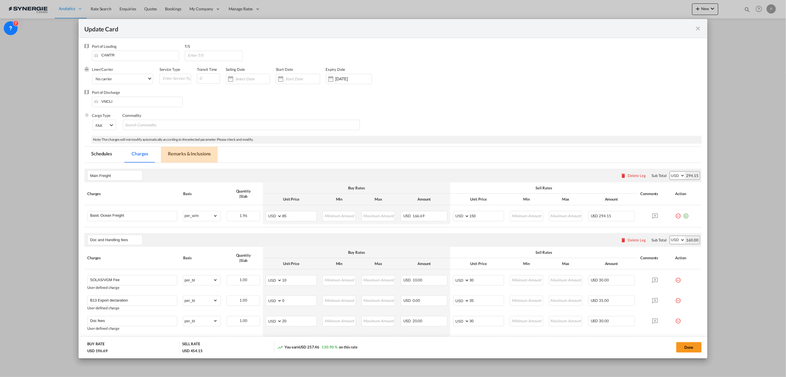
click at [195, 153] on md-tab-item "Remarks & Inclusions" at bounding box center [189, 155] width 57 height 16
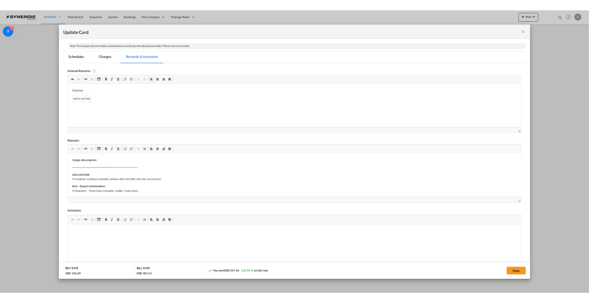
scroll to position [114, 0]
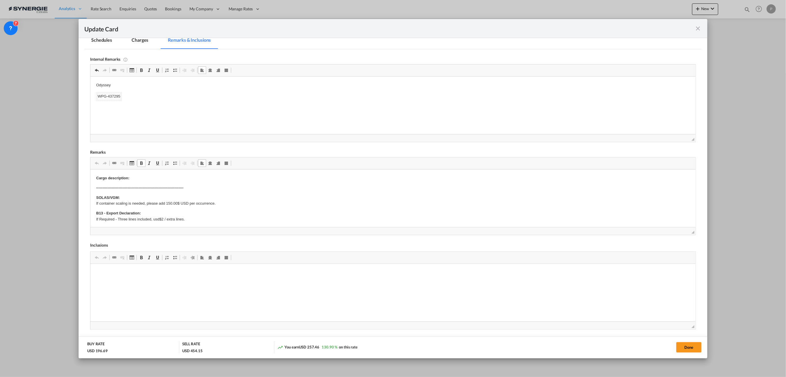
click at [177, 185] on p "----------------------------------------------------------------------" at bounding box center [392, 188] width 593 height 6
click at [178, 176] on p "Cargo description:" at bounding box center [392, 178] width 593 height 6
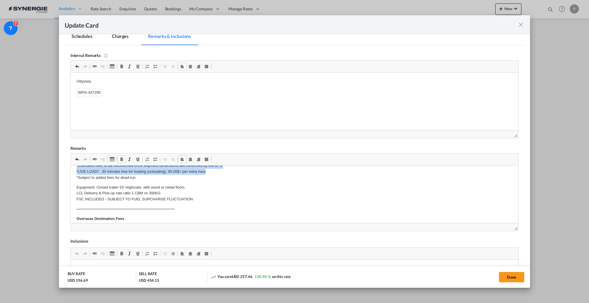
scroll to position [119, 0]
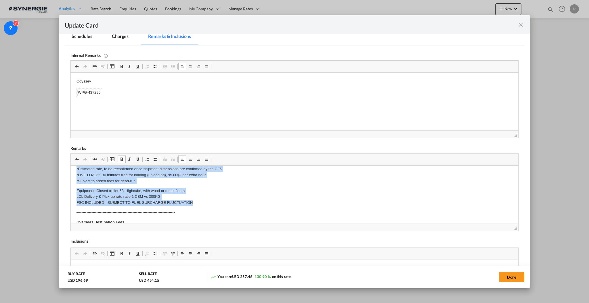
drag, startPoint x: 75, startPoint y: 187, endPoint x: 236, endPoint y: 203, distance: 161.4
click at [236, 203] on html "Cargo description: 1 pallet, chargeable weight will be 272.2KG, 1.961 CBM. ----…" at bounding box center [294, 196] width 448 height 298
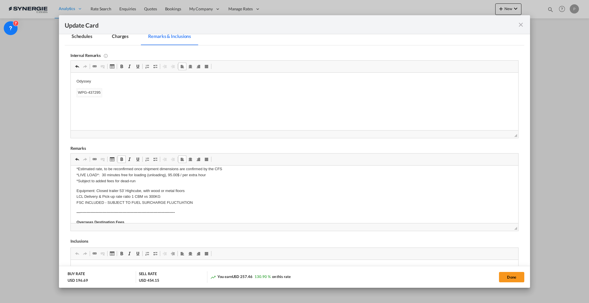
scroll to position [22, 0]
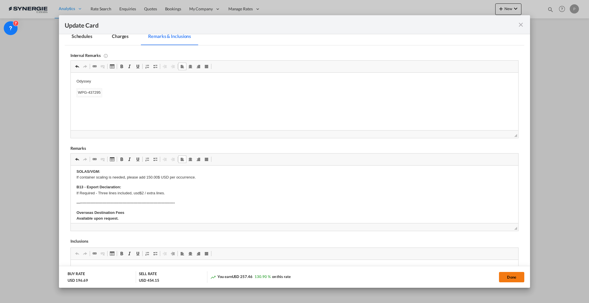
click at [519, 274] on button "Done" at bounding box center [511, 277] width 25 height 10
type input "25 Oct 2025"
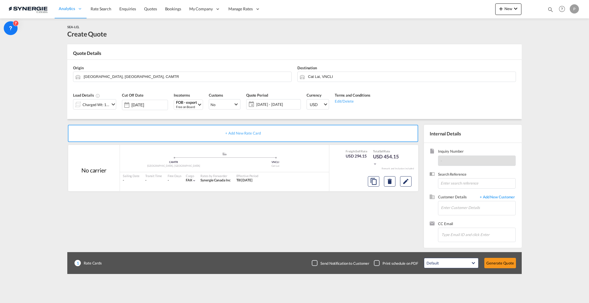
scroll to position [5, 0]
click at [467, 211] on input "Enter Customer Details" at bounding box center [478, 207] width 75 height 13
paste input "pricing@bsllogistics.com"
click at [471, 222] on div ". . pricing@bsllogistics.com | BSL LOGISTICS CORP" at bounding box center [498, 218] width 115 height 16
type input "BSL LOGISTICS CORP, . ., pricing@bsllogistics.com"
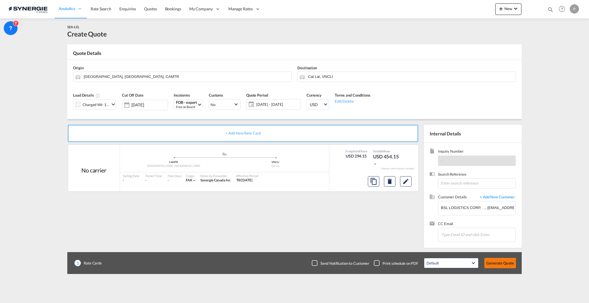
click at [503, 260] on button "Generate Quote" at bounding box center [501, 263] width 32 height 10
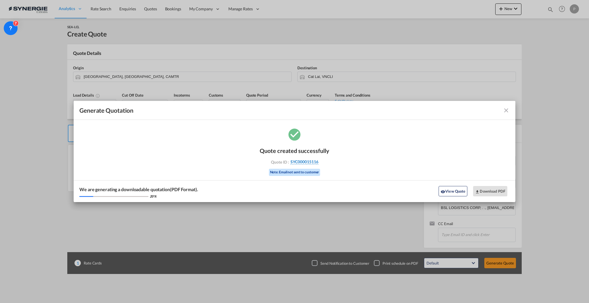
drag, startPoint x: 323, startPoint y: 164, endPoint x: 318, endPoint y: 164, distance: 4.9
click at [318, 164] on div "Quote ID : SYC000015116" at bounding box center [294, 161] width 67 height 5
copy div "SYC000015116"
click at [489, 189] on button "Download PDF" at bounding box center [490, 191] width 34 height 10
click at [508, 110] on md-icon "icon-close fg-AAA8AD cursor m-0" at bounding box center [506, 110] width 7 height 7
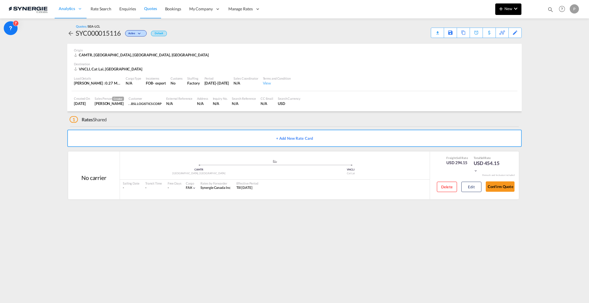
click at [510, 8] on span "New" at bounding box center [509, 8] width 22 height 5
click at [491, 40] on span "Quote" at bounding box center [493, 43] width 6 height 12
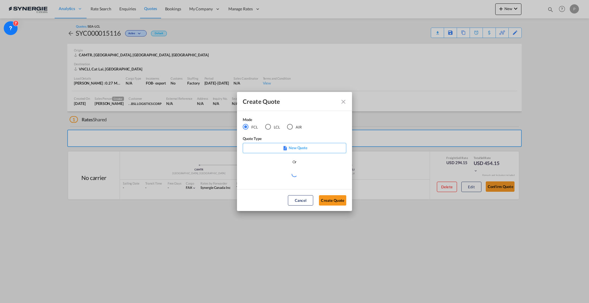
click at [274, 127] on md-radio-button "LCL" at bounding box center [272, 127] width 15 height 6
click at [249, 127] on md-radio-button "FCL" at bounding box center [250, 127] width 15 height 6
click at [278, 169] on div "Or" at bounding box center [295, 165] width 104 height 12
click at [282, 177] on md-select "Select template *NEW* FCL FREEHAND / DAP Pablo Gomez Saldarriaga | 10 Jul 2025 …" at bounding box center [295, 177] width 104 height 12
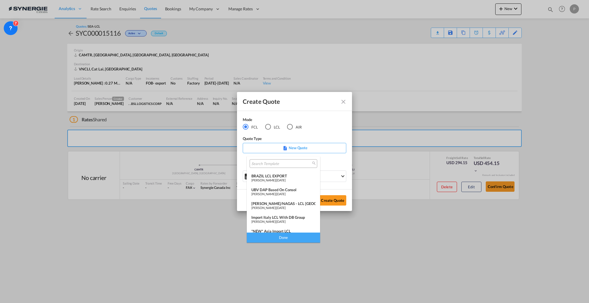
scroll to position [38, 0]
click at [318, 110] on md-backdrop at bounding box center [294, 151] width 589 height 303
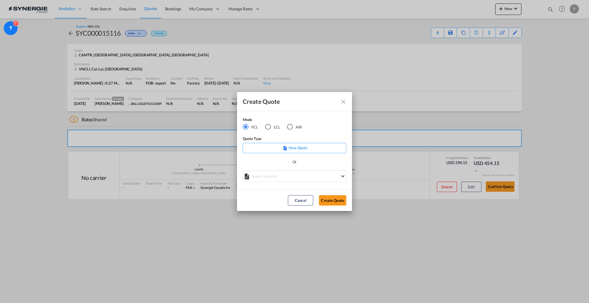
click at [343, 100] on md-icon "Close dialog" at bounding box center [343, 101] width 7 height 7
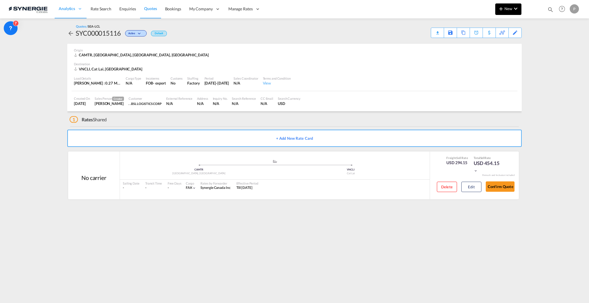
click at [499, 12] on md-icon "icon-plus 400-fg" at bounding box center [501, 8] width 7 height 7
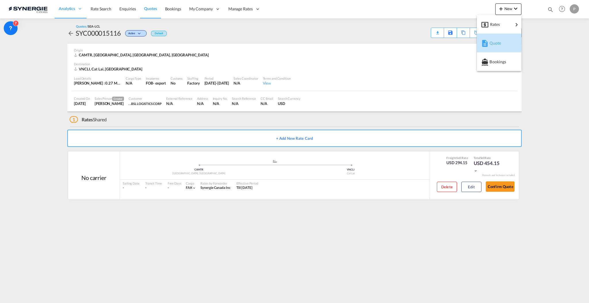
click at [494, 40] on span "Quote" at bounding box center [493, 43] width 6 height 12
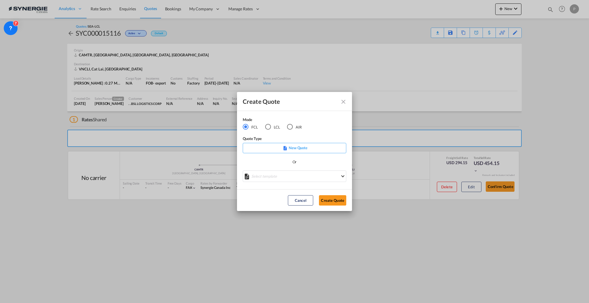
click at [269, 174] on md-select "Select template *NEW* FCL FREEHAND / DAP Pablo Gomez Saldarriaga | 10 Jul 2025 …" at bounding box center [295, 177] width 104 height 12
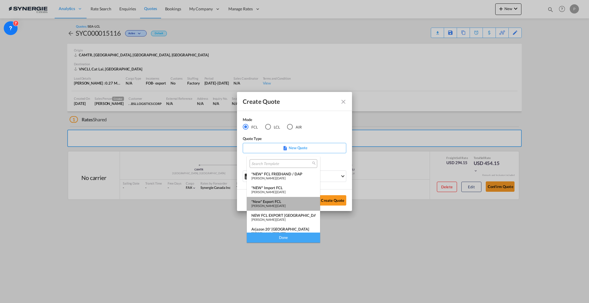
click at [285, 201] on div "*New* Export FCL" at bounding box center [283, 201] width 64 height 5
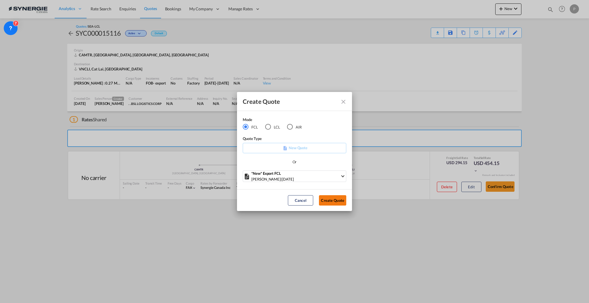
click at [324, 200] on button "Create Quote" at bounding box center [332, 200] width 27 height 10
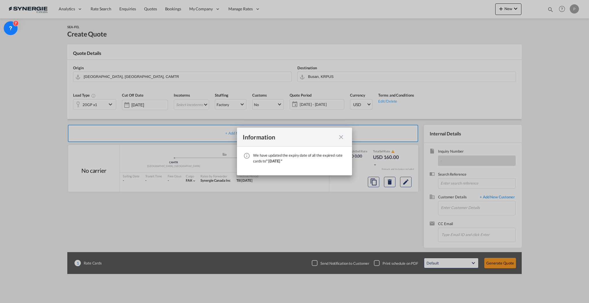
click at [340, 141] on div "Information" at bounding box center [294, 137] width 115 height 19
click at [342, 138] on md-icon "icon-close fg-AAA8AD cursor" at bounding box center [341, 137] width 7 height 7
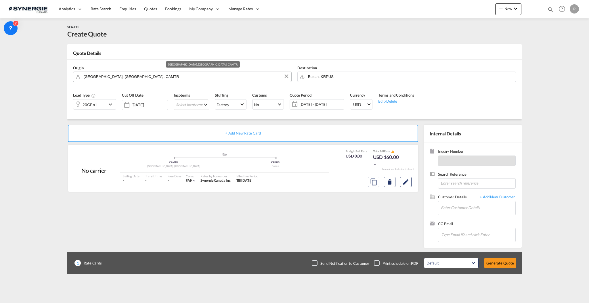
click at [152, 77] on input "Montreal, QC, CAMTR" at bounding box center [186, 77] width 205 height 10
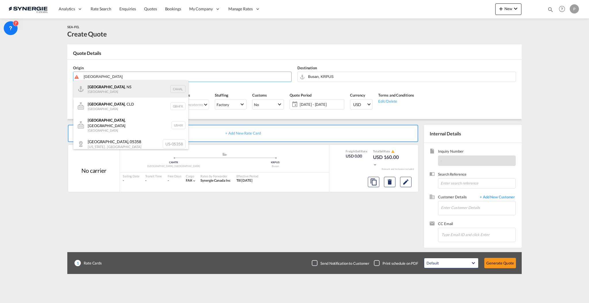
click at [141, 85] on div "Halifax , NS Canada CAHAL" at bounding box center [130, 88] width 115 height 17
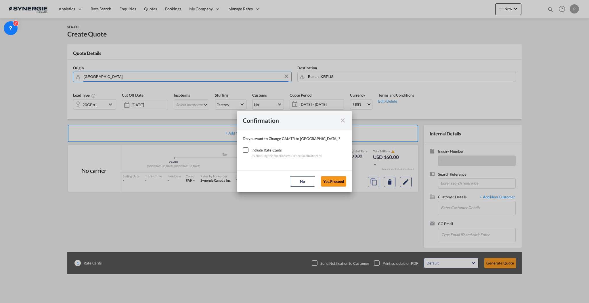
type input "Halifax, NS, CAHAL"
click at [249, 153] on div "Checkbox No Ink" at bounding box center [246, 150] width 6 height 6
drag, startPoint x: 333, startPoint y: 174, endPoint x: 333, endPoint y: 178, distance: 3.2
click at [333, 175] on md-dialog-actions "No Yes,Proceed" at bounding box center [294, 181] width 115 height 22
click at [333, 178] on button "Yes,Proceed" at bounding box center [333, 181] width 25 height 10
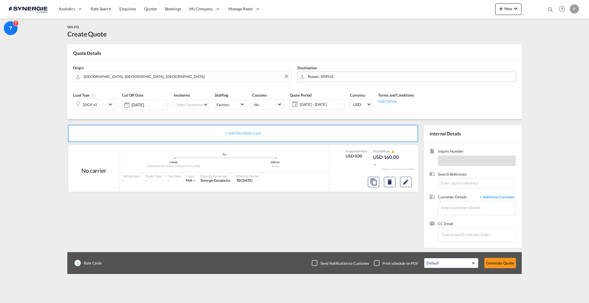
click at [329, 74] on input "Busan, KRPUS" at bounding box center [410, 77] width 205 height 10
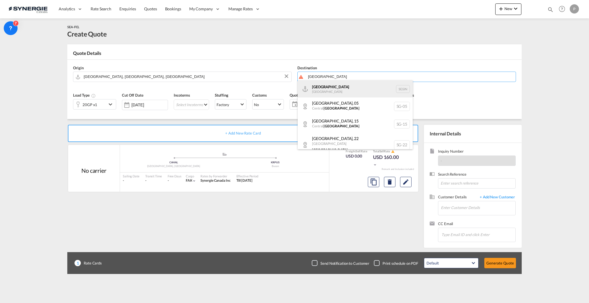
click at [325, 85] on div "Singapore Singapore SGSIN" at bounding box center [355, 88] width 115 height 17
type input "Singapore, SGSIN"
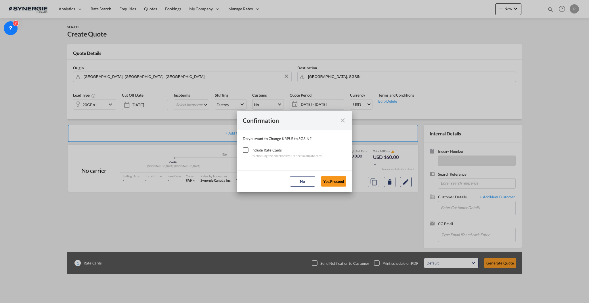
click at [251, 151] on div "Include Rate Cards" at bounding box center [286, 150] width 70 height 6
click at [247, 151] on div "Checkbox No Ink" at bounding box center [246, 150] width 6 height 6
click at [345, 184] on button "Yes,Proceed" at bounding box center [333, 181] width 25 height 10
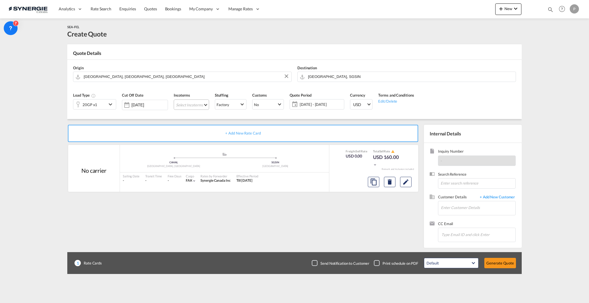
click at [192, 106] on md-select "Select Incoterms CFR - export Cost and Freight DPU - export Delivery at Place U…" at bounding box center [191, 105] width 35 height 10
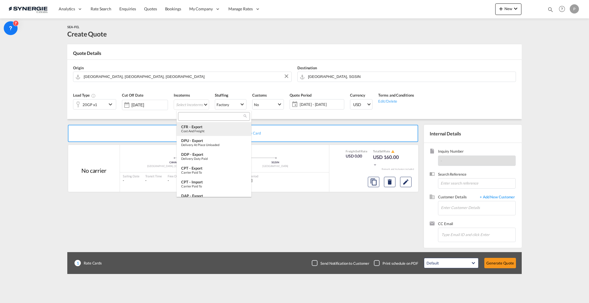
click at [203, 129] on div "Cost and Freight" at bounding box center [214, 131] width 66 height 4
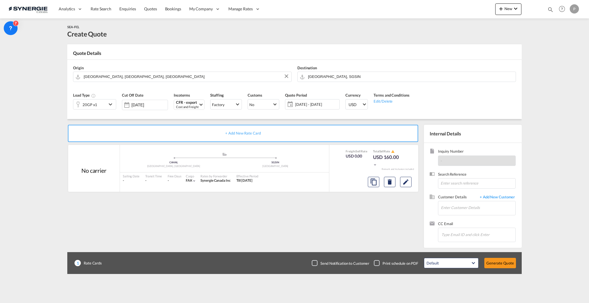
click at [314, 103] on span "26 Sep - 26 Oct 2025" at bounding box center [316, 104] width 43 height 5
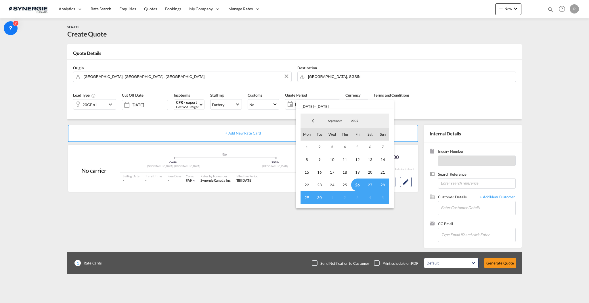
click at [334, 123] on span "September" at bounding box center [335, 121] width 18 height 4
click at [336, 131] on md-option "October" at bounding box center [340, 135] width 39 height 14
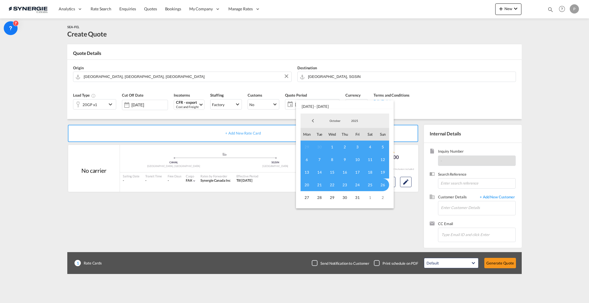
click at [334, 146] on span "1" at bounding box center [332, 147] width 13 height 13
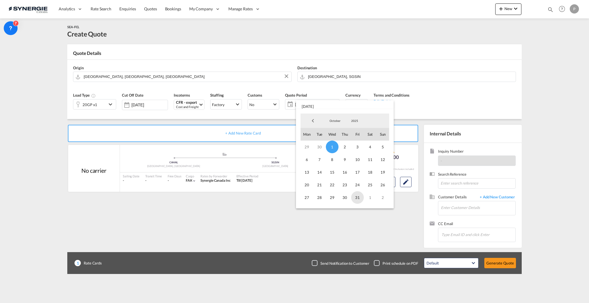
click at [355, 200] on span "31" at bounding box center [357, 197] width 13 height 13
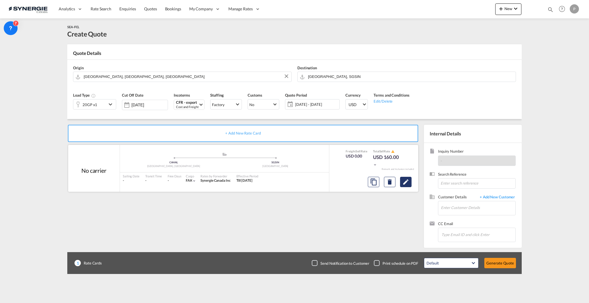
click at [408, 183] on md-icon "Edit" at bounding box center [406, 182] width 7 height 7
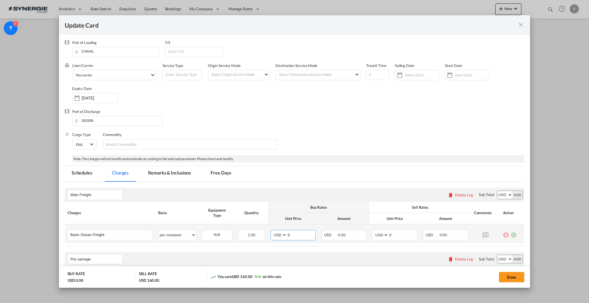
click at [292, 235] on input "0" at bounding box center [301, 234] width 28 height 9
type input "1341"
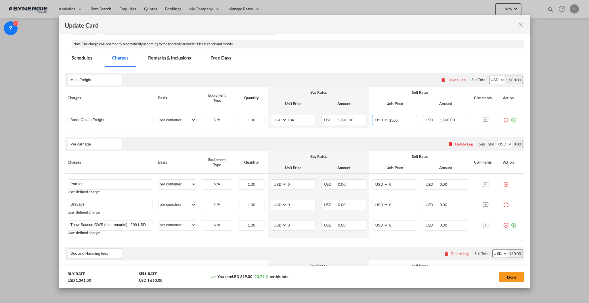
type input "1500"
click at [460, 142] on div "Delete Leg" at bounding box center [464, 144] width 18 height 5
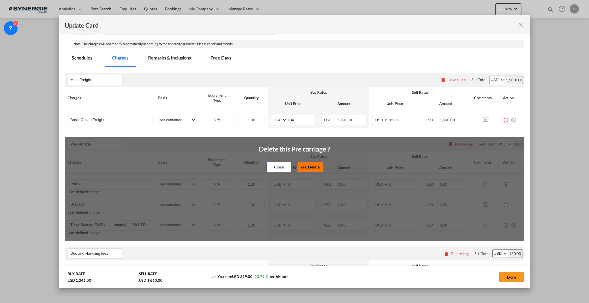
click at [312, 165] on button "Yes, Delete" at bounding box center [310, 167] width 25 height 10
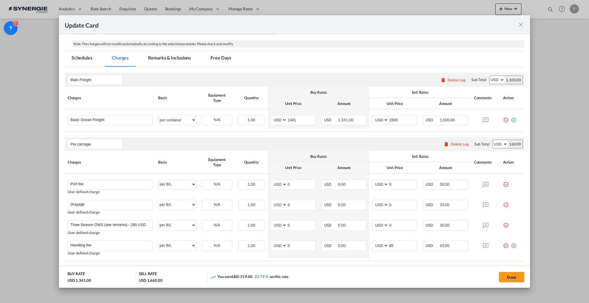
type input "Doc and Handling fees"
type input "SOLAS/VGM Fee"
select select "per B/L"
type input "30"
type input "B13 Export declaration"
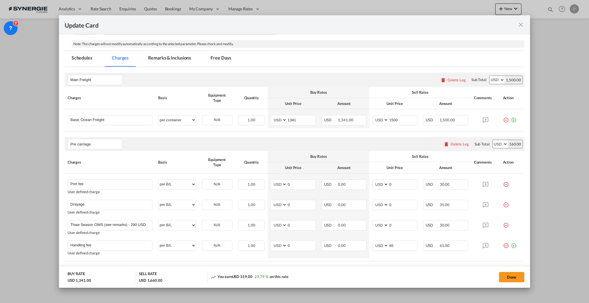
select select "per B/L"
type input "35"
type input "Doc fee"
select select "per B/L"
type input "30"
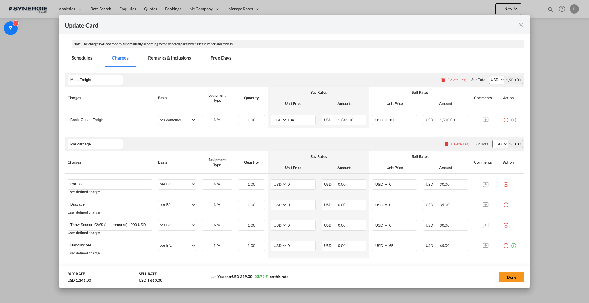
type input "Cargo Coverage"
type input "Cargo Coverage - Rate to be confirmed depending on commodity and value Min 50 U…"
select select "per shipment"
type input "0"
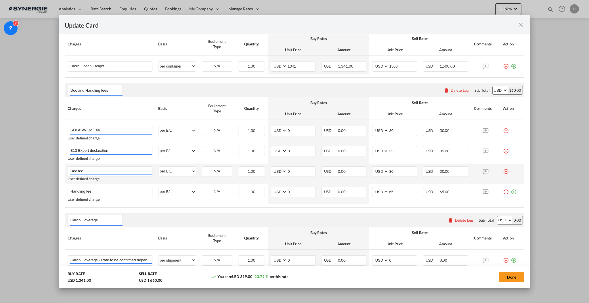
scroll to position [192, 0]
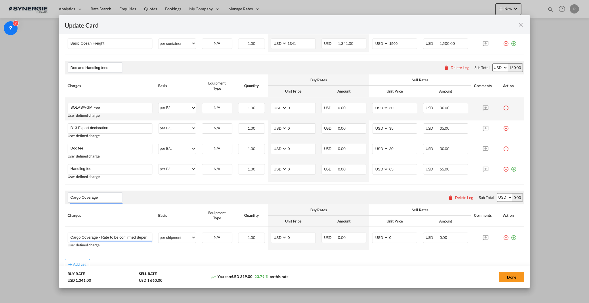
click at [503, 106] on md-icon "icon-minus-circle-outline red-400-fg" at bounding box center [506, 106] width 6 height 6
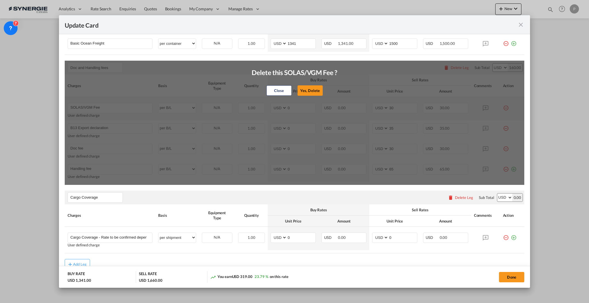
drag, startPoint x: 306, startPoint y: 86, endPoint x: 401, endPoint y: 101, distance: 96.9
click at [305, 86] on button "Yes, Delete" at bounding box center [310, 90] width 25 height 10
type input "B13 Export declaration"
type input "35"
type input "Doc fee"
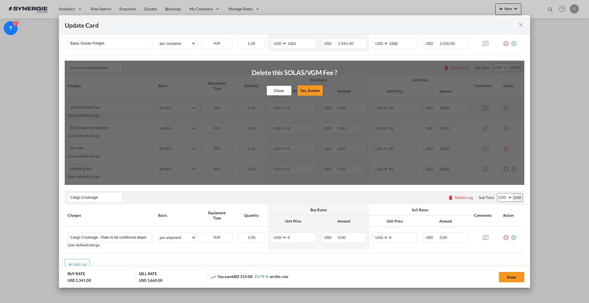
type input "30"
type input "Handling fee"
type input "65"
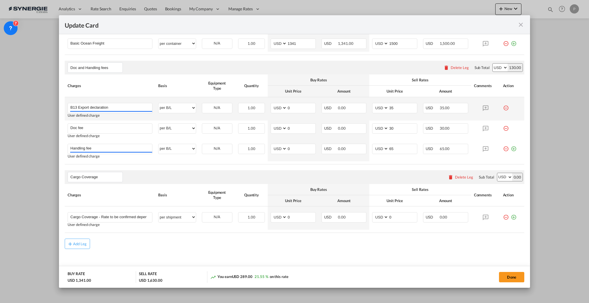
click at [504, 106] on div "Update Card Port ..." at bounding box center [512, 106] width 19 height 6
click at [503, 106] on md-icon "icon-minus-circle-outline red-400-fg" at bounding box center [506, 106] width 6 height 6
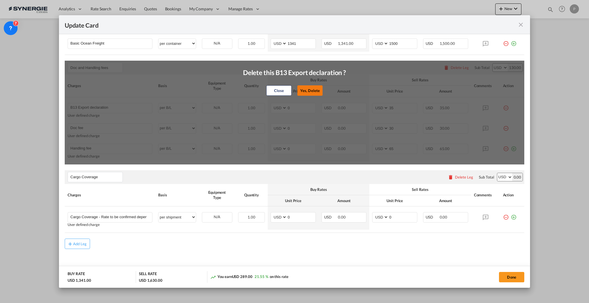
click at [309, 91] on button "Yes, Delete" at bounding box center [310, 90] width 25 height 10
type input "Doc fee"
type input "30"
type input "Handling fee"
type input "65"
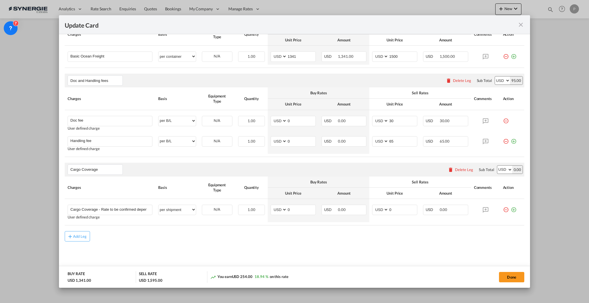
scroll to position [179, 0]
click at [503, 141] on md-icon "icon-minus-circle-outline red-400-fg" at bounding box center [506, 139] width 6 height 6
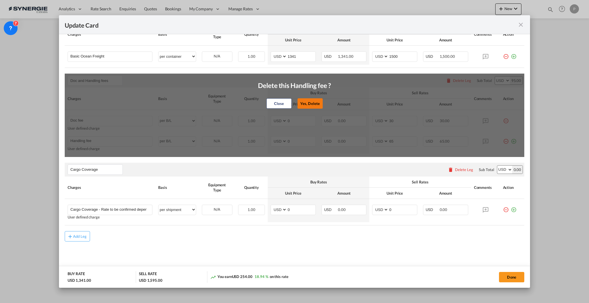
click at [312, 103] on button "Yes, Delete" at bounding box center [310, 103] width 25 height 10
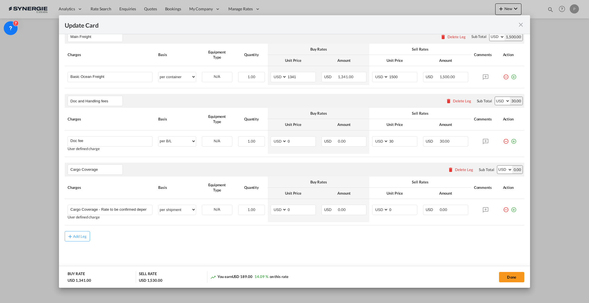
scroll to position [158, 0]
click at [401, 138] on input "30" at bounding box center [403, 141] width 28 height 9
type input "50"
click at [455, 169] on div "Delete Leg" at bounding box center [464, 169] width 18 height 5
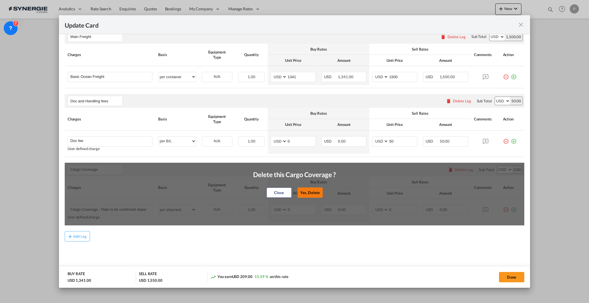
click at [303, 193] on button "Yes, Delete" at bounding box center [310, 193] width 25 height 10
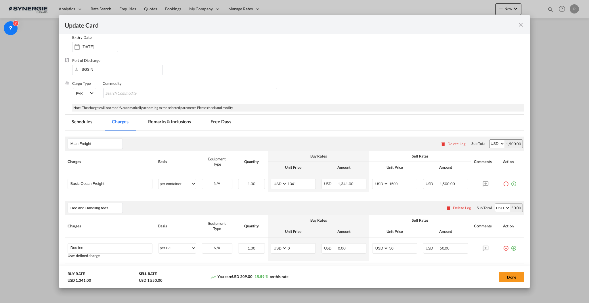
scroll to position [0, 0]
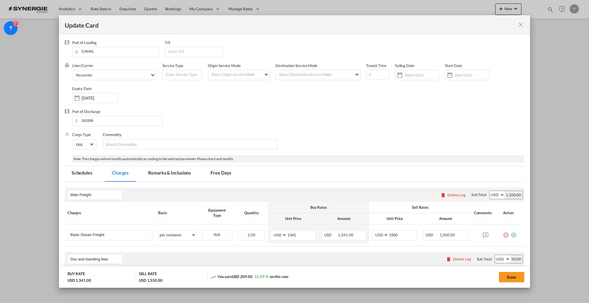
click at [181, 165] on div "Port of Loading CAHAL T/S Liner/Carrier No carrier Atlantic Container Line (ACL…" at bounding box center [295, 206] width 460 height 332
click at [179, 172] on md-tab-item "Remarks & Inclusions" at bounding box center [169, 174] width 57 height 16
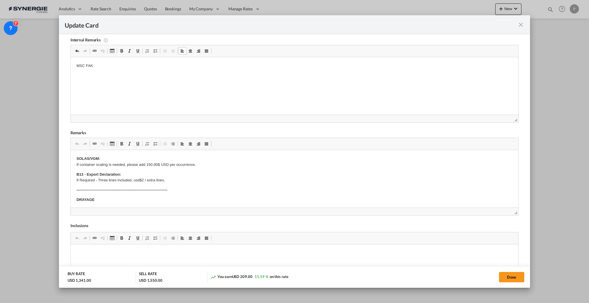
scroll to position [203, 0]
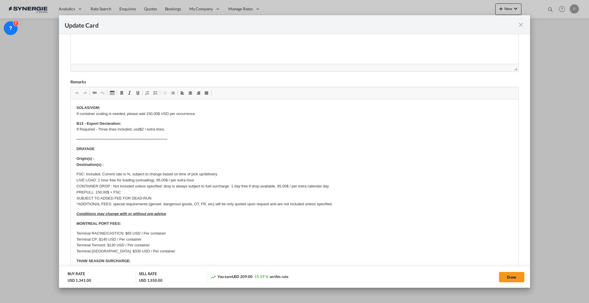
drag, startPoint x: 509, startPoint y: 161, endPoint x: 497, endPoint y: 321, distance: 161.3
click at [497, 303] on html "Analytics Reports Dashboard Rate Search Enquiries Quotes" at bounding box center [294, 151] width 589 height 303
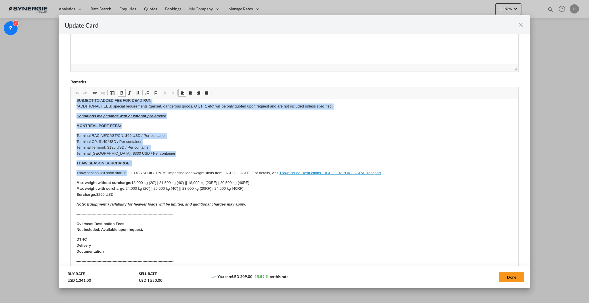
scroll to position [115, 0]
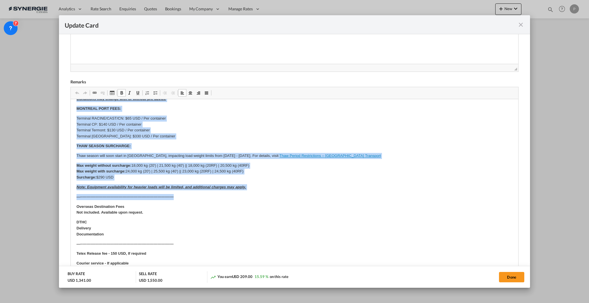
drag, startPoint x: 73, startPoint y: 141, endPoint x: 283, endPoint y: 191, distance: 215.9
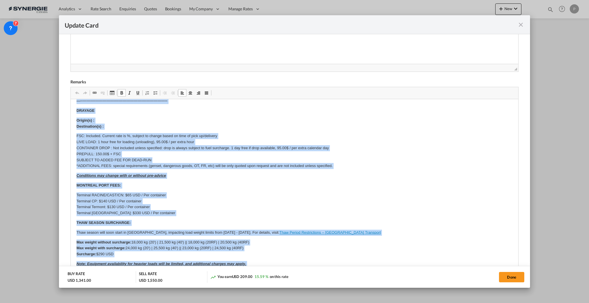
scroll to position [0, 0]
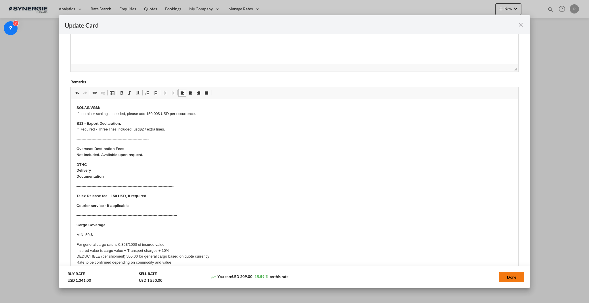
click at [519, 273] on button "Done" at bounding box center [511, 277] width 25 height 10
type input "25 Oct 2025"
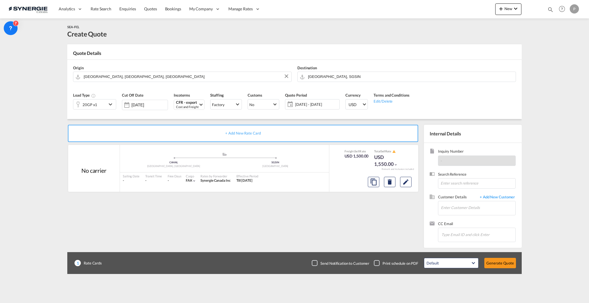
scroll to position [28, 0]
click at [480, 209] on input "Enter Customer Details" at bounding box center [478, 207] width 75 height 13
click at [474, 209] on input "Enter Customer Details" at bounding box center [478, 207] width 75 height 13
paste input "anick.lefrancois@prestigemaple.com"
click at [476, 218] on div "Anick Lefrancois anick.lefrancois@prestigemaple.com | Pretige Maple" at bounding box center [498, 218] width 115 height 16
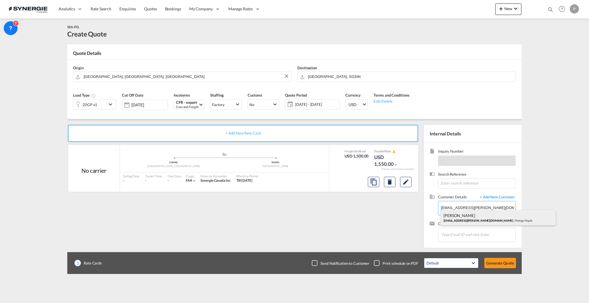
type input "Pretige Maple, Anick Lefrancois, anick.lefrancois@prestigemaple.com"
click at [504, 264] on button "Generate Quote" at bounding box center [501, 263] width 32 height 10
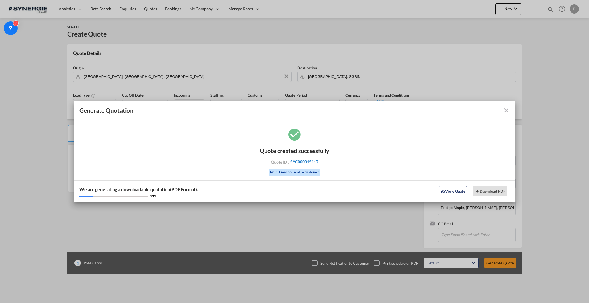
drag, startPoint x: 324, startPoint y: 163, endPoint x: 318, endPoint y: 163, distance: 5.8
click at [318, 163] on div "Quote ID : SYC000015117" at bounding box center [294, 161] width 67 height 5
copy div "SYC000015117"
click at [487, 190] on button "Download PDF" at bounding box center [490, 191] width 34 height 10
click at [505, 112] on md-icon "icon-close fg-AAA8AD cursor m-0" at bounding box center [506, 110] width 7 height 7
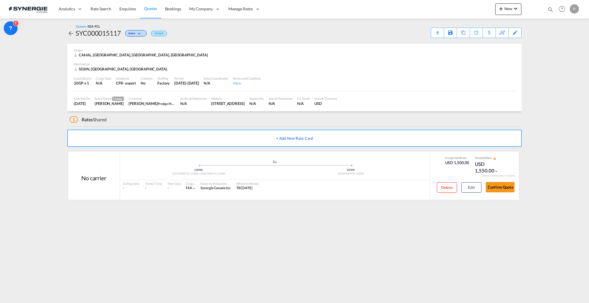
click at [148, 8] on span "Quotes" at bounding box center [150, 8] width 13 height 5
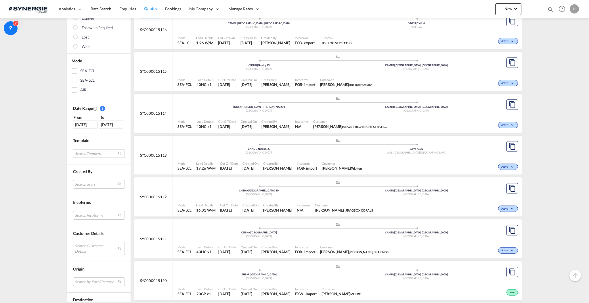
scroll to position [153, 0]
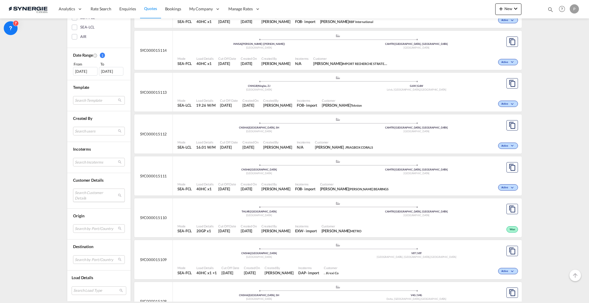
click at [96, 193] on md-select "Search Customer Details user name user stephan PARENT import.recherche.stratege…" at bounding box center [99, 195] width 52 height 13
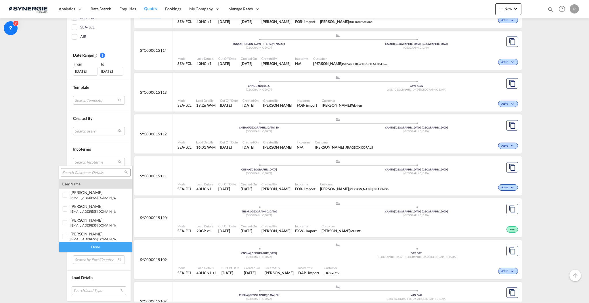
click at [98, 174] on input "search" at bounding box center [93, 172] width 62 height 5
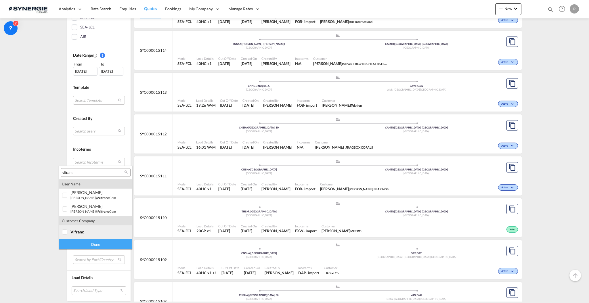
type input "vifranc"
click at [98, 229] on md-option "company vifranc" at bounding box center [95, 233] width 73 height 14
click at [89, 246] on div "Done" at bounding box center [95, 244] width 73 height 10
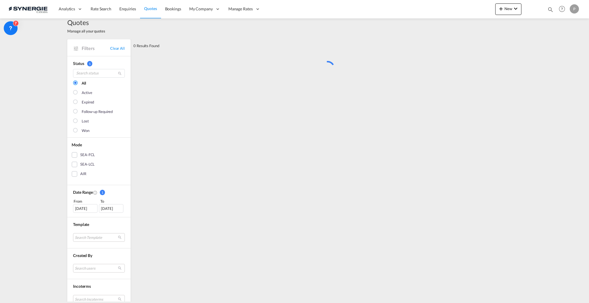
scroll to position [0, 0]
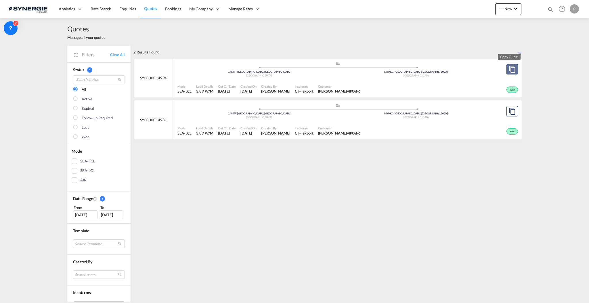
click at [510, 69] on md-icon "assets/icons/custom/copyQuote.svg" at bounding box center [512, 69] width 7 height 7
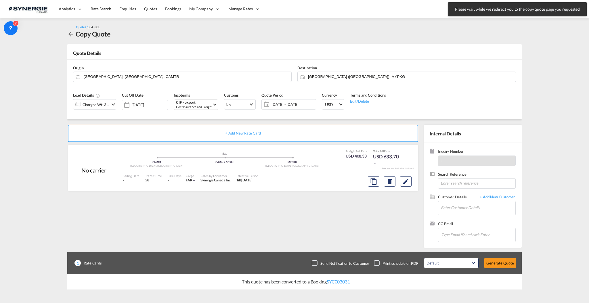
click at [116, 104] on md-icon "icon-chevron-down" at bounding box center [113, 104] width 7 height 7
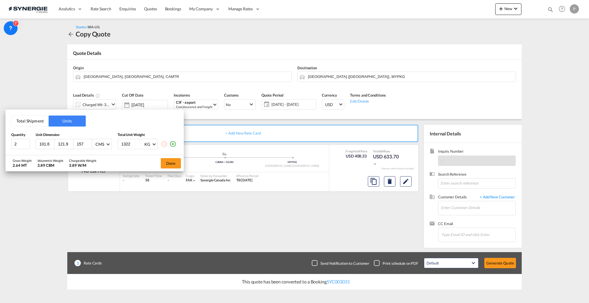
click at [80, 145] on input "157" at bounding box center [84, 144] width 16 height 5
type input "111"
type input "111.8"
type input "3"
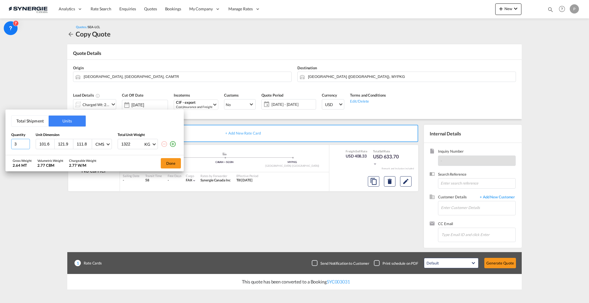
click at [26, 142] on input "3" at bounding box center [20, 144] width 19 height 10
click at [135, 142] on input "1322" at bounding box center [132, 144] width 23 height 10
drag, startPoint x: 117, startPoint y: 144, endPoint x: 124, endPoint y: 144, distance: 7.8
click at [117, 144] on div "3 101.6 121.9 111.8 CMS CMS Inches 1322 KG KG LB" at bounding box center [94, 144] width 167 height 10
click at [125, 144] on input "1322" at bounding box center [132, 144] width 23 height 10
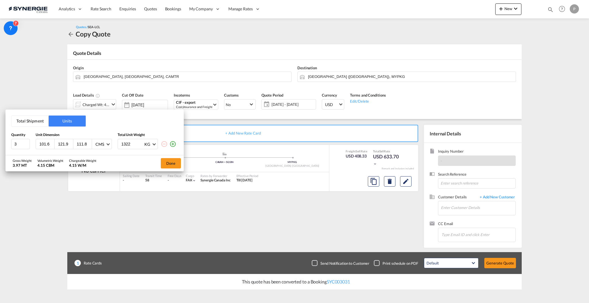
click at [125, 144] on input "1322" at bounding box center [132, 144] width 23 height 10
type input "1124"
click at [115, 157] on div "Gross Weight 3.37 MT Volumetric Weight 4.15 CBM Chargeable Weight 4.15 W/M Done" at bounding box center [94, 163] width 178 height 16
click at [169, 162] on button "Done" at bounding box center [171, 163] width 20 height 10
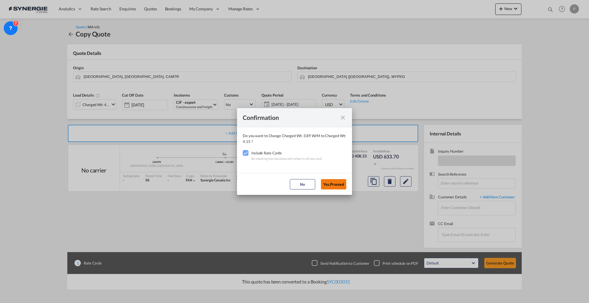
click at [334, 185] on button "Yes,Proceed" at bounding box center [333, 184] width 25 height 10
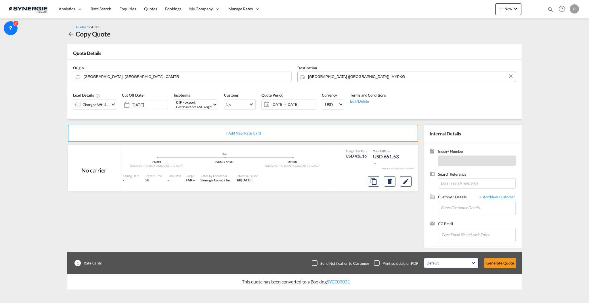
click at [324, 75] on input "Port Klang (Pelabuhan Klang), MYPKG" at bounding box center [410, 77] width 205 height 10
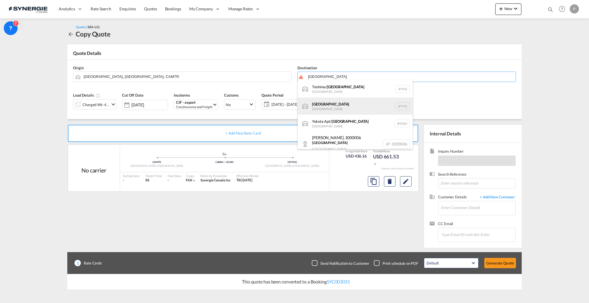
click at [330, 105] on div "Tokyo Japan JPTYO" at bounding box center [355, 106] width 115 height 17
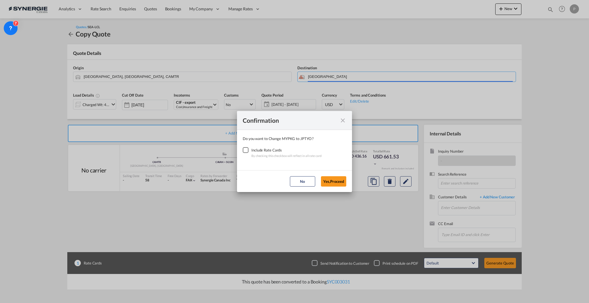
type input "Tokyo, JPTYO"
click at [249, 150] on div "Checkbox No Ink" at bounding box center [246, 150] width 6 height 6
click at [341, 182] on button "Yes,Proceed" at bounding box center [333, 181] width 25 height 10
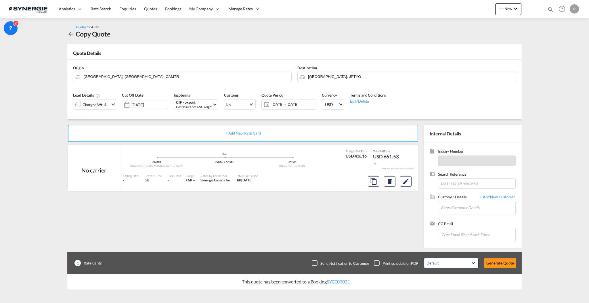
click at [295, 102] on span "23 - 30 Sep 2025" at bounding box center [293, 104] width 43 height 5
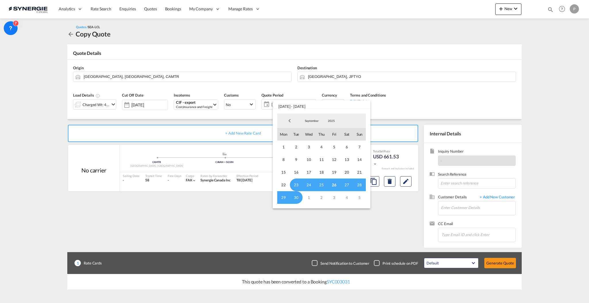
click at [336, 184] on span "26" at bounding box center [334, 185] width 13 height 13
click at [314, 118] on md-select-value "September" at bounding box center [312, 121] width 20 height 9
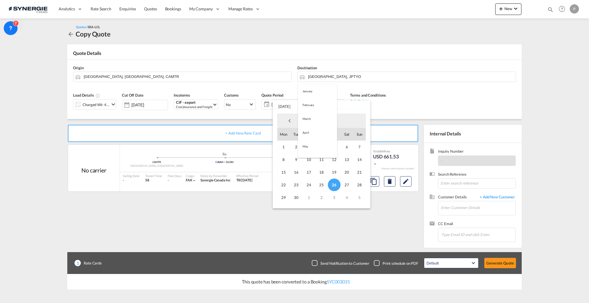
scroll to position [81, 0]
click at [315, 130] on md-option "October" at bounding box center [317, 135] width 39 height 14
click at [362, 184] on span "26" at bounding box center [359, 185] width 13 height 13
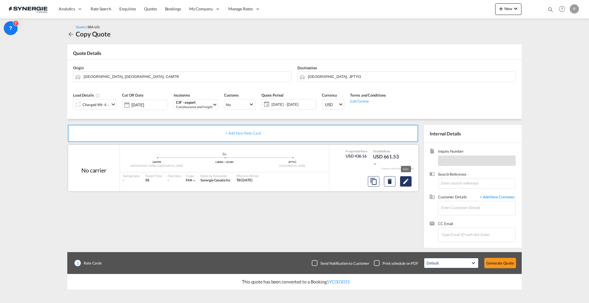
click at [410, 184] on button "Edit" at bounding box center [406, 181] width 12 height 10
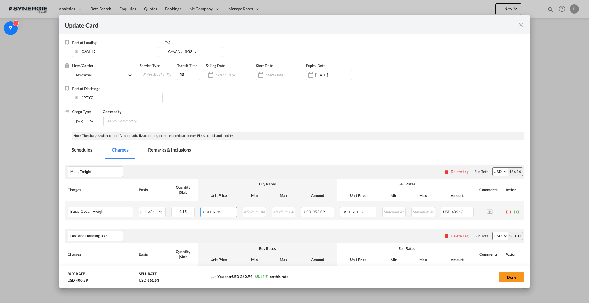
click at [219, 211] on input "85" at bounding box center [227, 211] width 20 height 9
type input "88"
drag, startPoint x: 365, startPoint y: 213, endPoint x: 357, endPoint y: 209, distance: 8.9
click at [357, 209] on input "105" at bounding box center [367, 211] width 20 height 9
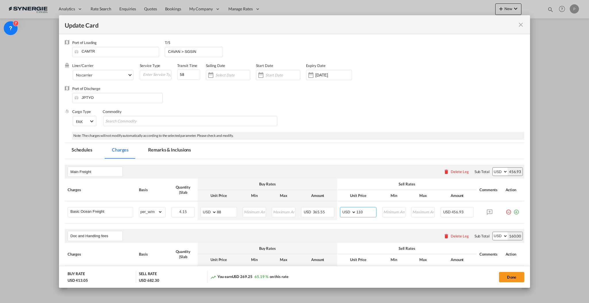
type input "110"
click at [333, 183] on th "Buy Rates" at bounding box center [268, 184] width 140 height 11
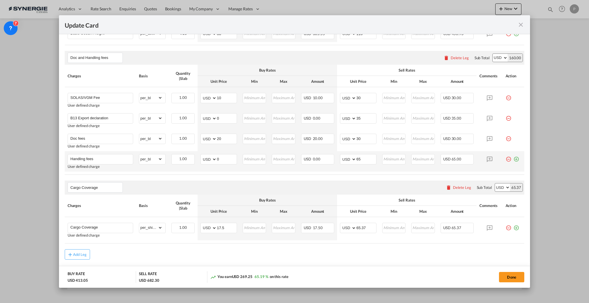
scroll to position [192, 0]
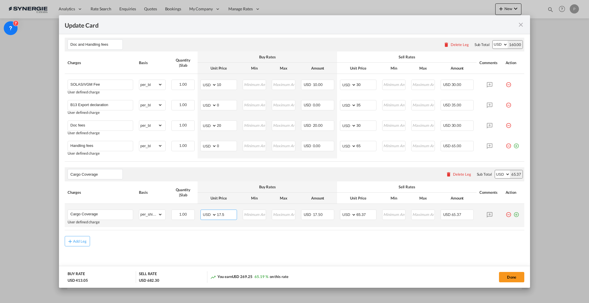
click at [228, 215] on input "17.5" at bounding box center [227, 214] width 20 height 9
type input "32"
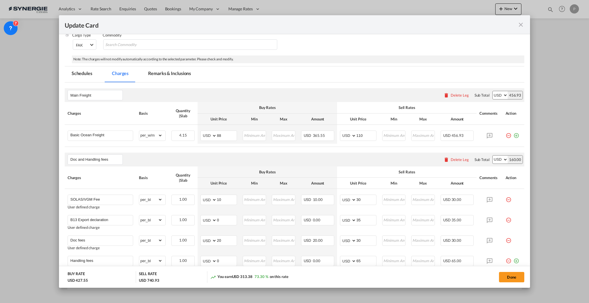
type input "124"
click at [176, 71] on md-tab-item "Remarks & Inclusions" at bounding box center [169, 74] width 57 height 16
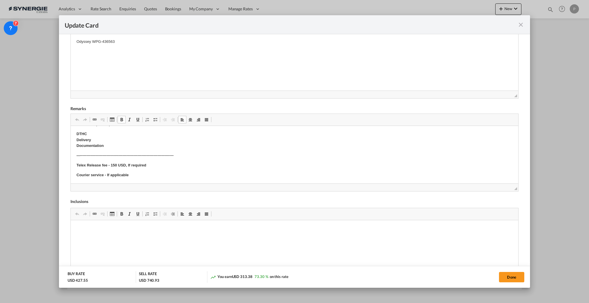
scroll to position [258, 0]
drag, startPoint x: 120, startPoint y: 172, endPoint x: 73, endPoint y: 152, distance: 50.8
click at [73, 152] on html "Cargo description: 2 palettes de sirop biologique 101,6 X 121,9 X 157,0 CM 2643…" at bounding box center [294, 26] width 448 height 316
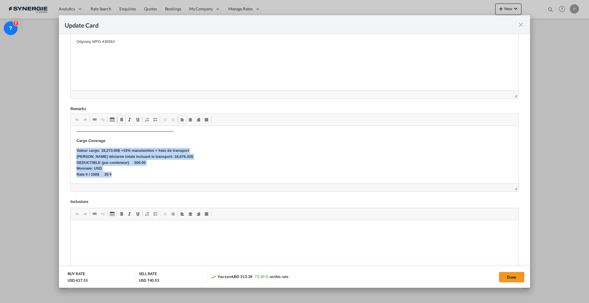
drag, startPoint x: 74, startPoint y: 151, endPoint x: 150, endPoint y: 177, distance: 80.4
click at [150, 177] on html "Cargo description: 2 palettes de sirop biologique 101,6 X 121,9 X 157,0 CM 2643…" at bounding box center [294, 26] width 448 height 316
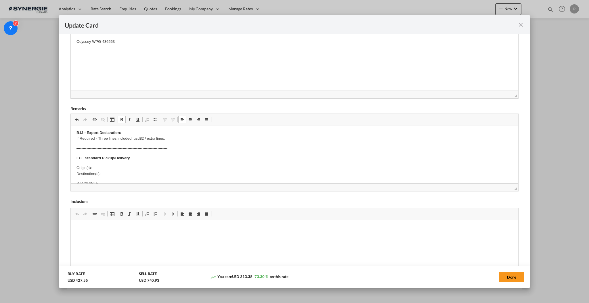
scroll to position [0, 0]
drag, startPoint x: 110, startPoint y: 153, endPoint x: 83, endPoint y: 148, distance: 27.9
click at [83, 148] on p "2 palettes de sirop biologique 101,6 X 121,9 X 157,0 CM 2643,7 KG total" at bounding box center [294, 151] width 436 height 18
drag, startPoint x: 73, startPoint y: 144, endPoint x: 120, endPoint y: 155, distance: 48.2
click at [120, 155] on html "Cargo description: 2 palettes de sirop biologique 101,6 X 121,9 X 157,0 CM 2643…" at bounding box center [294, 284] width 448 height 316
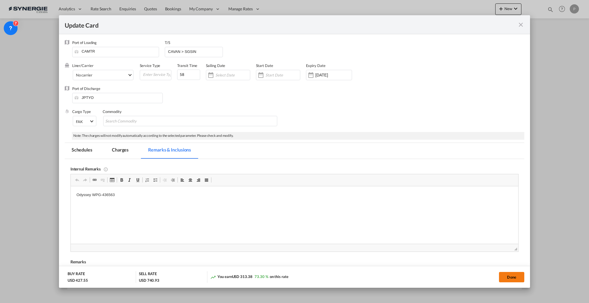
click at [507, 274] on button "Done" at bounding box center [511, 277] width 25 height 10
type input "22 Oct 2025"
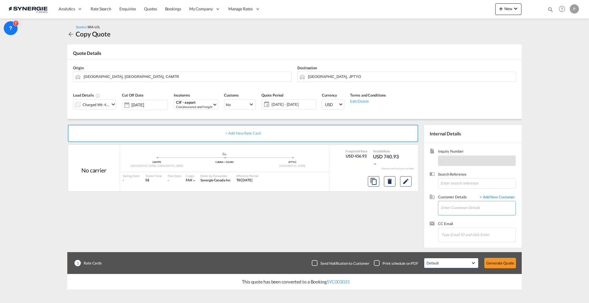
click at [455, 207] on input "Enter Customer Details" at bounding box center [478, 207] width 75 height 13
paste input "marie-josee@vifranc.com"
click at [476, 222] on div "Marie-Josee Lemire marie-josee@vifranc.com | VIFRANC" at bounding box center [498, 218] width 115 height 16
type input "VIFRANC, Marie-Josee Lemire, marie-josee@vifranc.com"
click at [499, 262] on button "Generate Quote" at bounding box center [501, 263] width 32 height 10
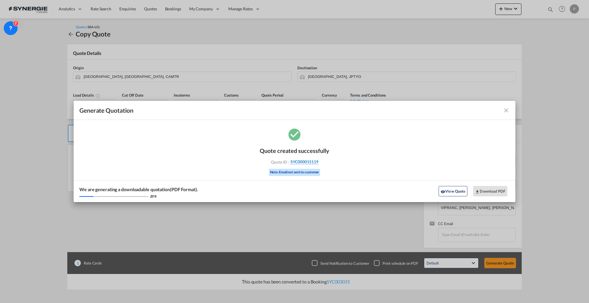
drag, startPoint x: 323, startPoint y: 168, endPoint x: 317, endPoint y: 164, distance: 7.5
click at [317, 164] on div "Quote created successfully Quote ID : SYC000015119 Note: Email not sent to cust…" at bounding box center [295, 161] width 70 height 39
click at [328, 160] on div "Quote created successfully Quote ID : SYC000015119 Note: Email not sent to cust…" at bounding box center [295, 161] width 70 height 39
drag, startPoint x: 324, startPoint y: 162, endPoint x: 318, endPoint y: 163, distance: 6.2
click at [318, 163] on div "Quote ID : SYC000015119" at bounding box center [294, 161] width 67 height 5
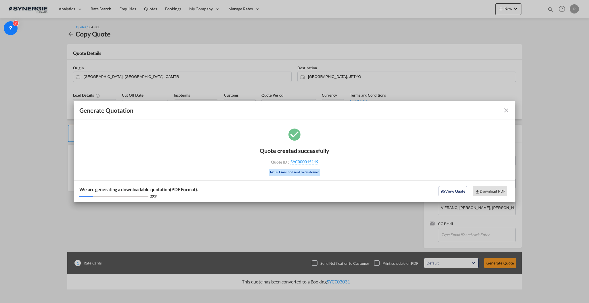
copy div "SYC000015119"
click at [503, 192] on button "Download PDF" at bounding box center [490, 191] width 34 height 10
click at [504, 111] on md-icon "icon-close fg-AAA8AD cursor m-0" at bounding box center [506, 110] width 7 height 7
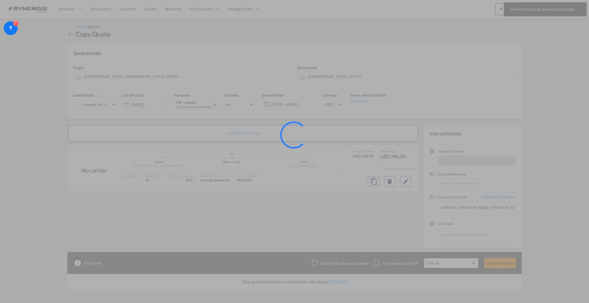
click at [550, 7] on div at bounding box center [294, 151] width 589 height 303
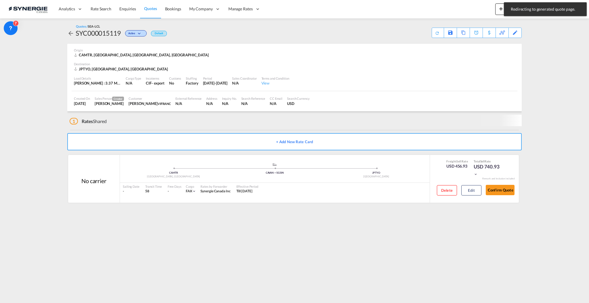
click at [548, 29] on md-content "Analytics Reports Dashboard Rate Search Enquiries Quotes Bookings" at bounding box center [294, 151] width 589 height 303
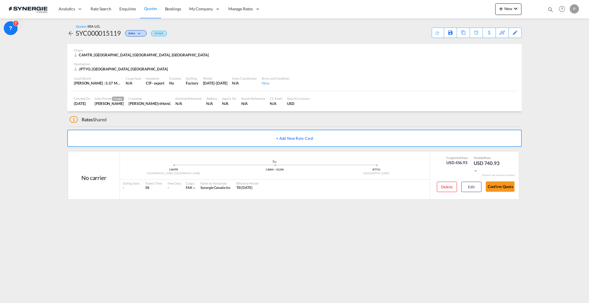
click at [550, 11] on md-icon "icon-magnify" at bounding box center [551, 9] width 6 height 6
click at [450, 11] on select "Bookings Quotes Enquiries" at bounding box center [458, 9] width 27 height 10
select select "Quotes"
click at [445, 4] on select "Bookings Quotes Enquiries" at bounding box center [458, 9] width 27 height 10
click at [483, 3] on div "Bookings Quotes Enquiries Help Resources Product Release P My Profile Logout" at bounding box center [506, 9] width 148 height 18
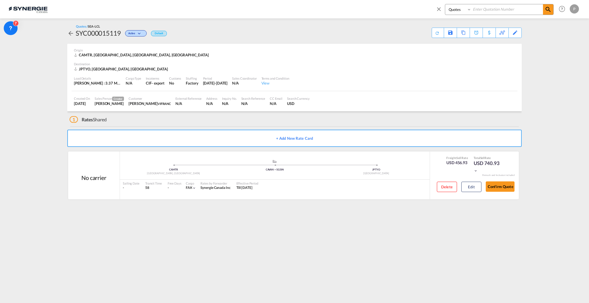
click at [485, 10] on input at bounding box center [508, 9] width 72 height 10
paste input "SYC000012703"
type input "SYC000012703"
click at [549, 9] on md-icon "icon-magnify" at bounding box center [548, 9] width 7 height 7
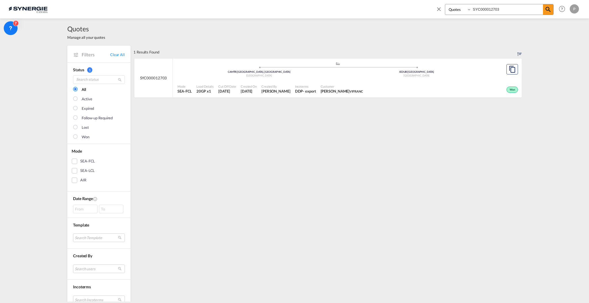
click at [224, 79] on div ".a{fill:#aaa8ad;} .a{fill:#aaa8ad;} CAMTR | Montreal, QC Canada IEDUB | Dublin …" at bounding box center [338, 71] width 321 height 19
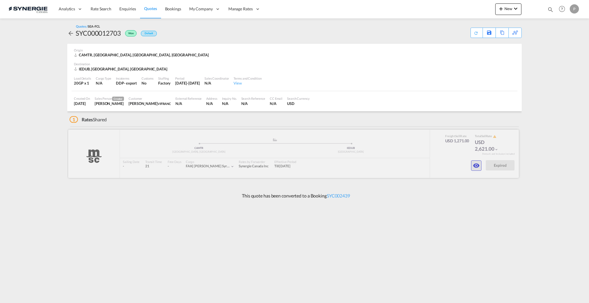
click at [477, 166] on md-icon "icon-eye" at bounding box center [476, 165] width 7 height 7
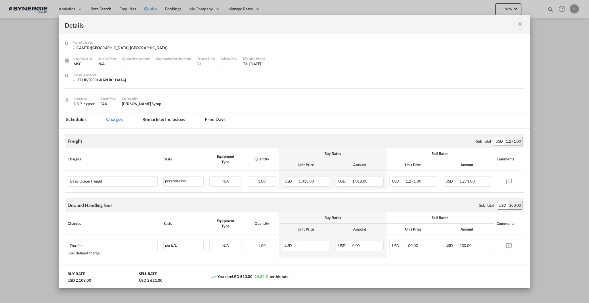
click at [144, 115] on md-tab-item "Remarks & Inclusions" at bounding box center [164, 121] width 57 height 16
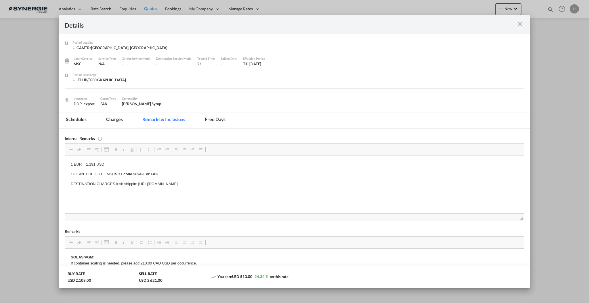
drag, startPoint x: 297, startPoint y: 182, endPoint x: 137, endPoint y: 184, distance: 159.7
click at [137, 184] on p "DESTINATION CHARGES Irish shippin: [URL][DOMAIN_NAME]" at bounding box center [294, 184] width 448 height 6
copy p "[URL][DOMAIN_NAME]"
